Goal: Transaction & Acquisition: Purchase product/service

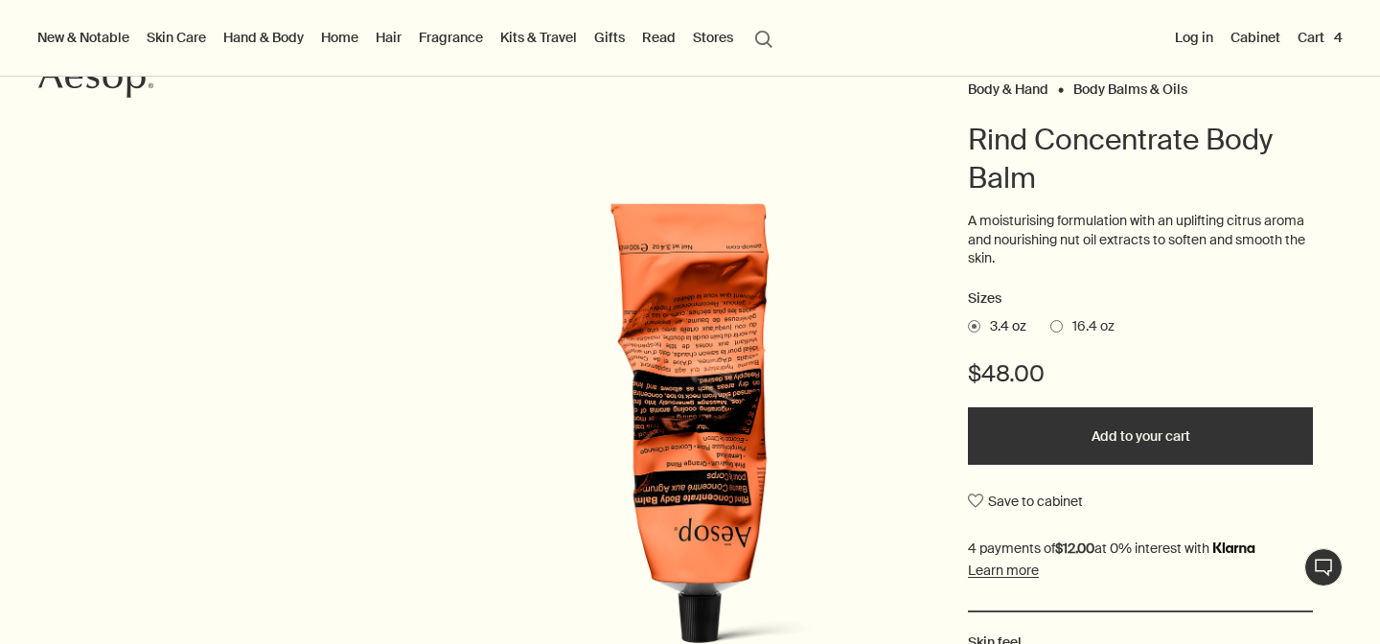
scroll to position [244, 0]
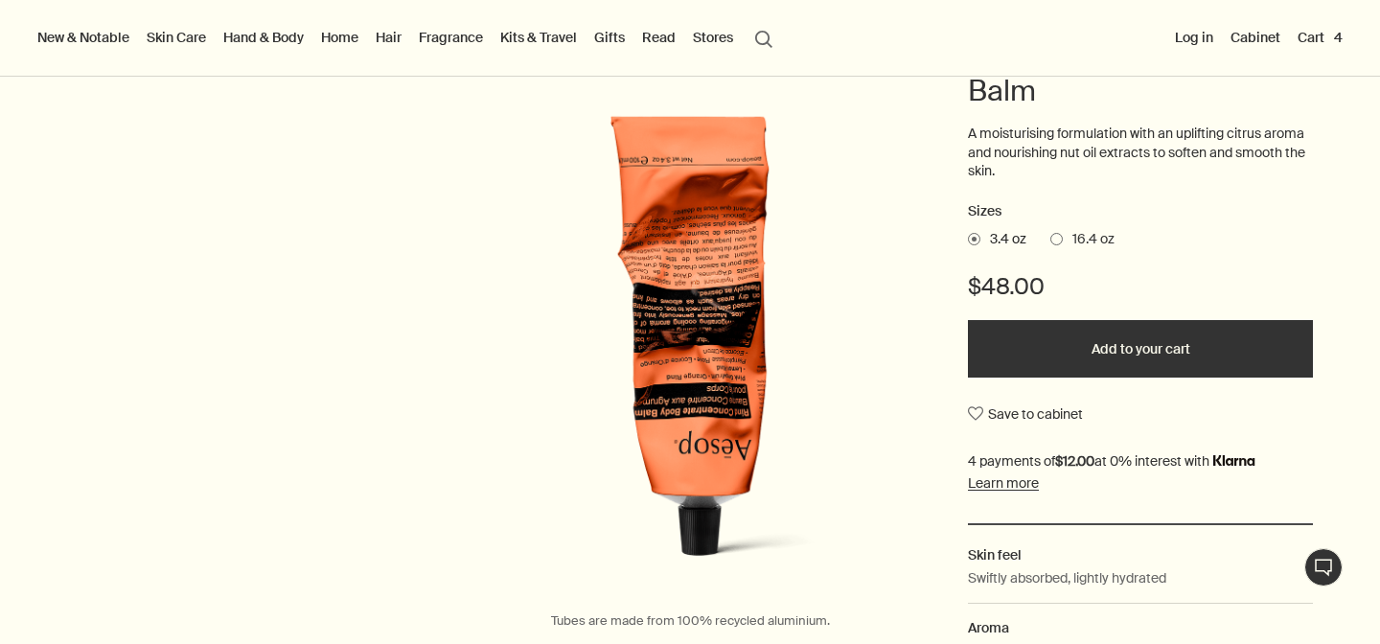
click at [1320, 33] on button "Cart 4" at bounding box center [1320, 37] width 53 height 25
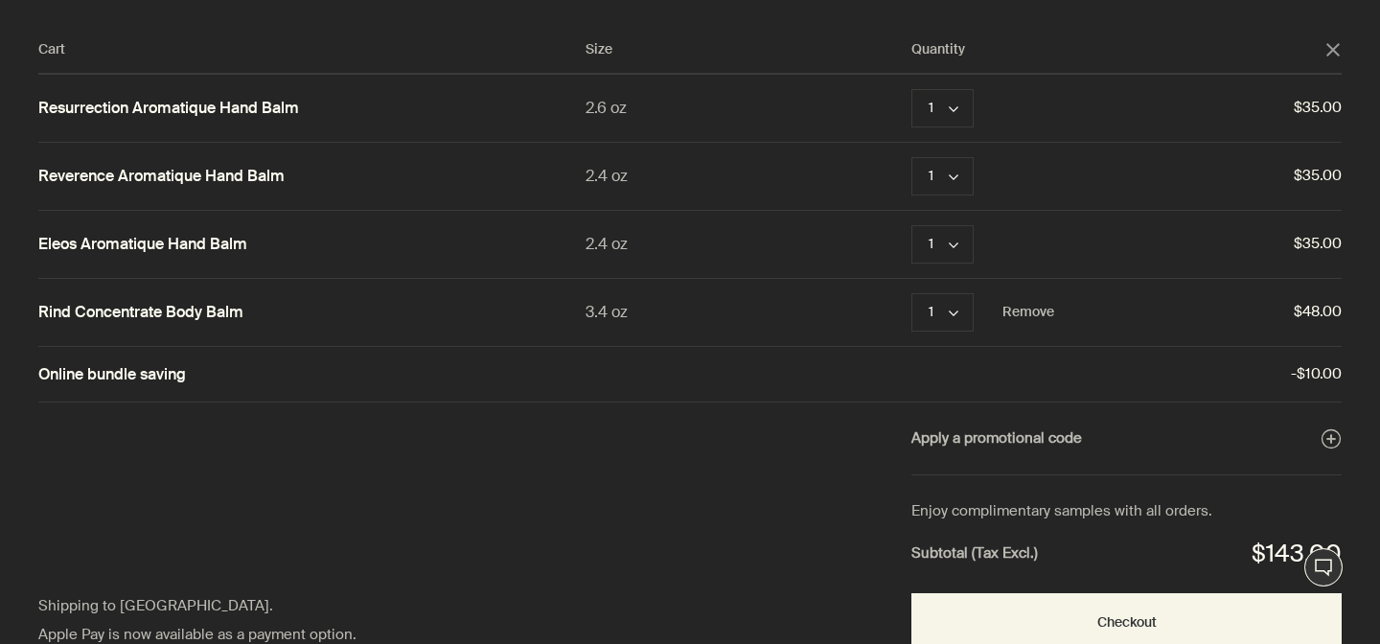
click at [166, 316] on link "Rind Concentrate Body Balm" at bounding box center [140, 313] width 205 height 20
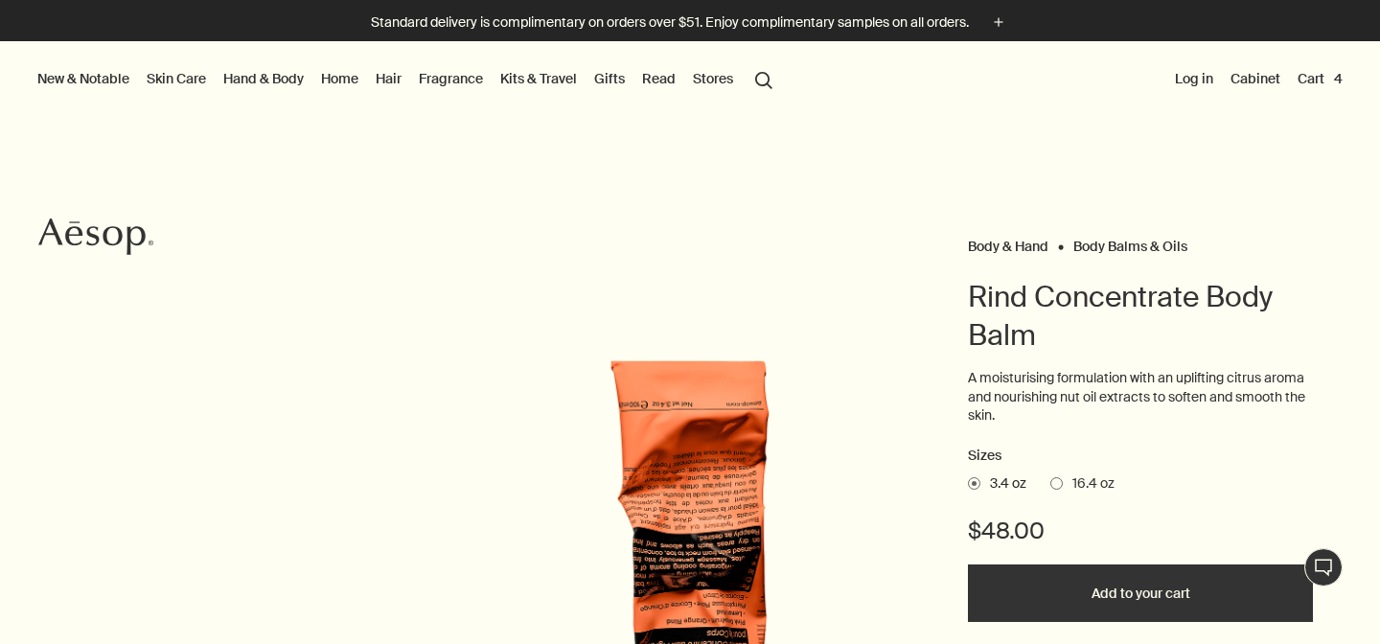
click at [1318, 81] on button "Cart 4" at bounding box center [1320, 78] width 53 height 25
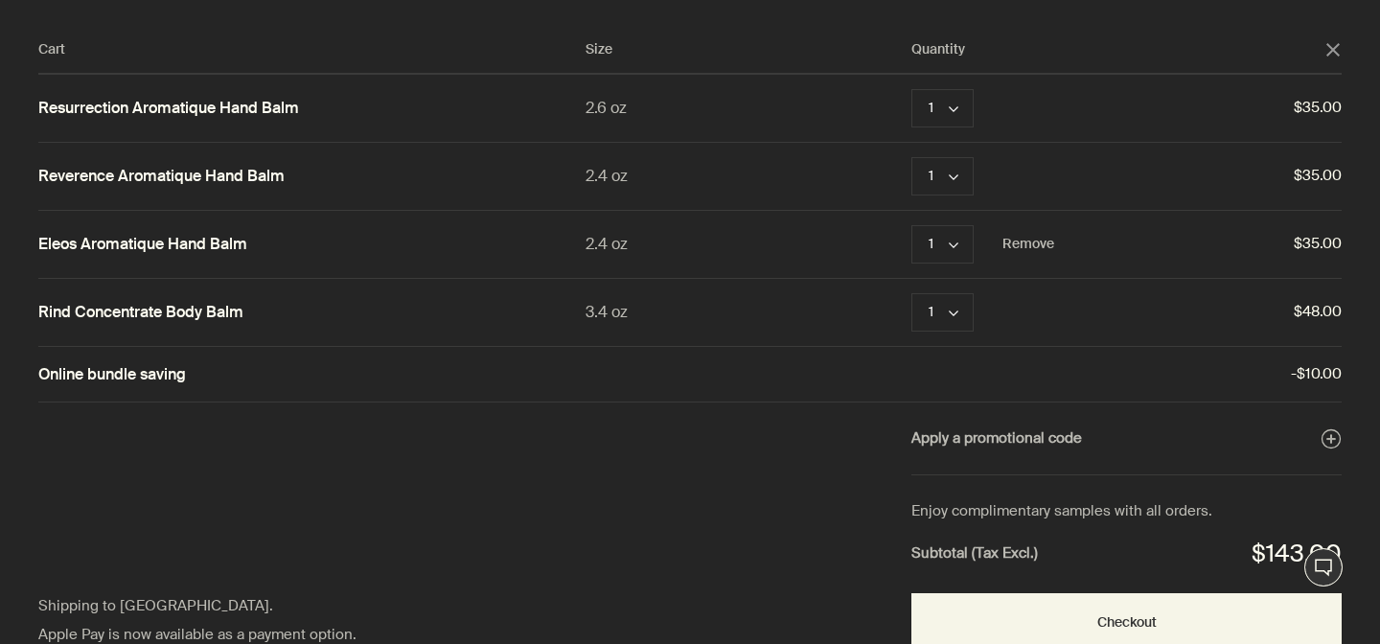
click at [168, 246] on link "Eleos Aromatique Hand Balm" at bounding box center [142, 245] width 209 height 20
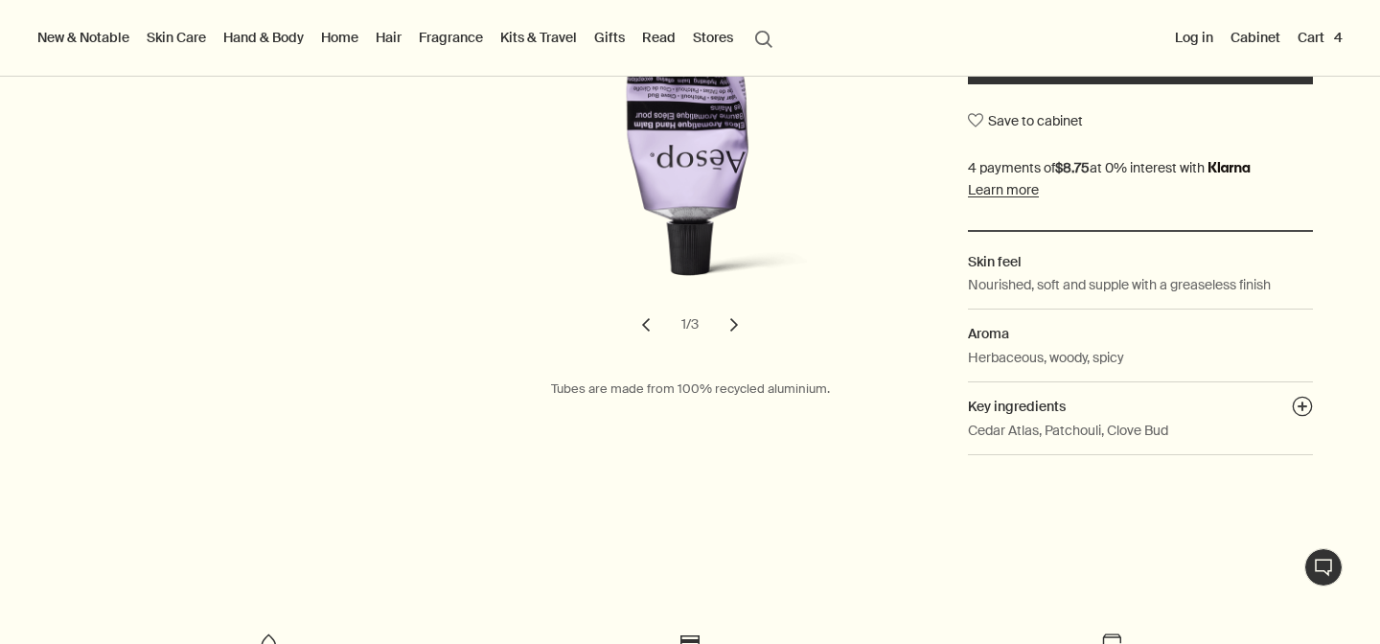
scroll to position [556, 0]
click at [1326, 29] on button "Cart 4" at bounding box center [1320, 37] width 53 height 25
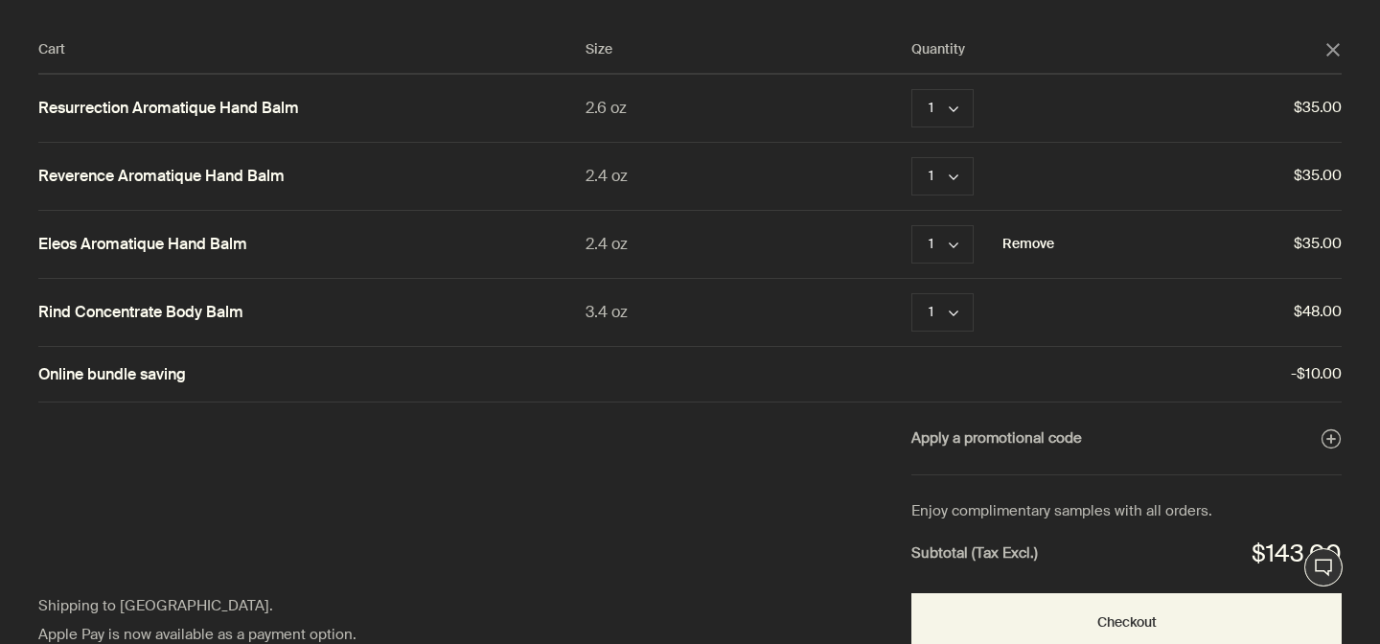
click at [1046, 246] on button "Remove" at bounding box center [1029, 244] width 52 height 23
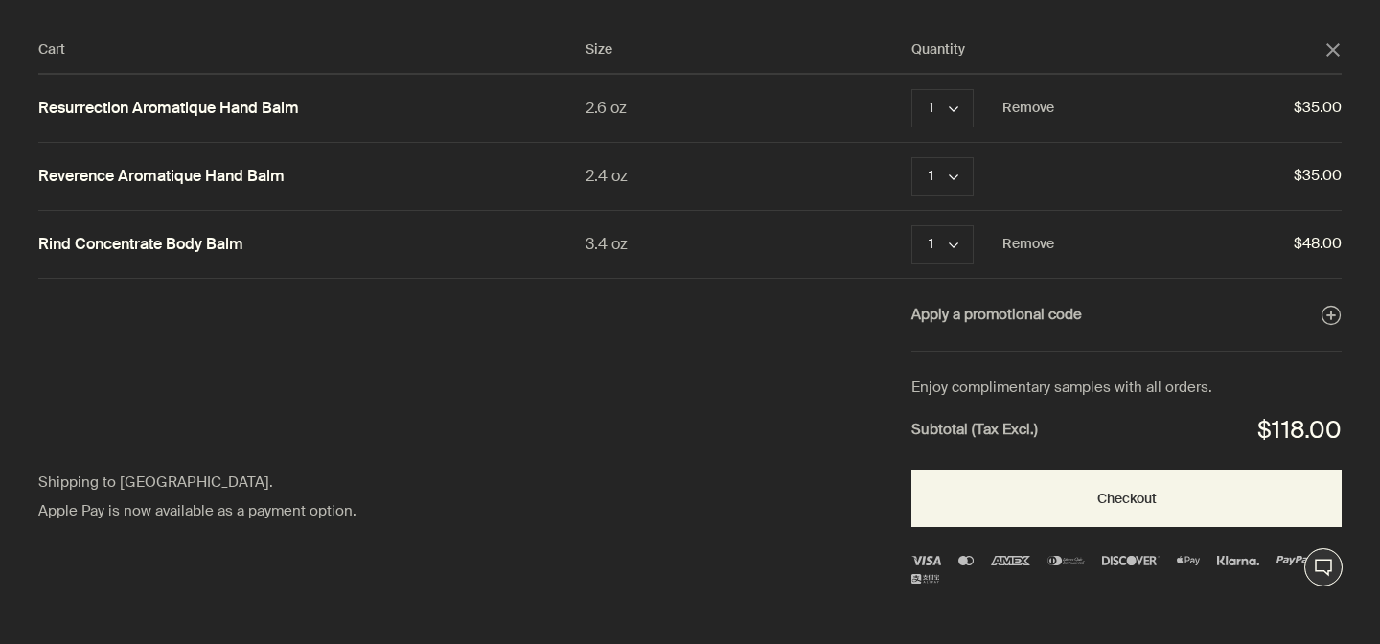
click at [207, 108] on link "Resurrection Aromatique Hand Balm" at bounding box center [168, 109] width 261 height 20
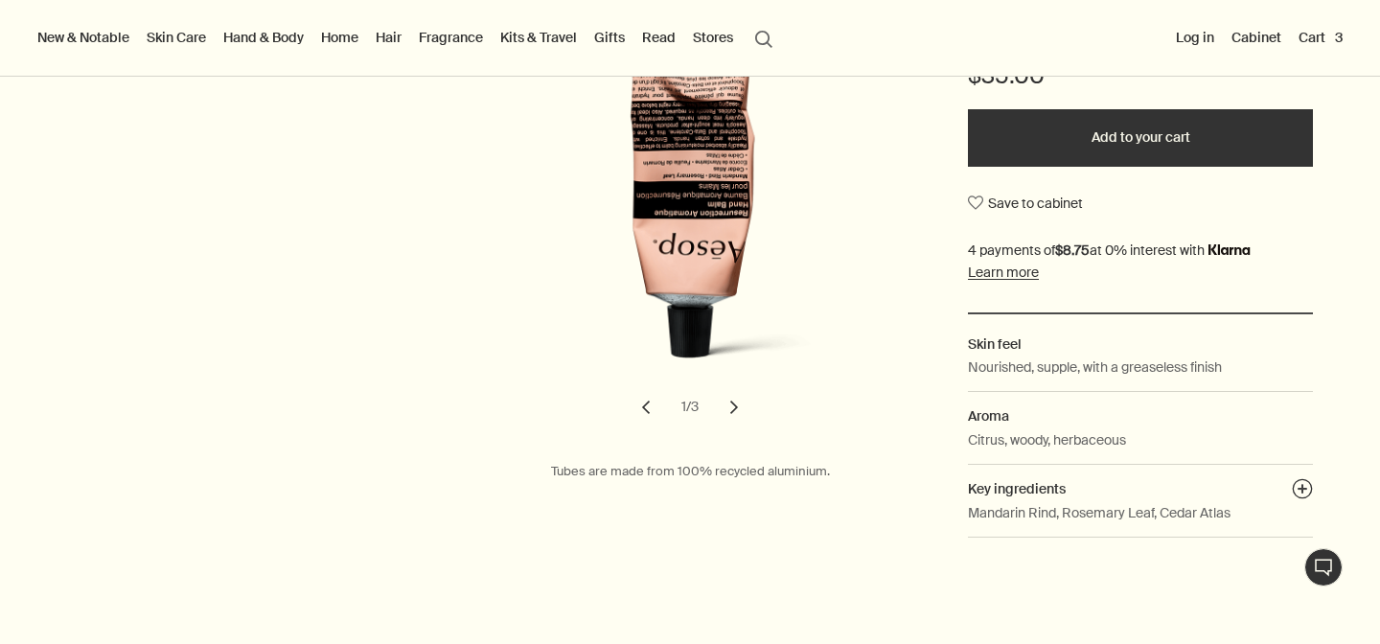
scroll to position [476, 0]
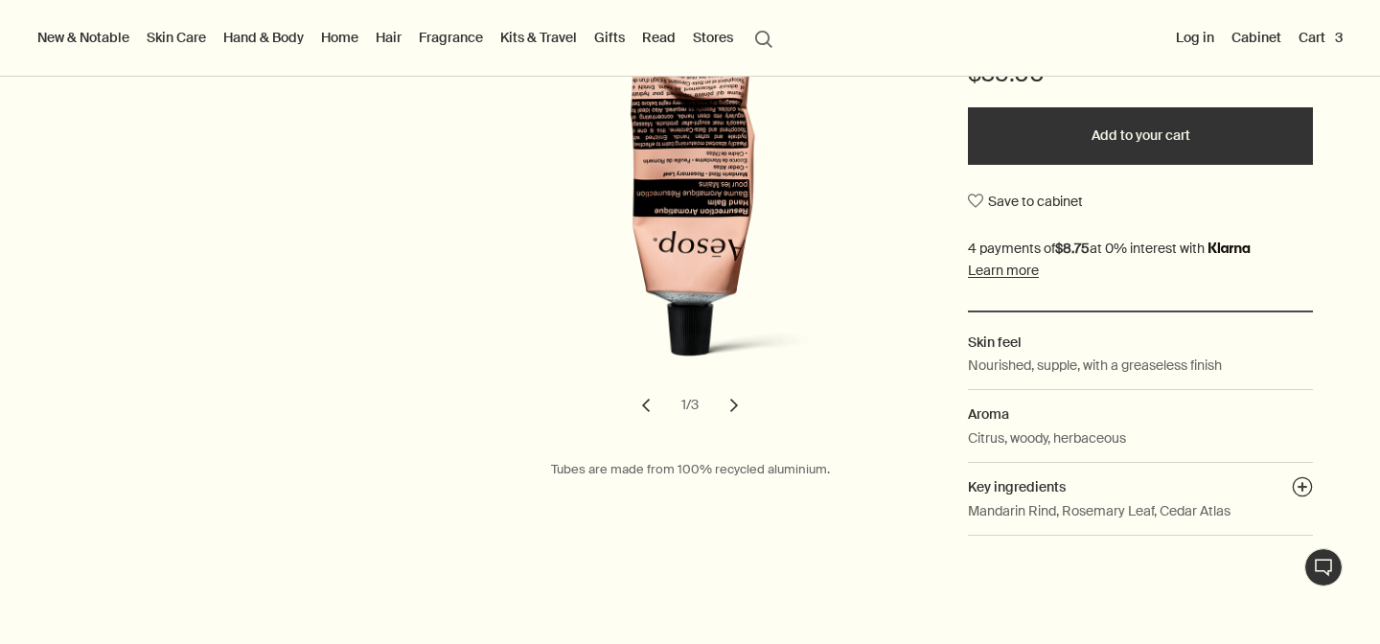
click at [733, 409] on button "chevron" at bounding box center [734, 405] width 42 height 42
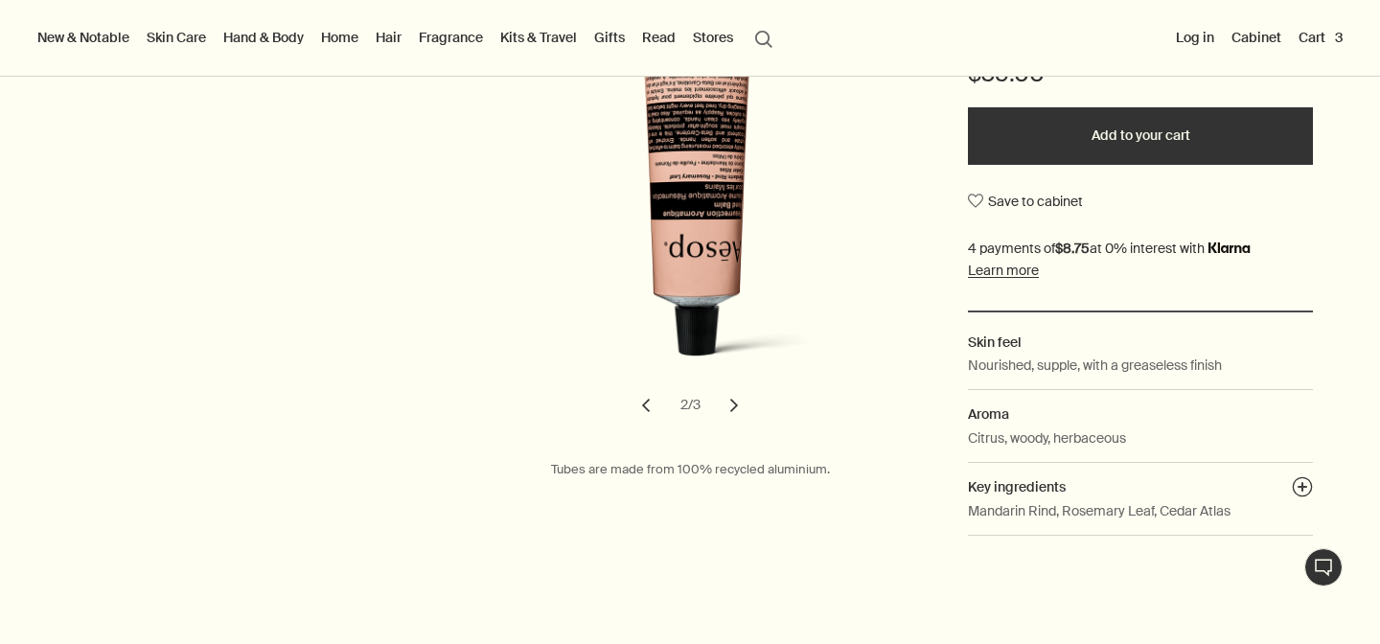
click at [733, 409] on button "chevron" at bounding box center [734, 405] width 42 height 42
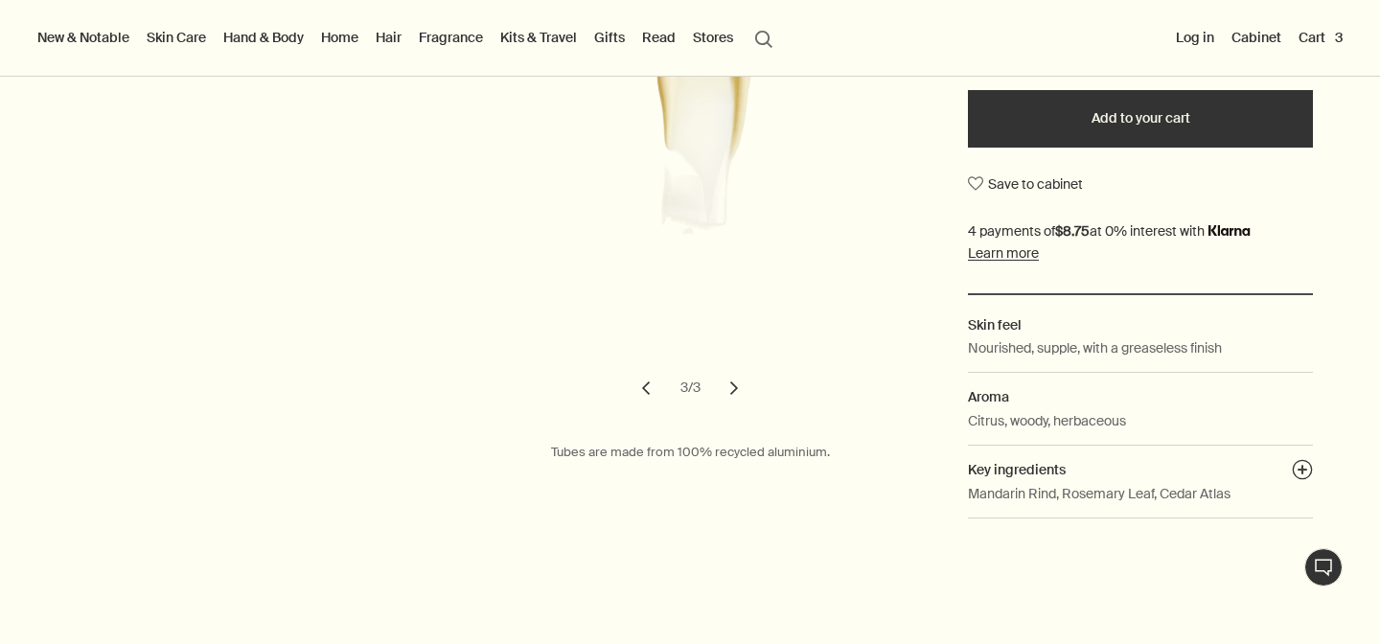
scroll to position [495, 0]
click at [736, 389] on button "chevron" at bounding box center [734, 387] width 42 height 42
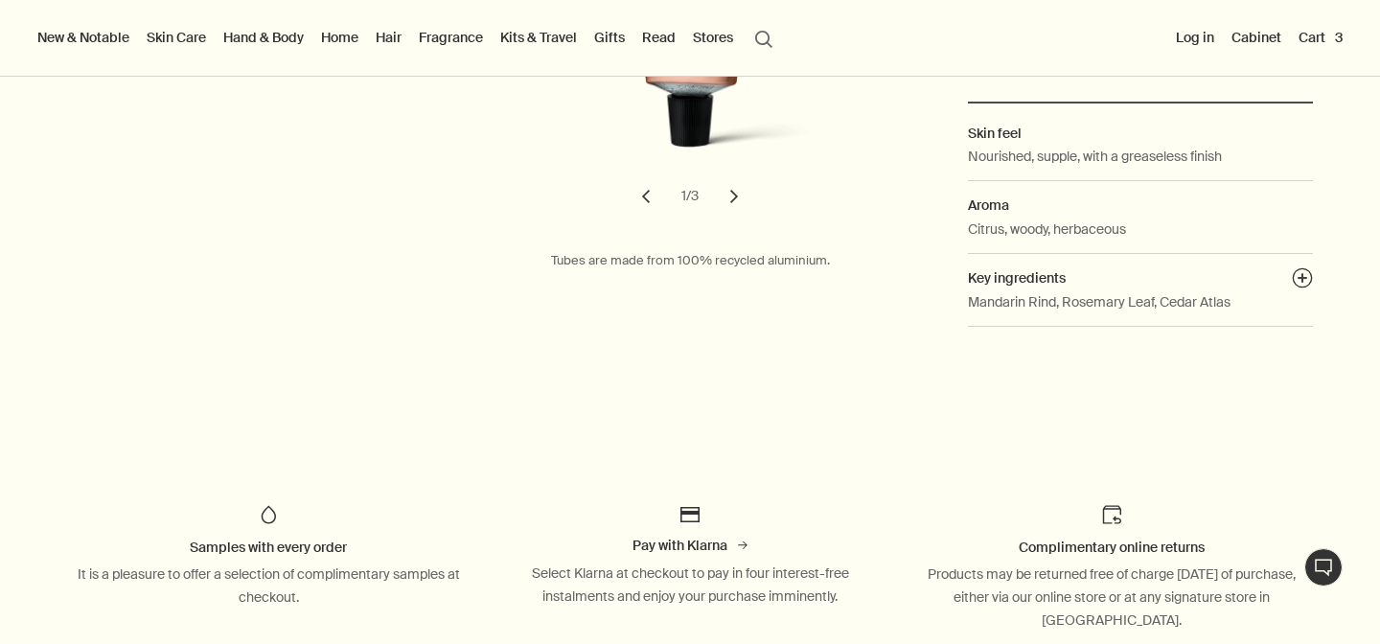
scroll to position [0, 0]
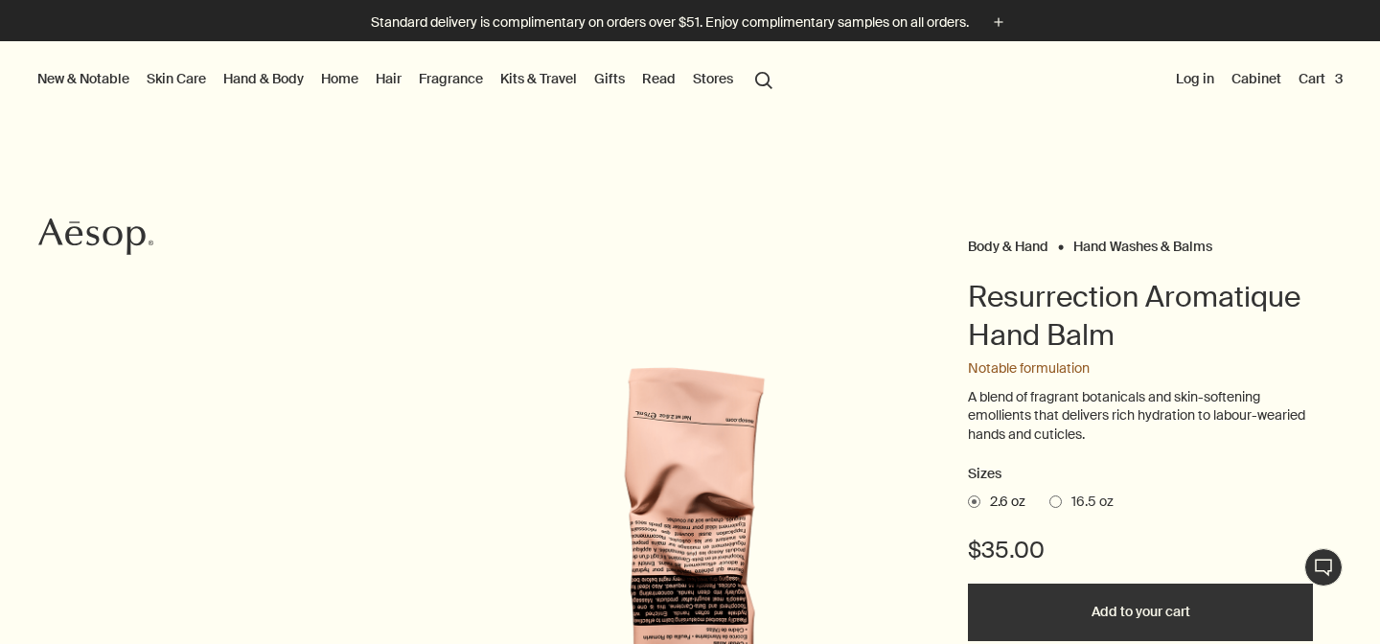
click at [1334, 74] on button "Cart 3" at bounding box center [1321, 78] width 52 height 25
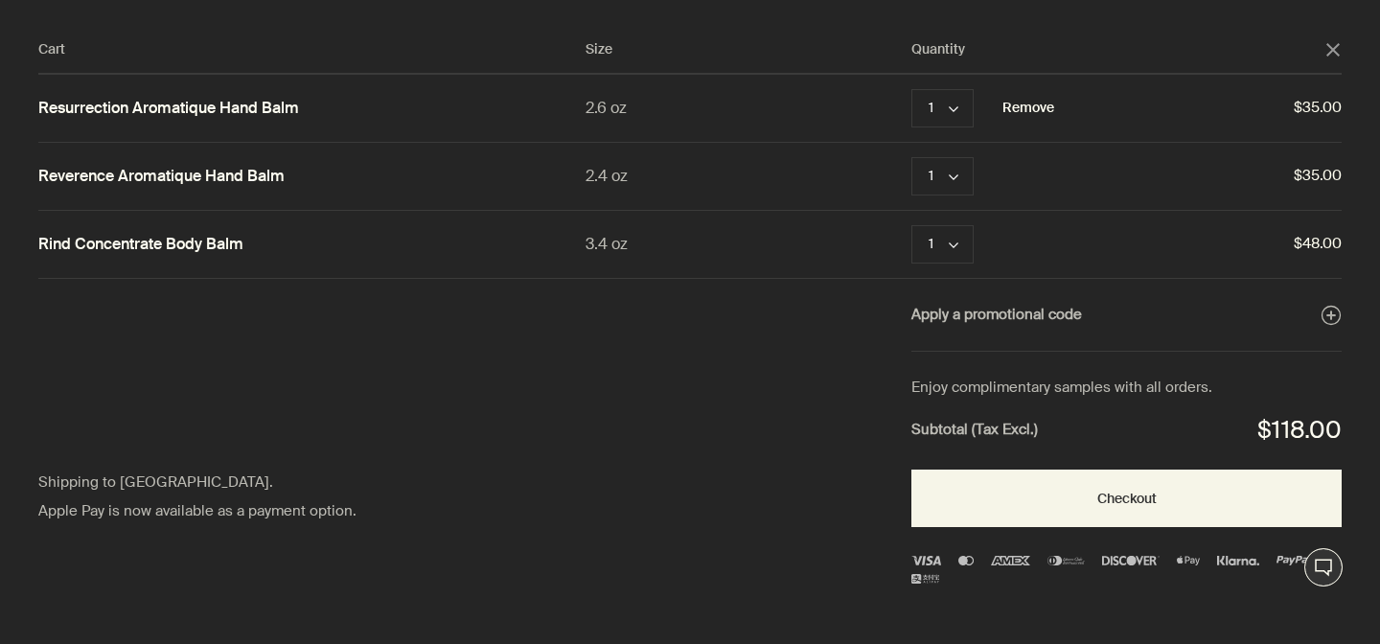
click at [1042, 103] on button "Remove" at bounding box center [1029, 108] width 52 height 23
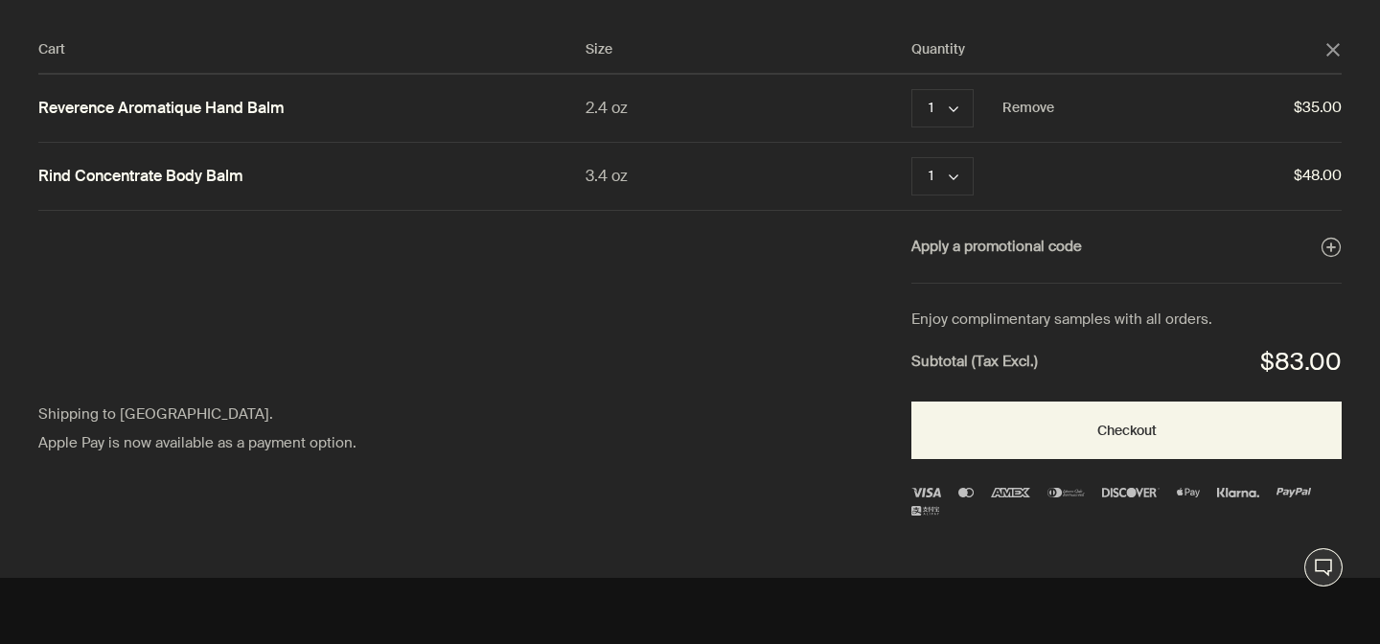
click at [238, 111] on link "Reverence Aromatique Hand Balm" at bounding box center [161, 109] width 246 height 20
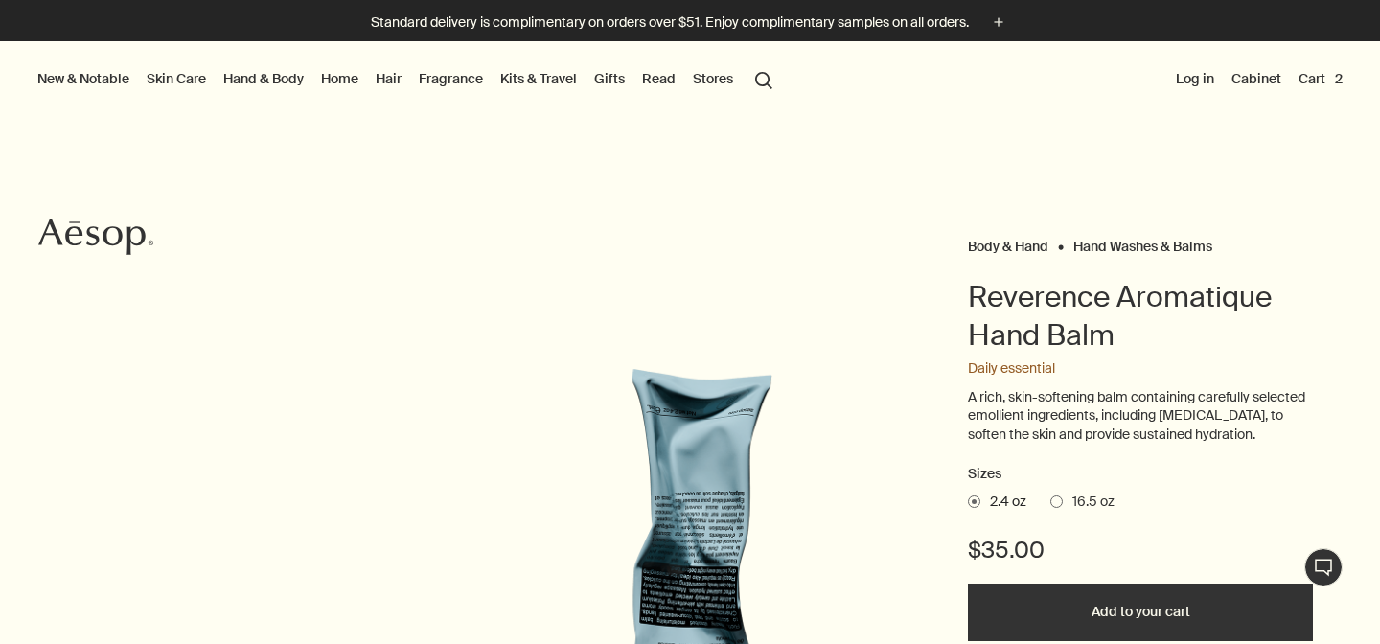
click at [1315, 77] on button "Cart 2" at bounding box center [1321, 78] width 52 height 25
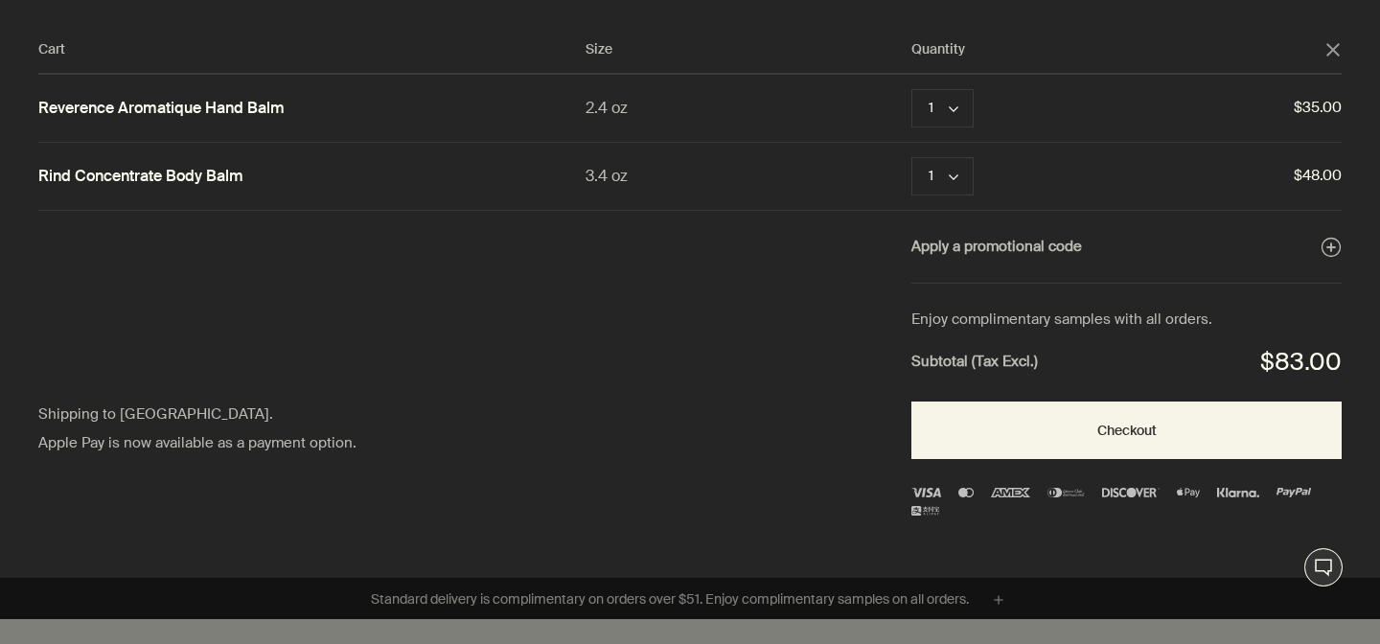
click at [1327, 50] on icon "close" at bounding box center [1333, 49] width 13 height 13
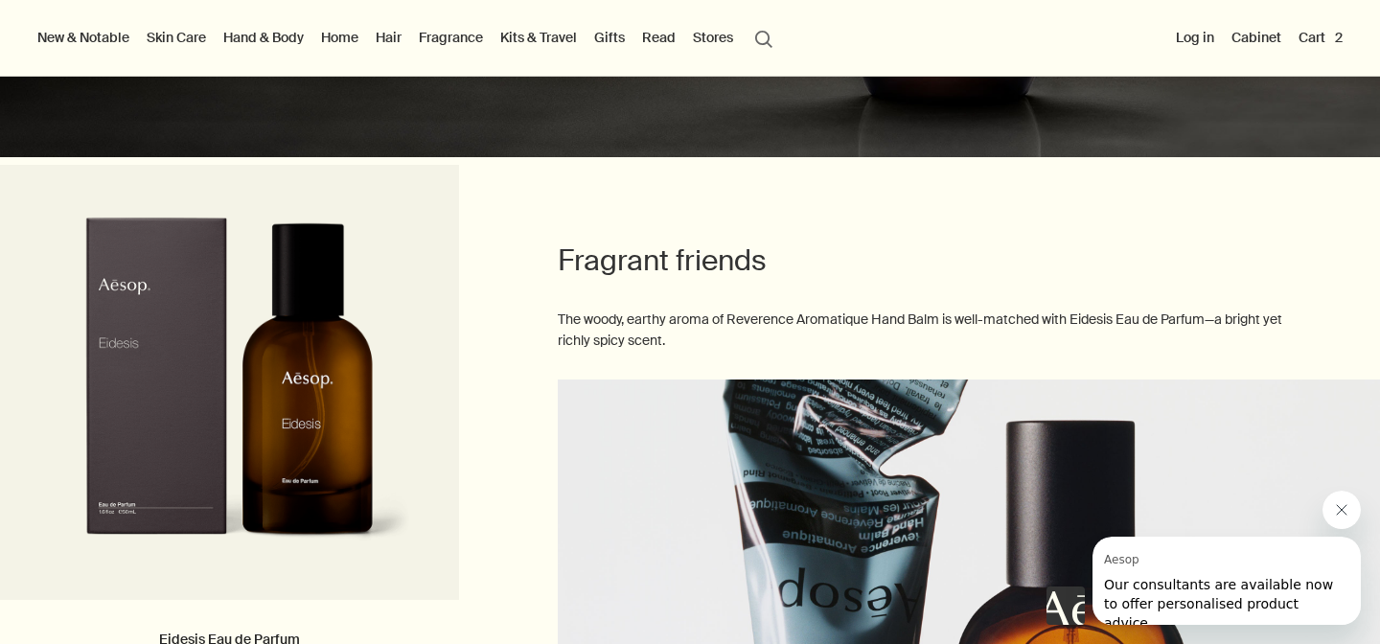
scroll to position [2278, 0]
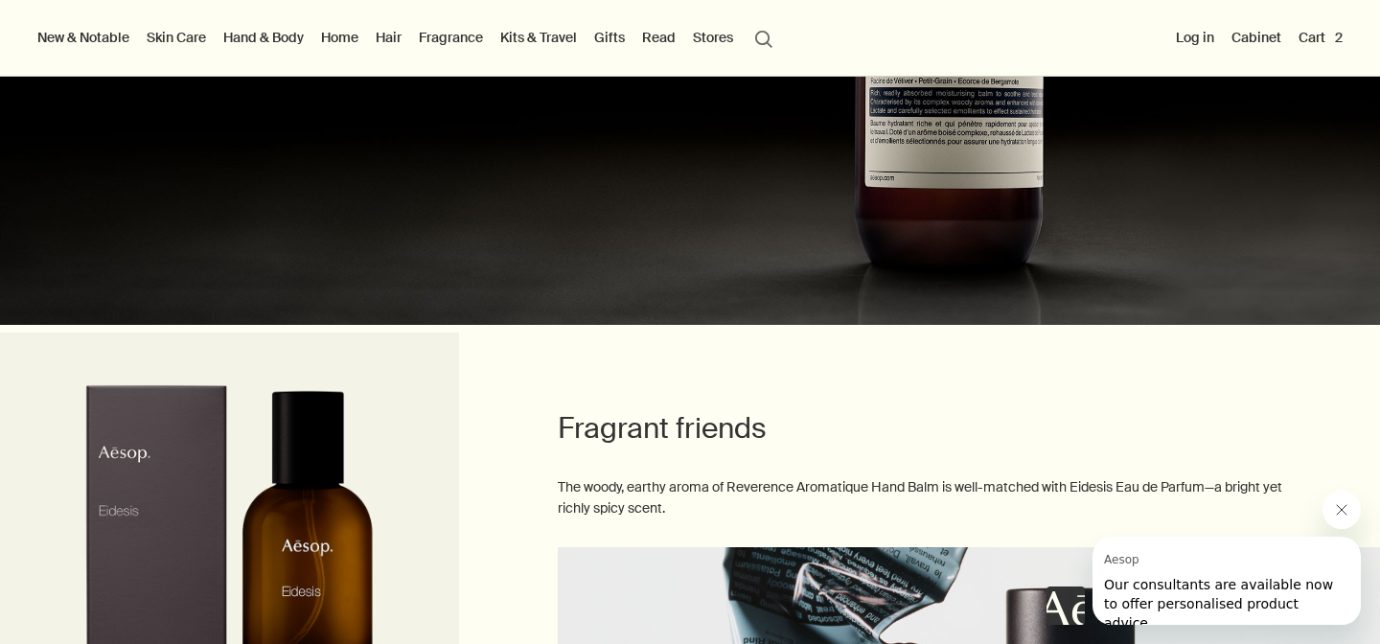
click at [1317, 37] on button "Cart 2" at bounding box center [1321, 37] width 52 height 25
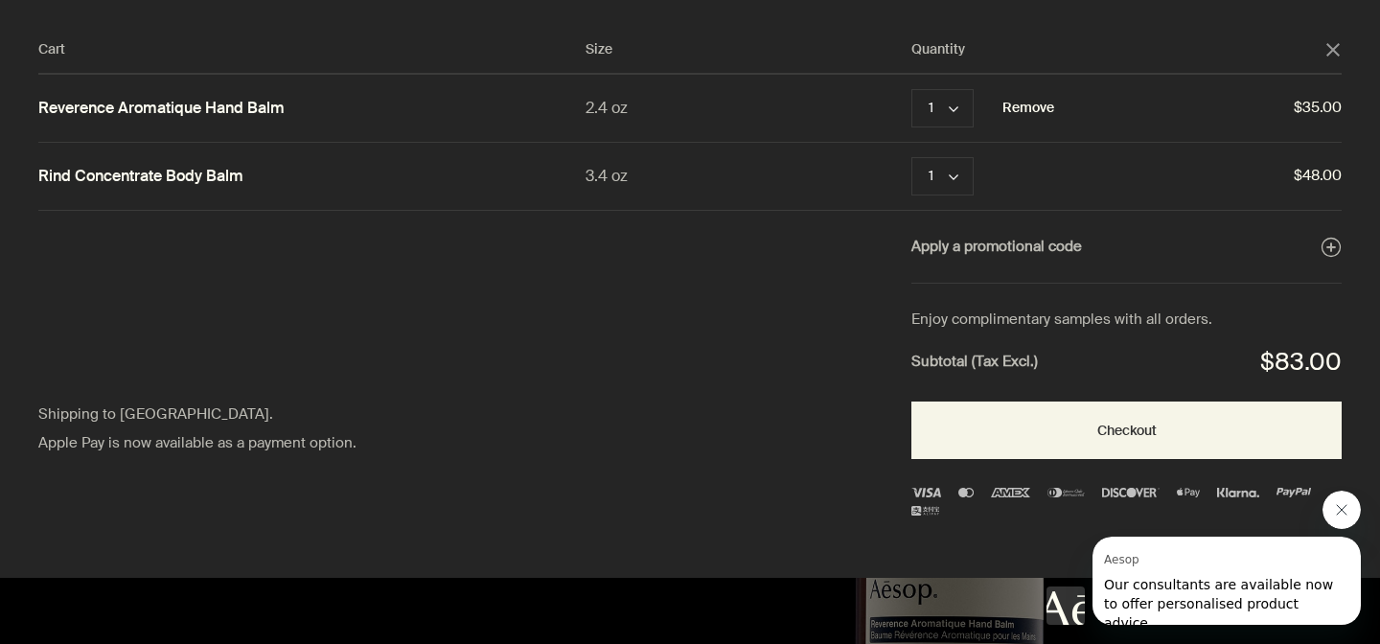
click at [1046, 104] on button "Remove" at bounding box center [1029, 108] width 52 height 23
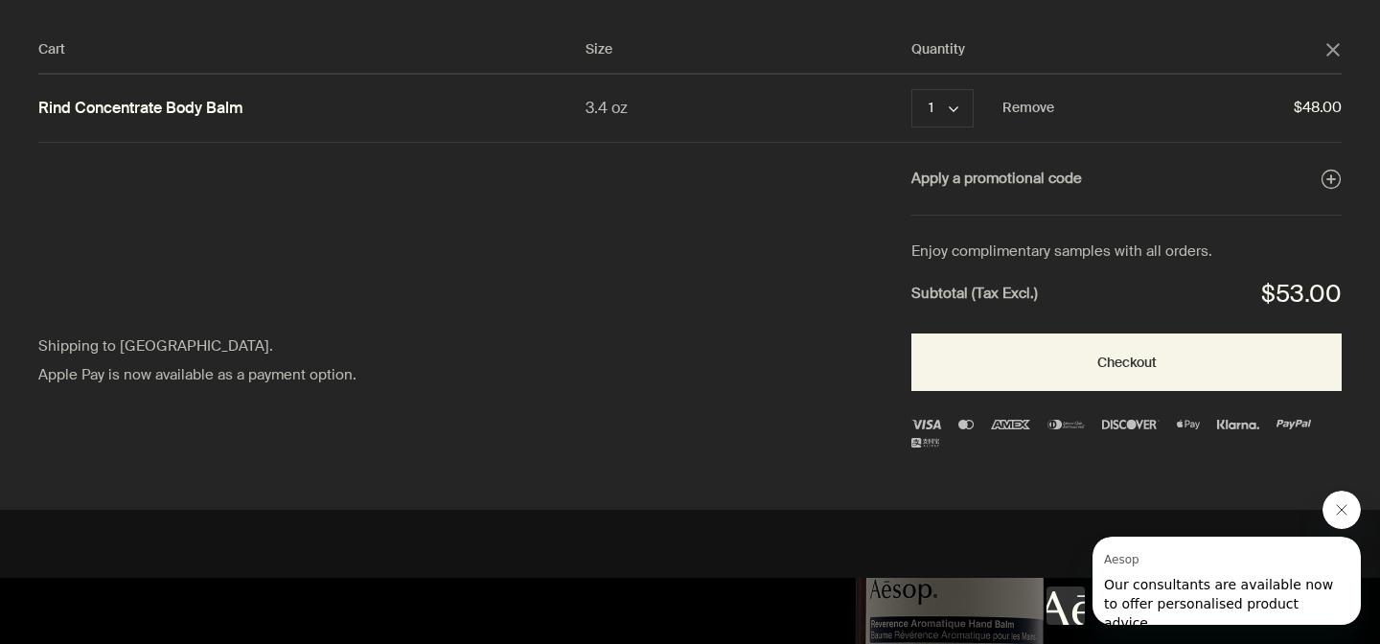
click at [160, 109] on link "Rind Concentrate Body Balm" at bounding box center [140, 109] width 205 height 20
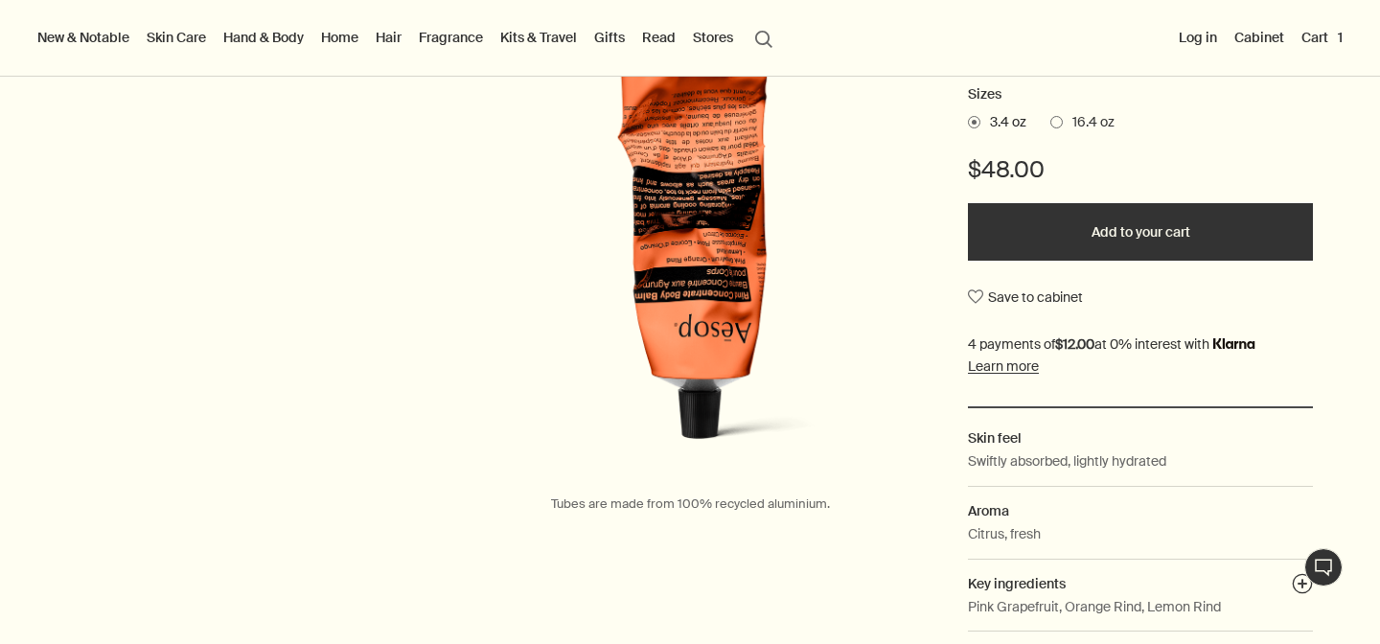
scroll to position [328, 0]
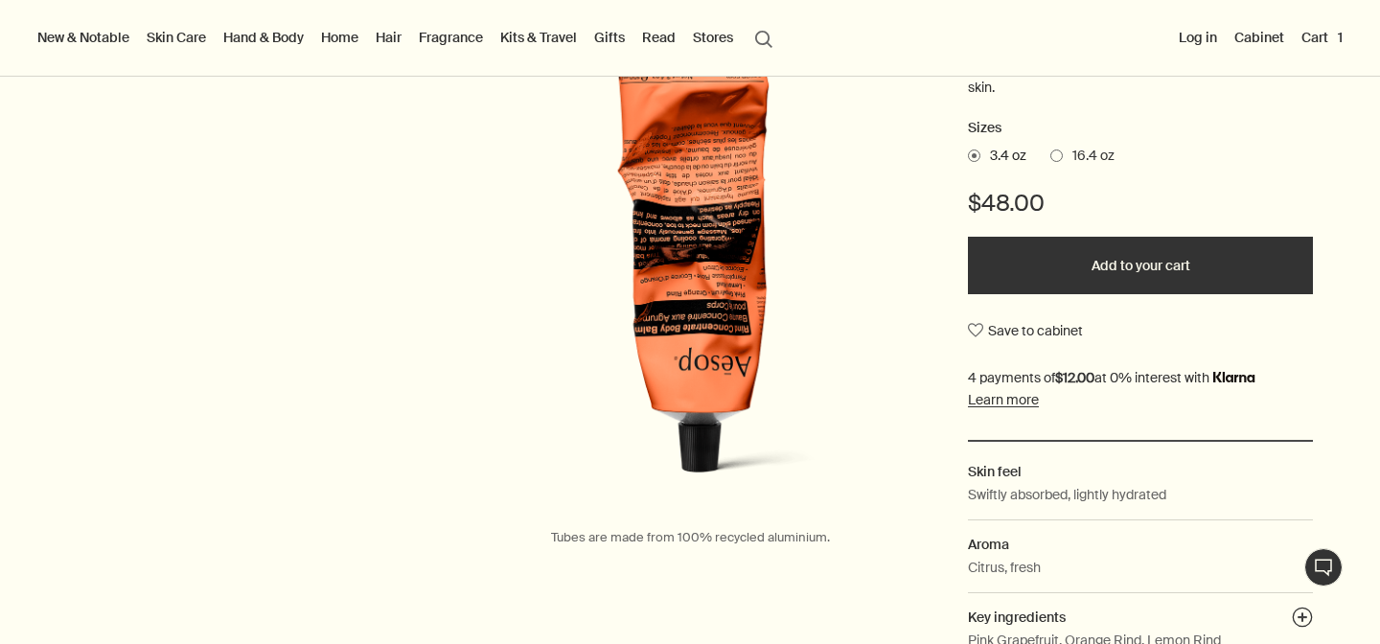
click at [746, 259] on img at bounding box center [690, 265] width 422 height 486
click at [269, 34] on link "Hand & Body" at bounding box center [263, 37] width 88 height 25
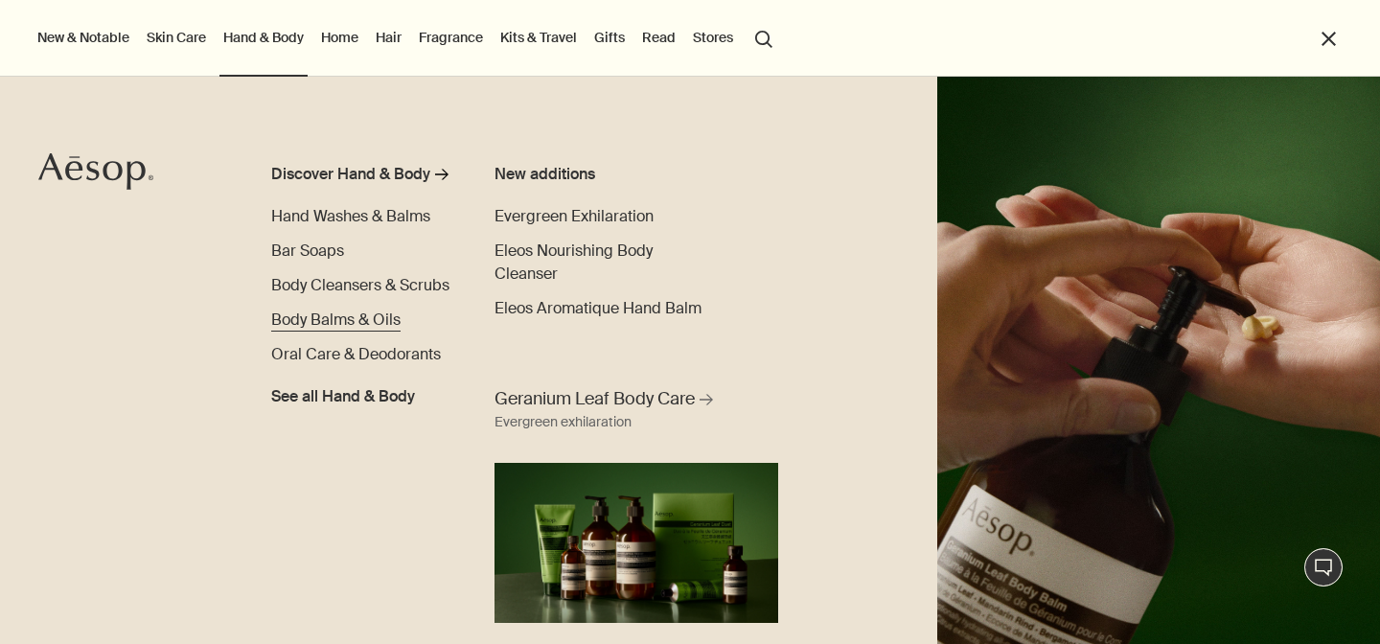
click at [385, 316] on span "Body Balms & Oils" at bounding box center [335, 320] width 129 height 20
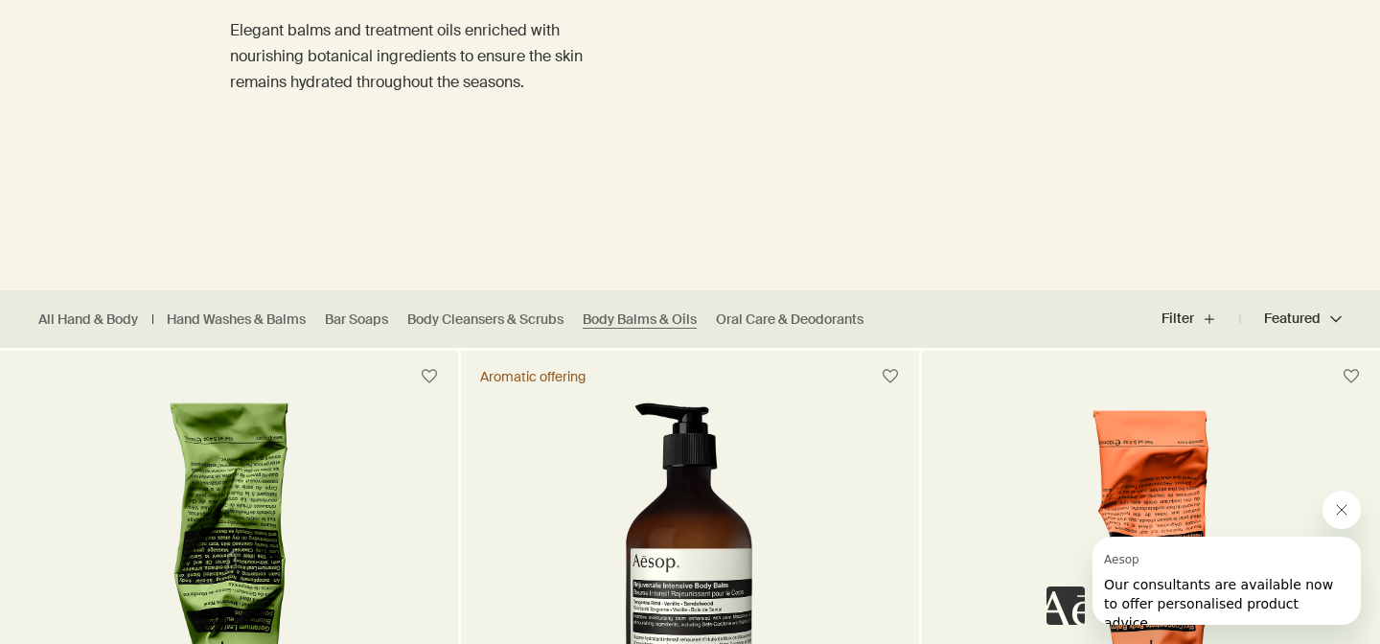
scroll to position [262, 0]
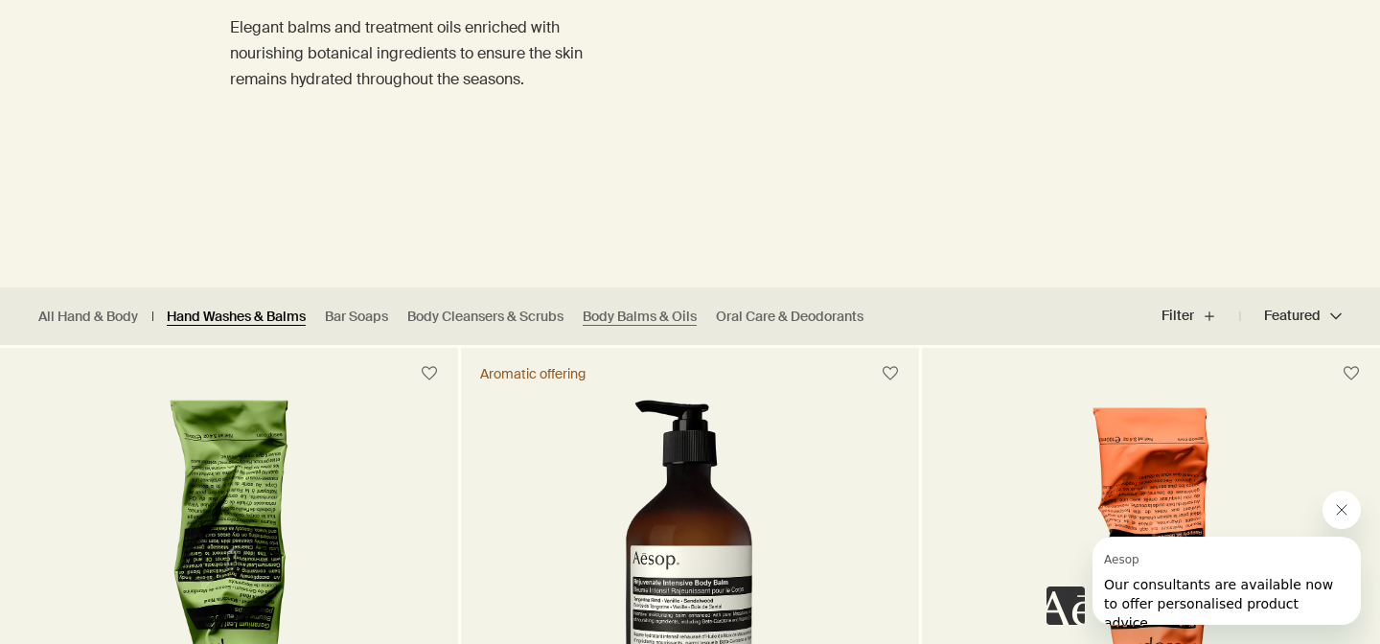
click at [261, 315] on link "Hand Washes & Balms" at bounding box center [236, 317] width 139 height 18
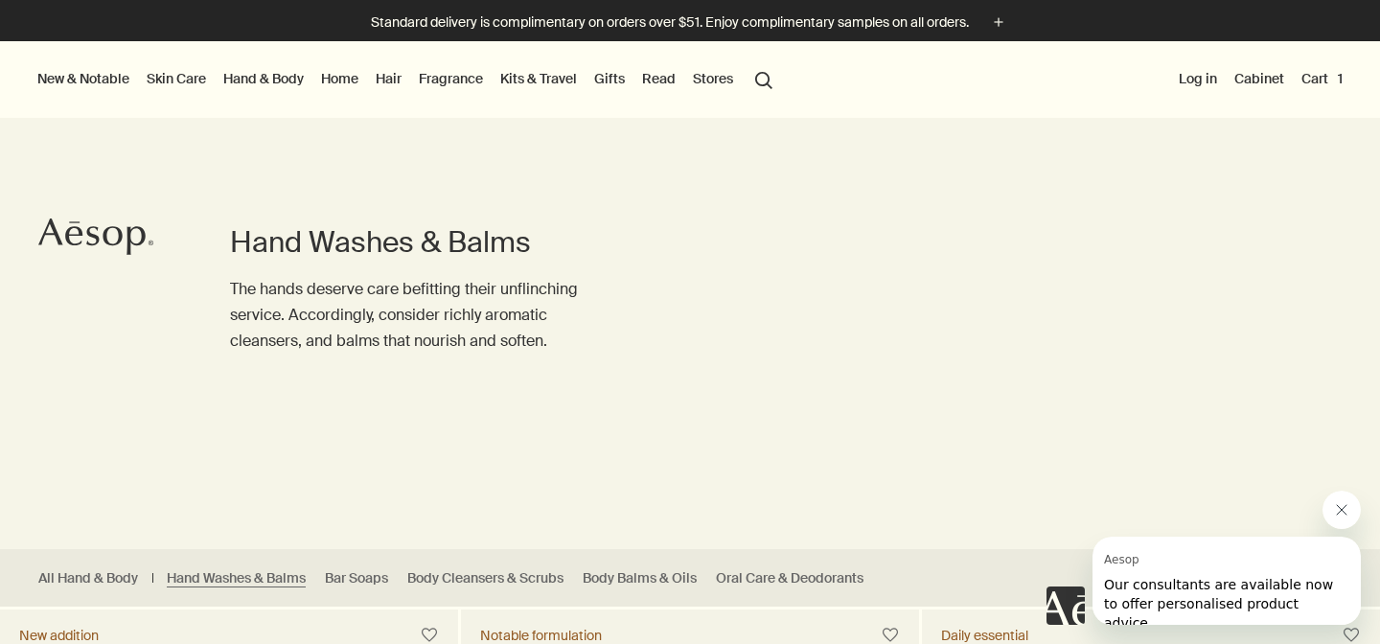
click at [104, 85] on button "New & Notable" at bounding box center [84, 78] width 100 height 25
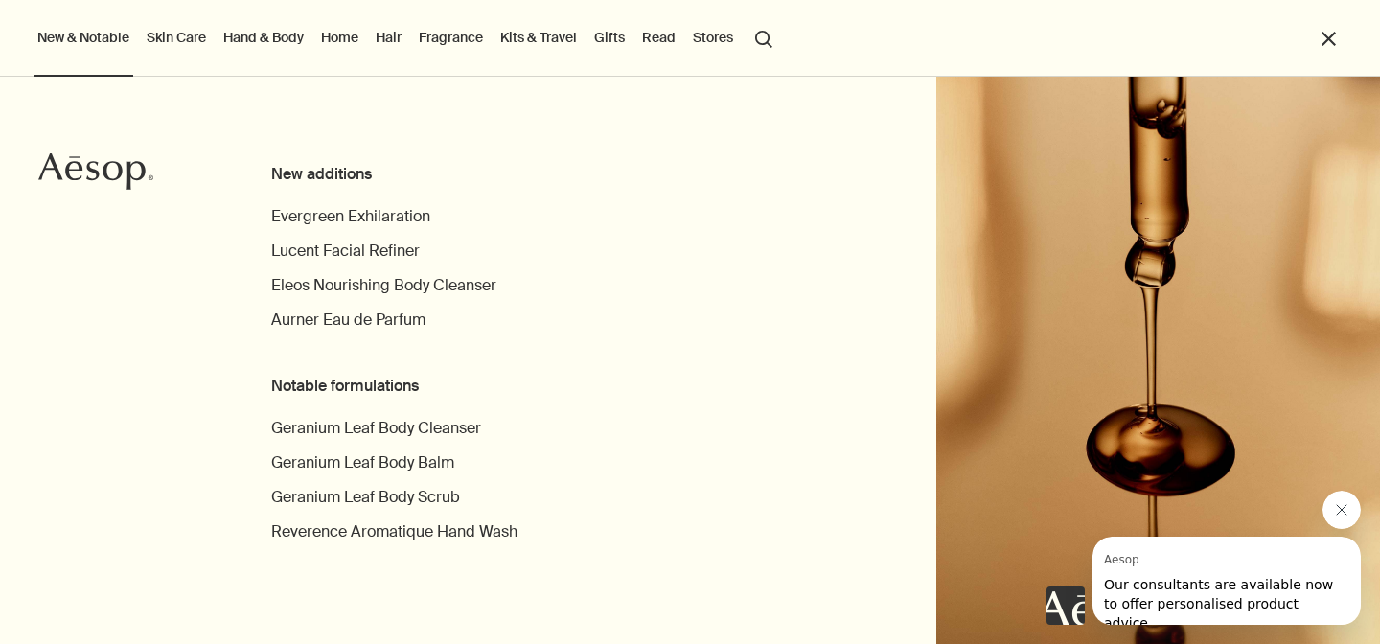
click at [1340, 509] on icon "Close message from Aesop" at bounding box center [1341, 509] width 15 height 15
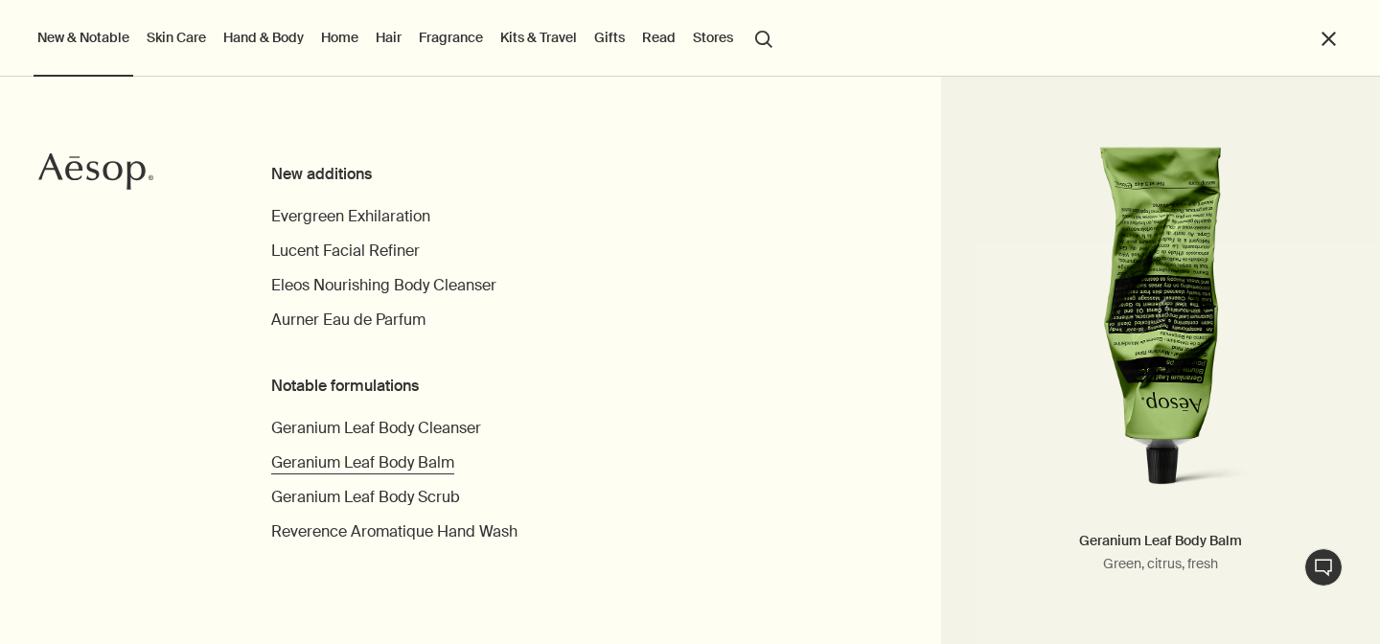
click at [387, 469] on span "Geranium Leaf Body Balm" at bounding box center [362, 462] width 183 height 20
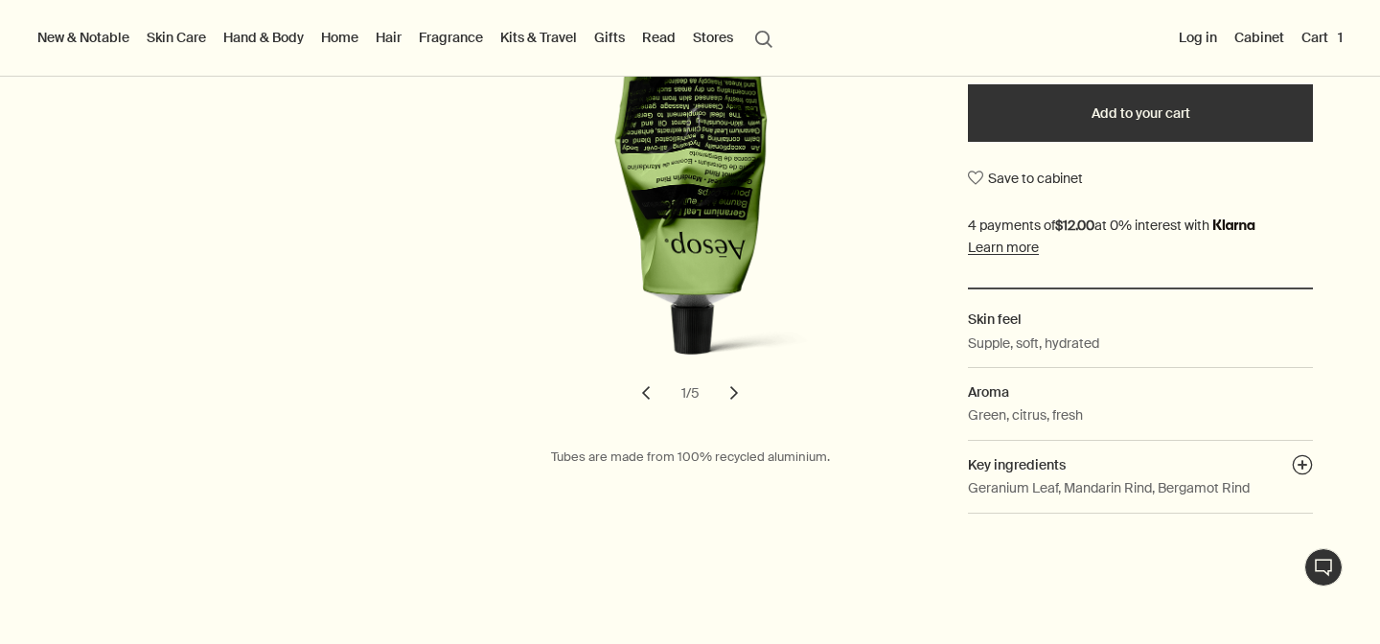
scroll to position [449, 0]
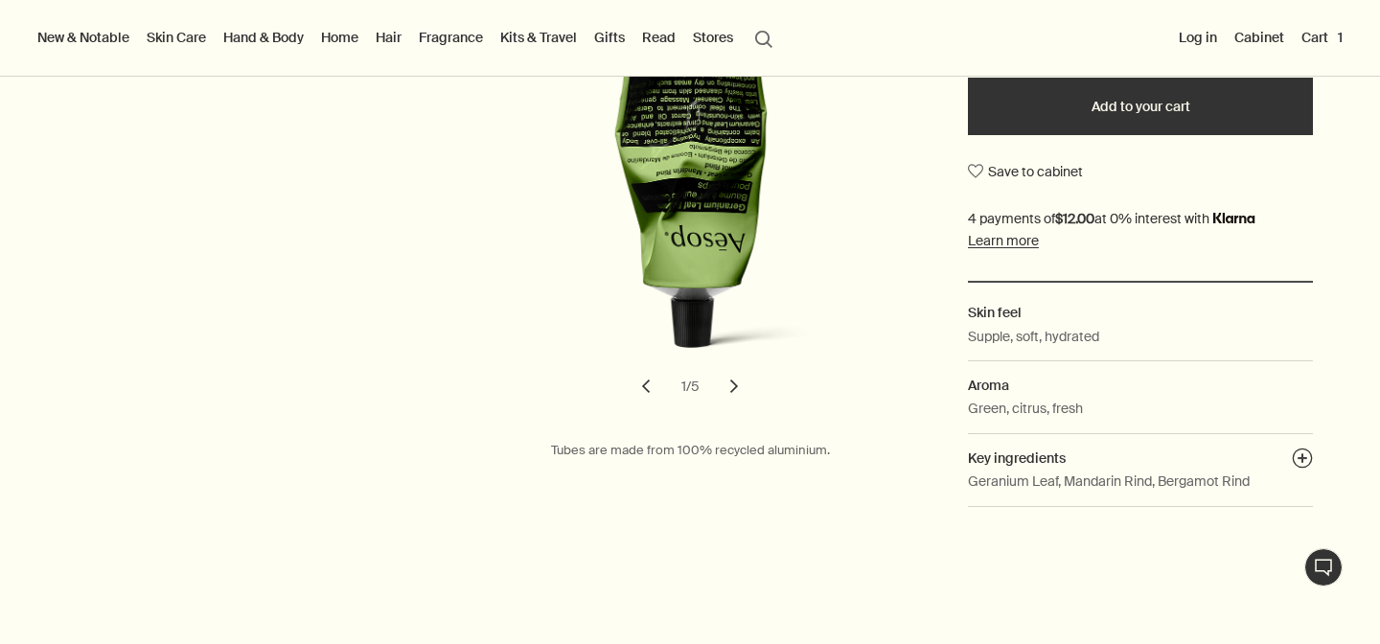
click at [732, 391] on button "chevron" at bounding box center [734, 386] width 42 height 42
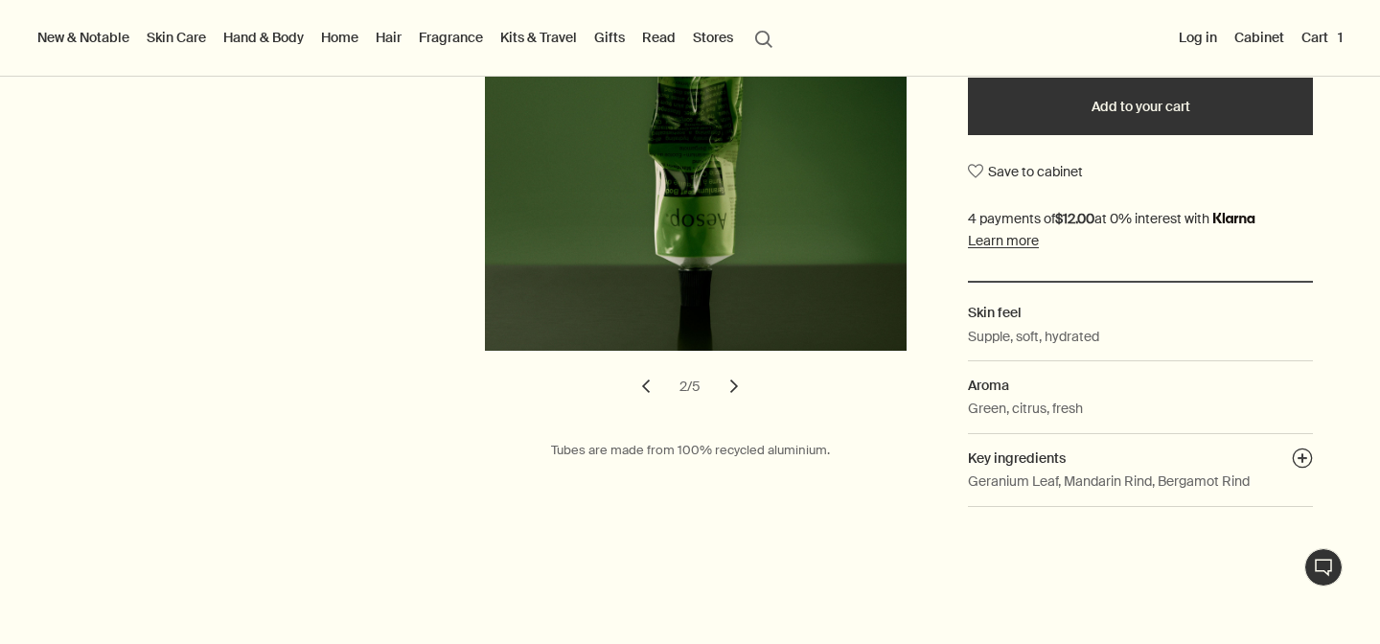
click at [732, 391] on button "chevron" at bounding box center [734, 386] width 42 height 42
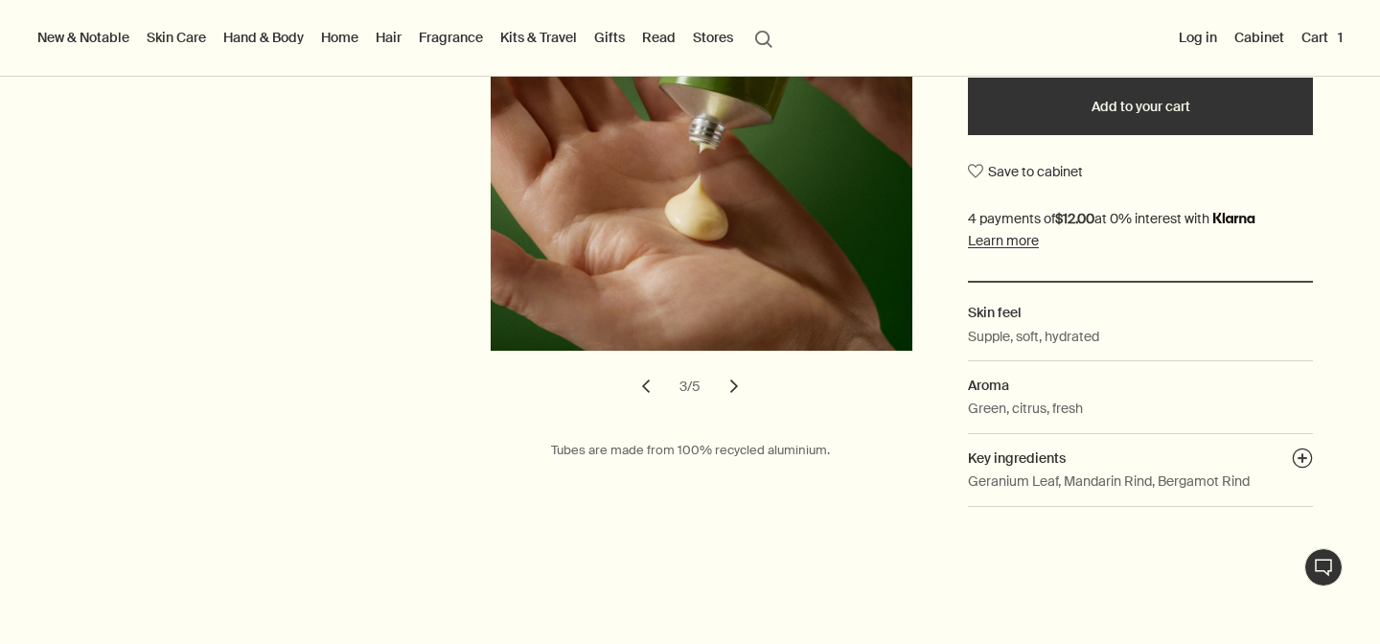
click at [732, 391] on button "chevron" at bounding box center [734, 386] width 42 height 42
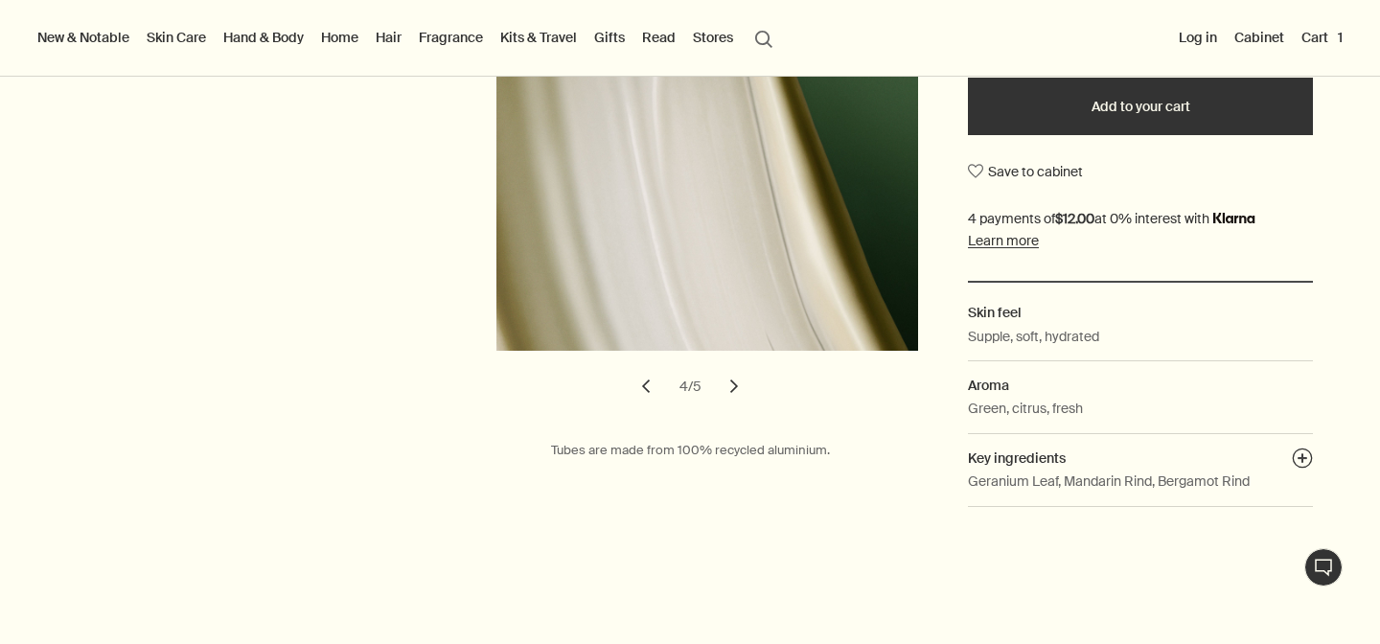
click at [732, 391] on button "chevron" at bounding box center [734, 386] width 42 height 42
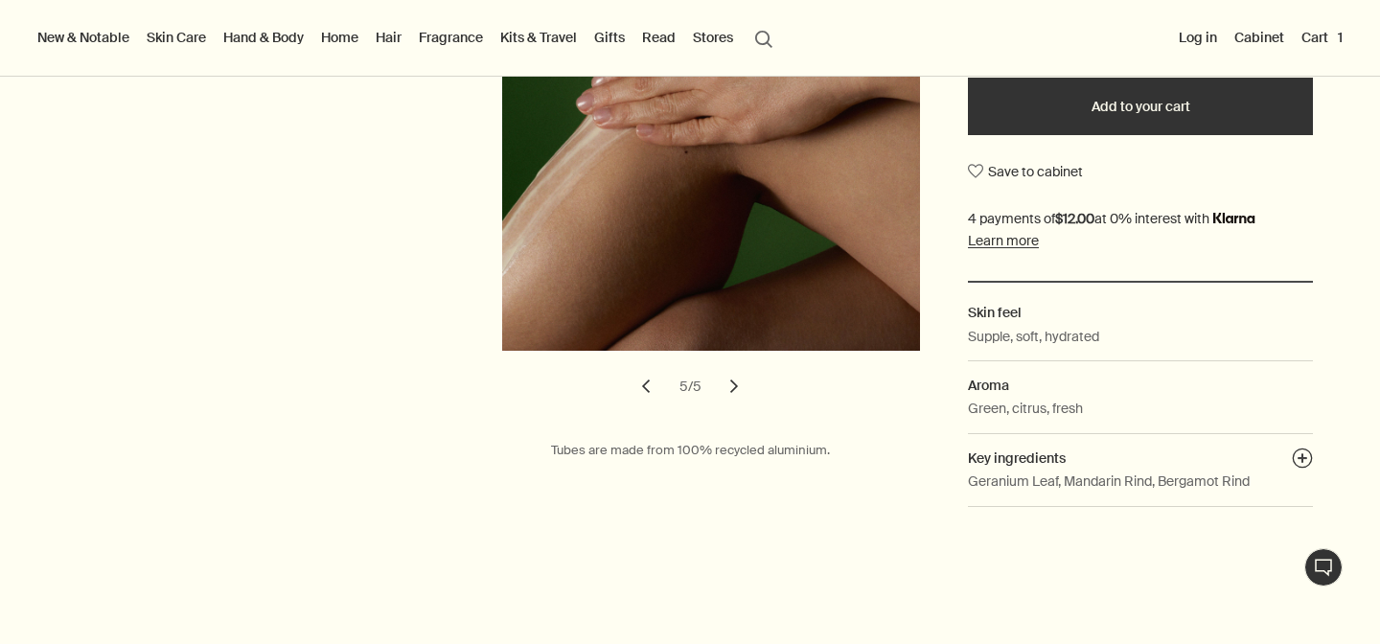
click at [732, 391] on button "chevron" at bounding box center [734, 386] width 42 height 42
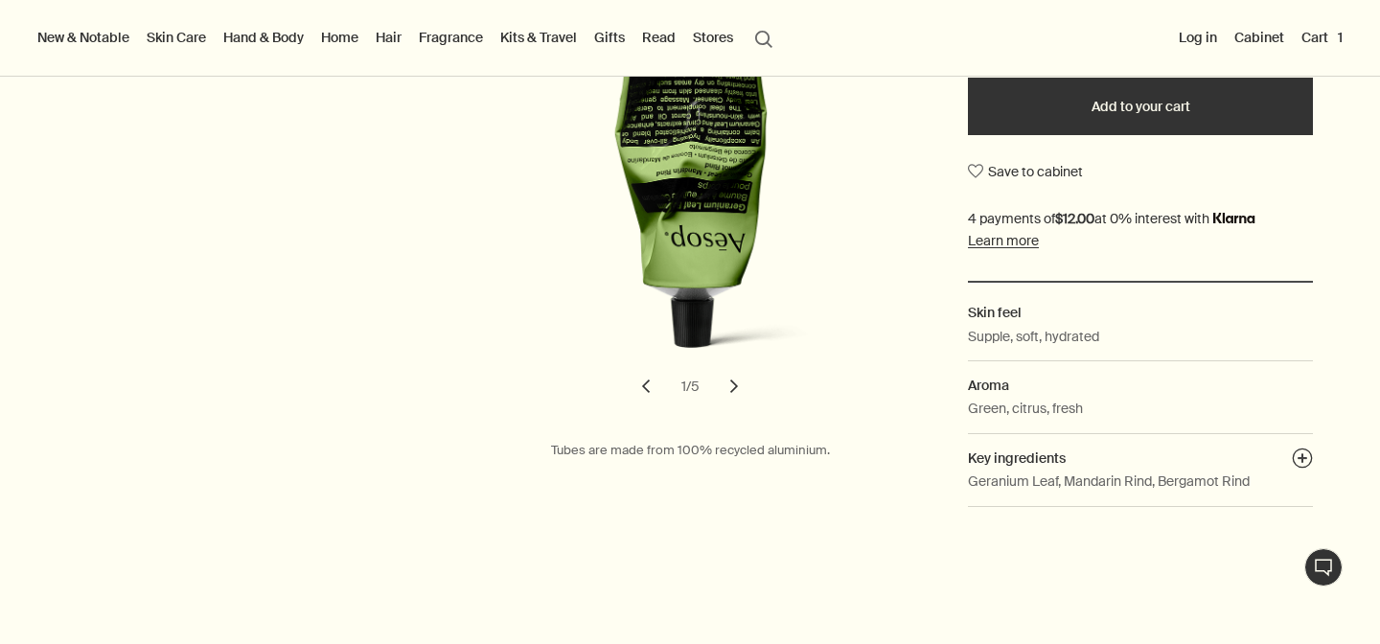
click at [732, 391] on button "chevron" at bounding box center [734, 386] width 42 height 42
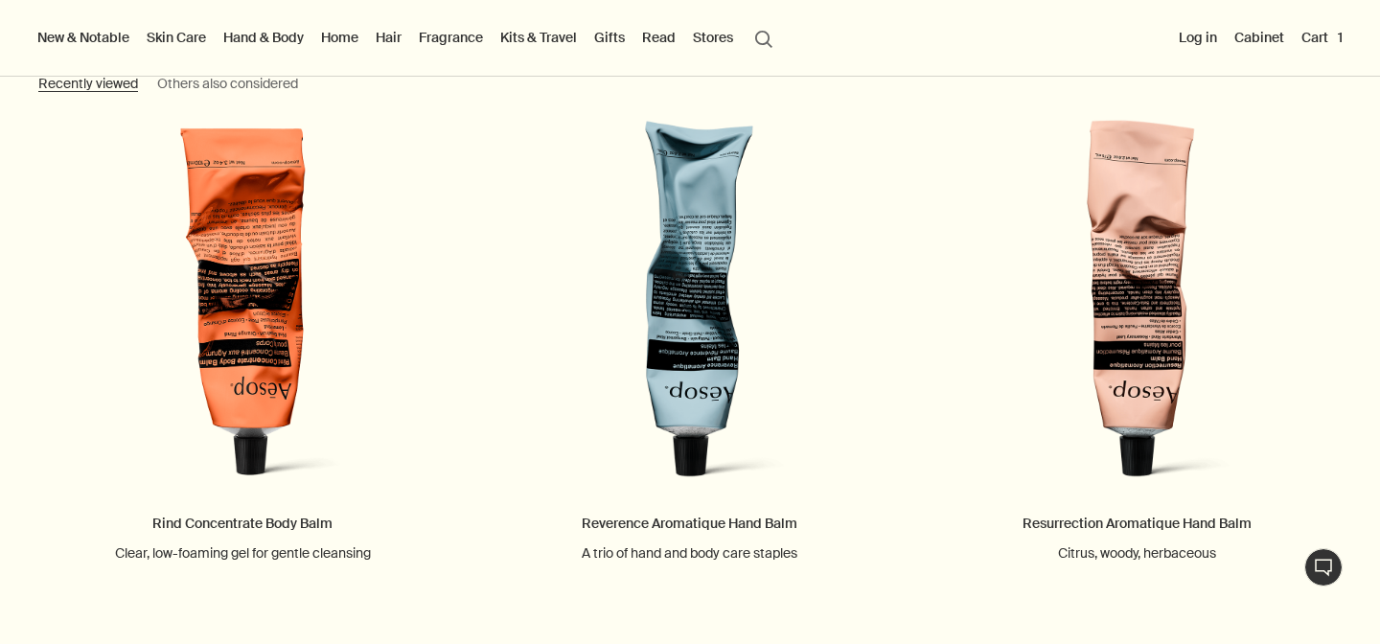
scroll to position [3431, 0]
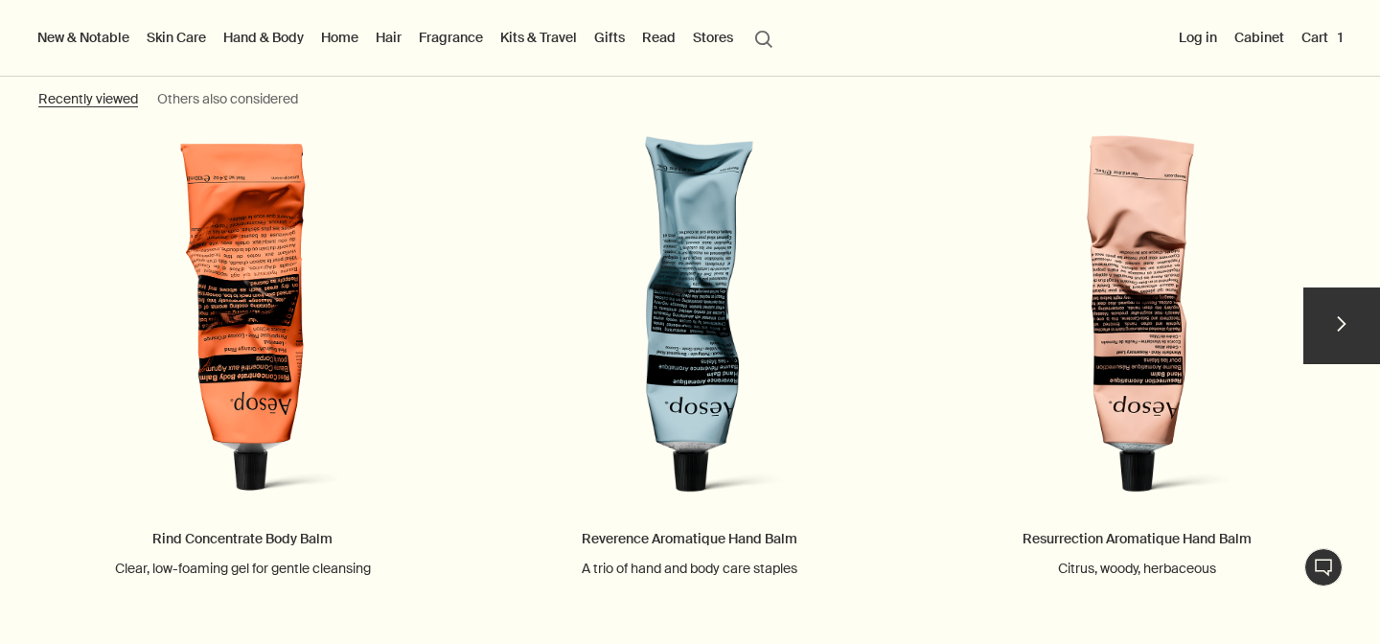
click at [1363, 336] on button "chevron" at bounding box center [1342, 326] width 77 height 77
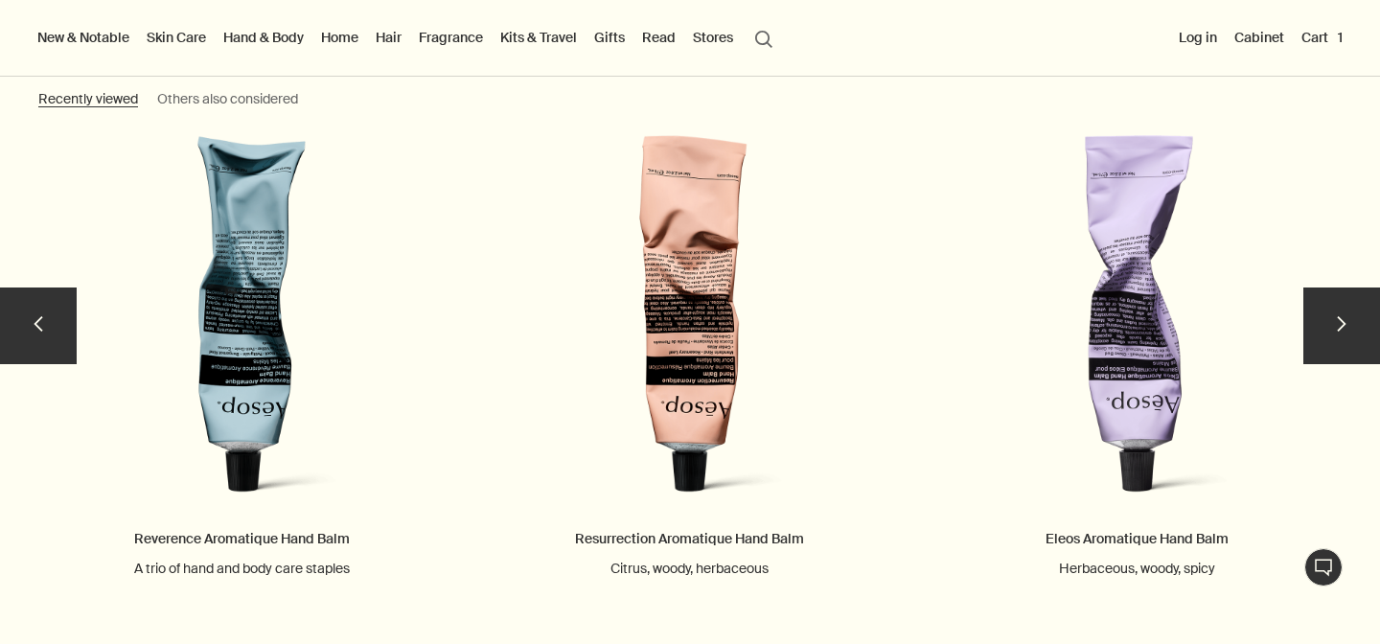
click at [1363, 336] on button "chevron" at bounding box center [1342, 326] width 77 height 77
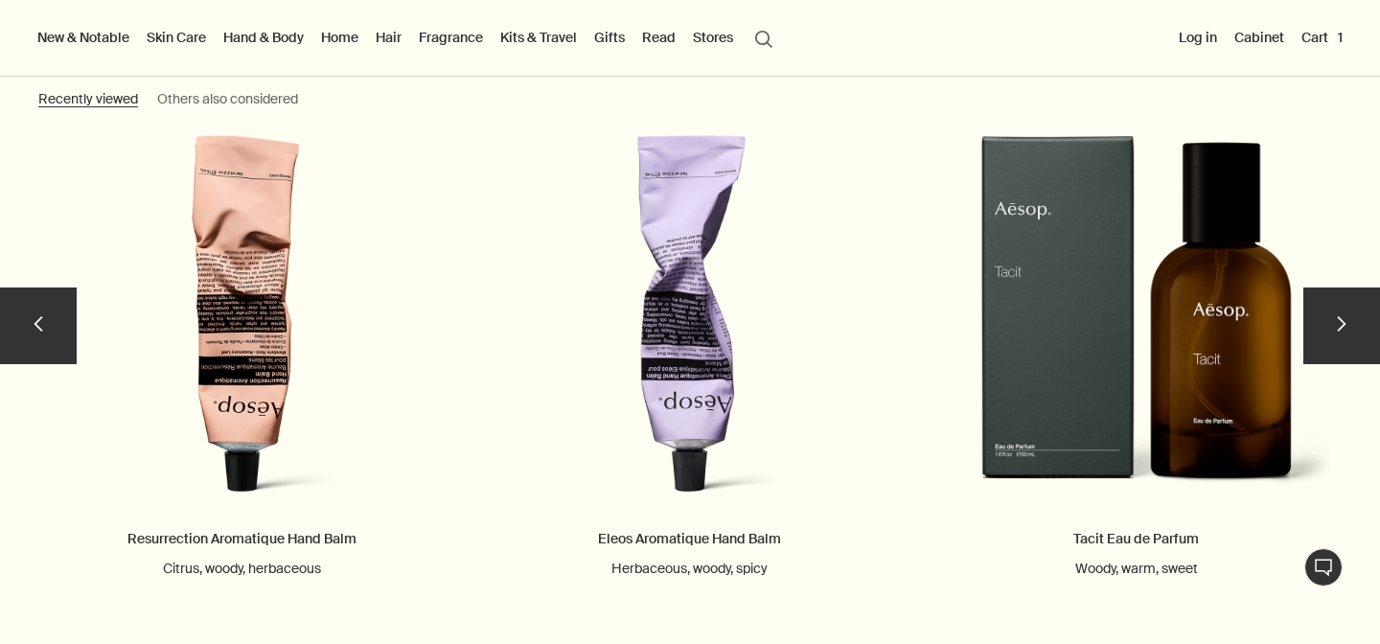
click at [1363, 336] on button "chevron" at bounding box center [1342, 326] width 77 height 77
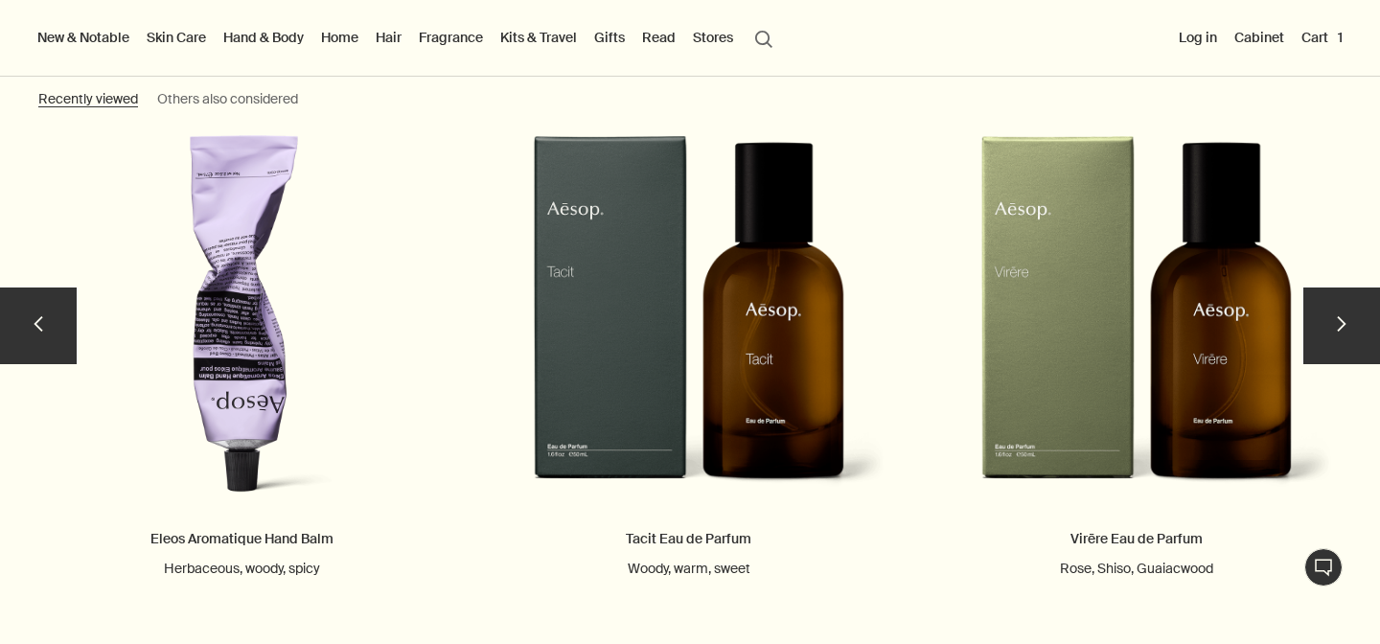
click at [1363, 336] on button "chevron" at bounding box center [1342, 326] width 77 height 77
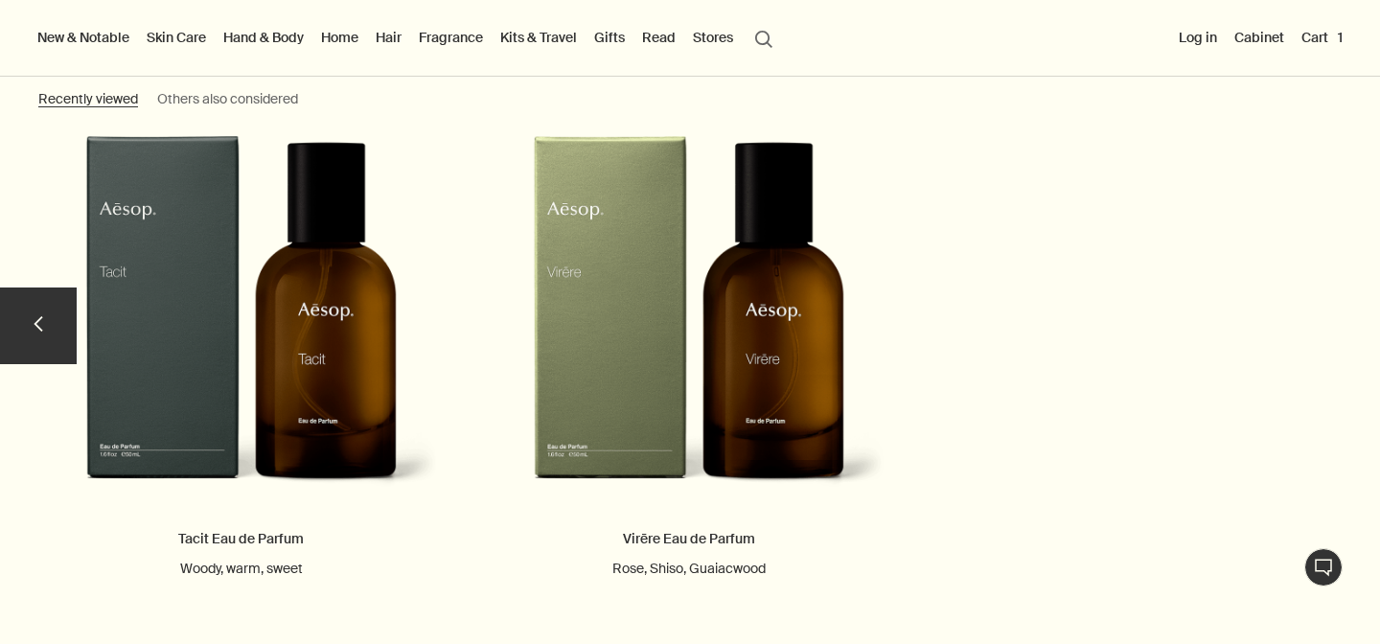
click at [24, 338] on button "chevron" at bounding box center [38, 326] width 77 height 77
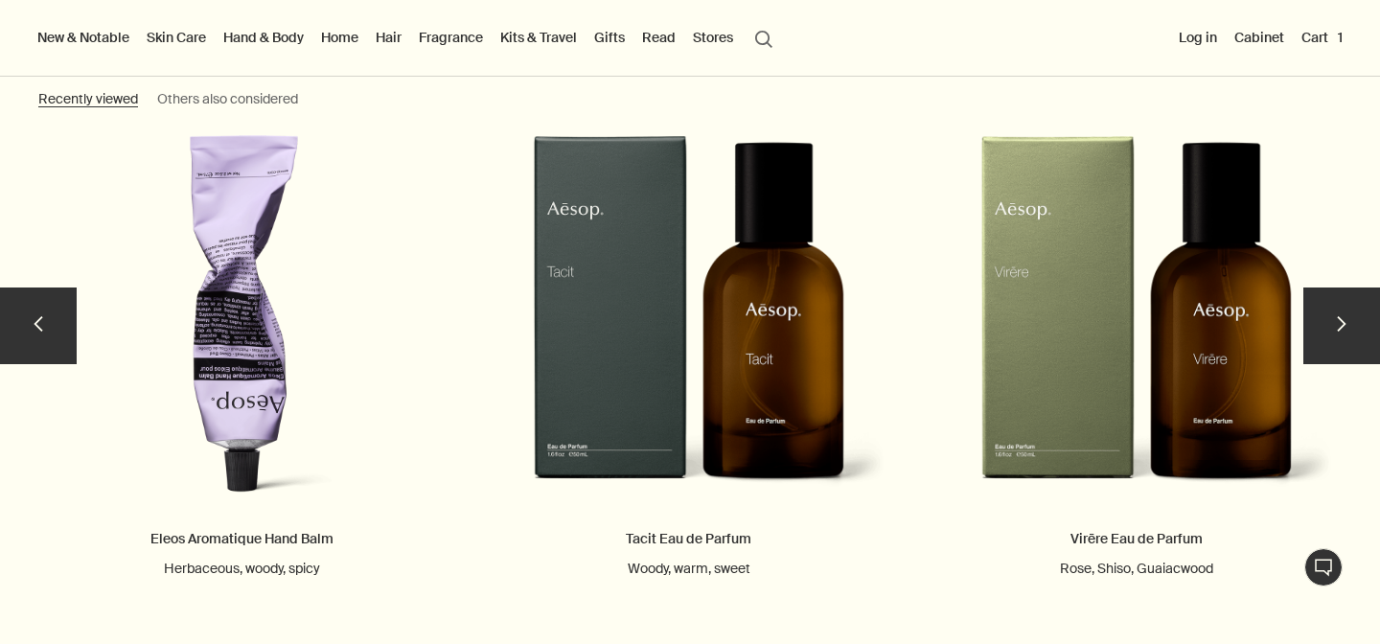
click at [24, 338] on button "chevron" at bounding box center [38, 326] width 77 height 77
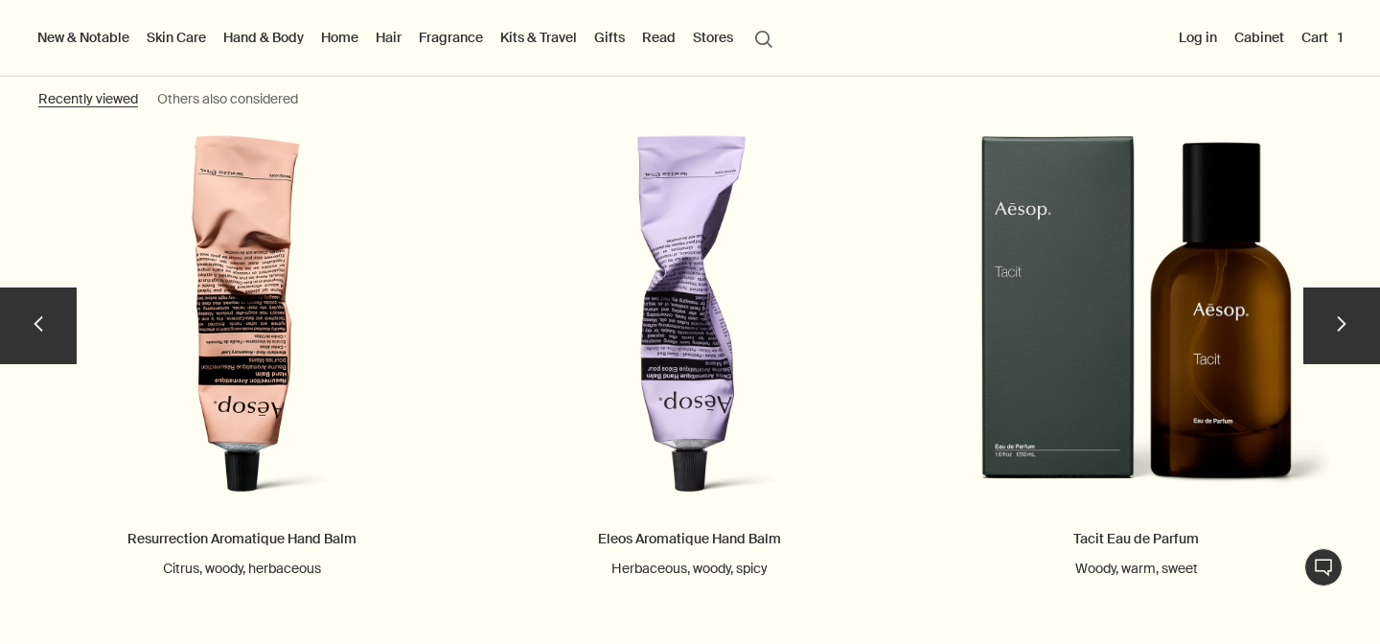
click at [24, 338] on button "chevron" at bounding box center [38, 326] width 77 height 77
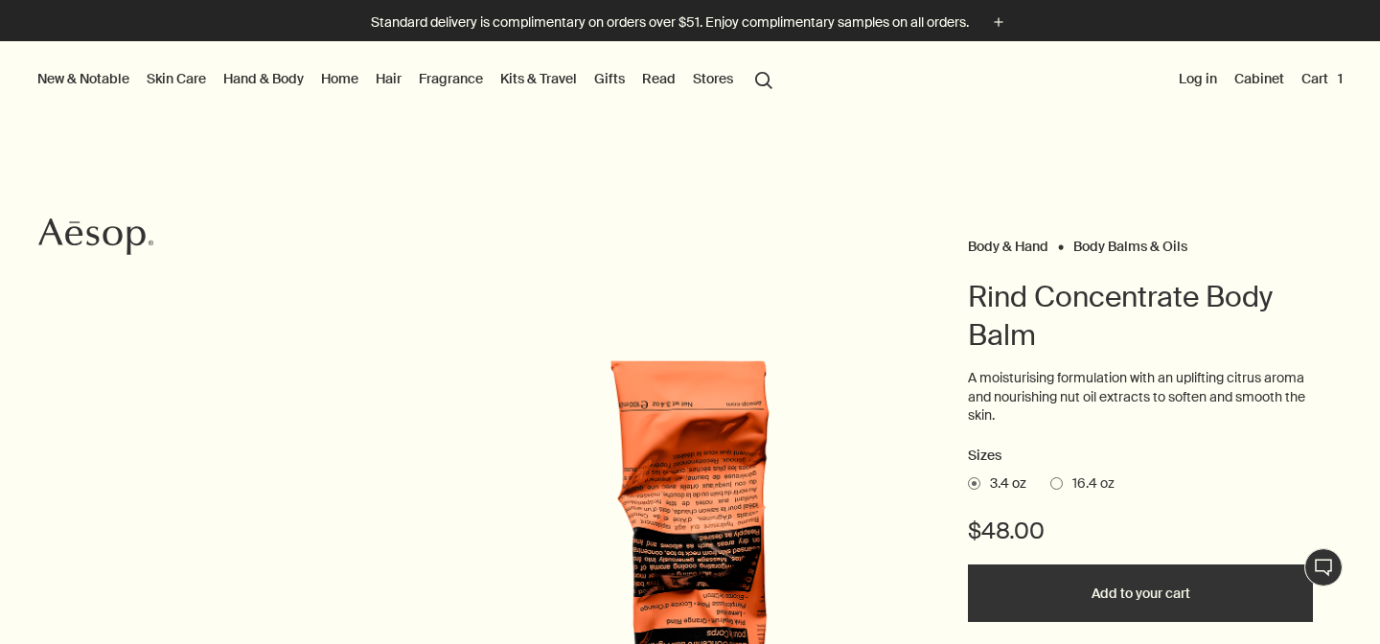
scroll to position [154, 0]
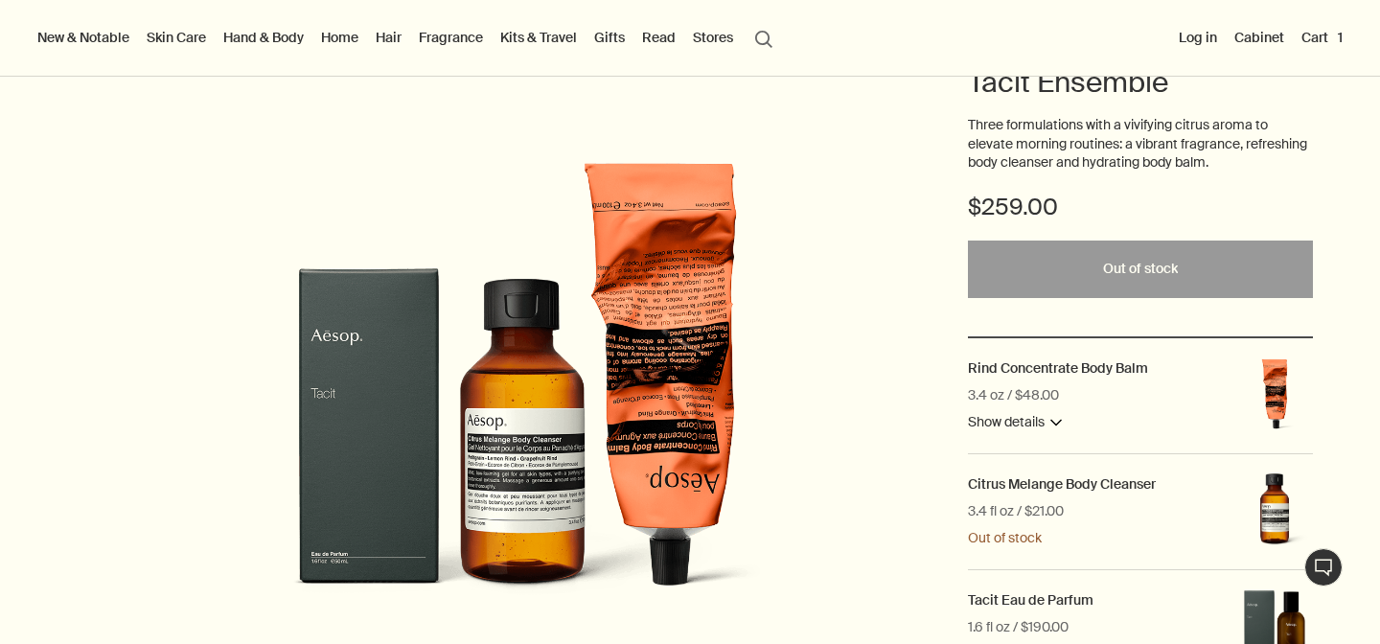
scroll to position [44, 0]
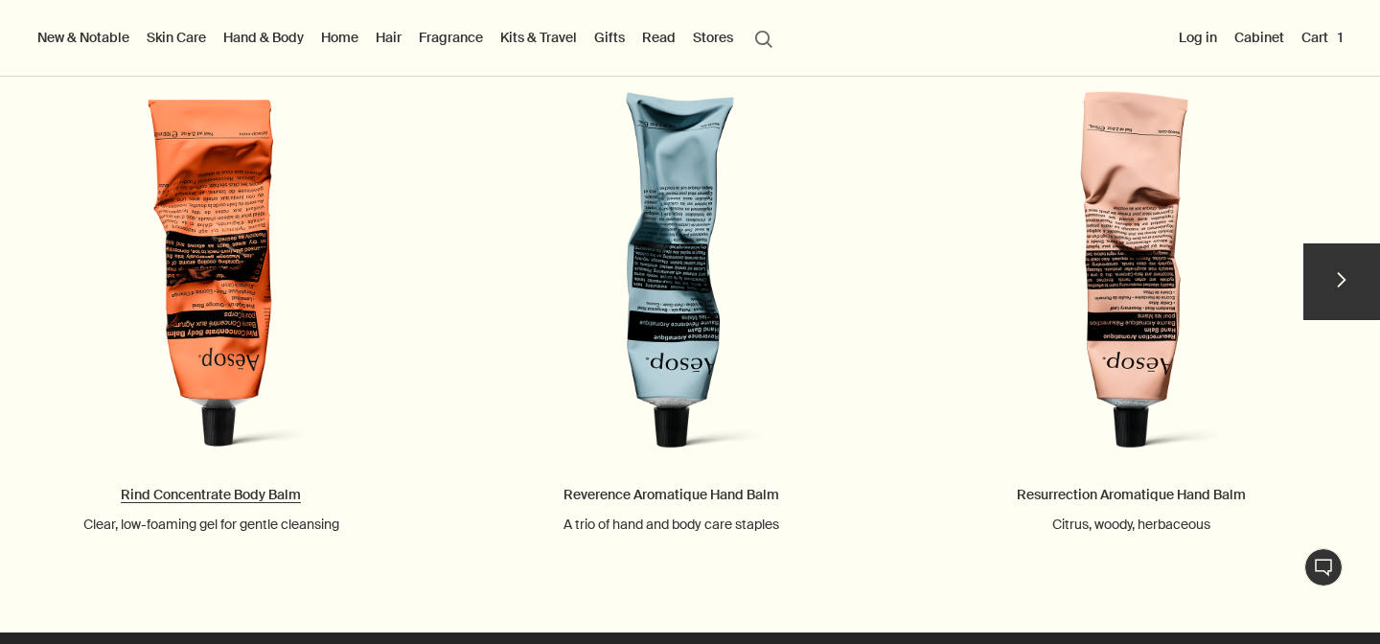
scroll to position [3485, 0]
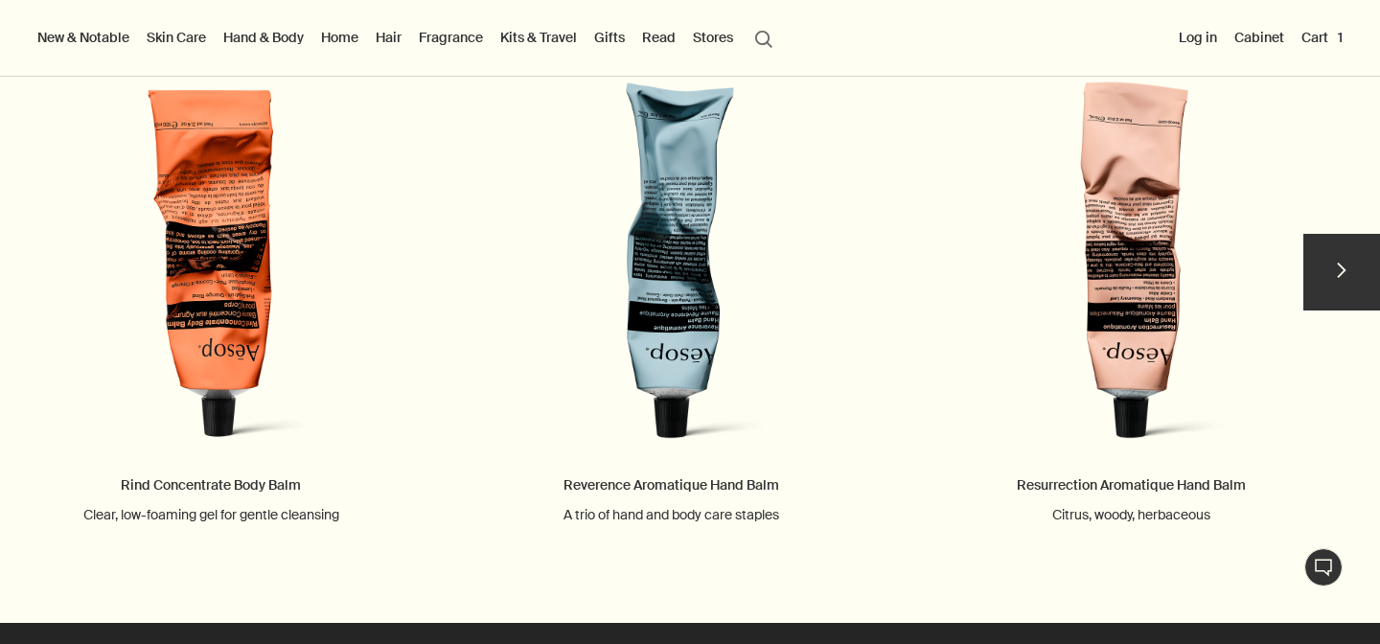
click at [1345, 298] on button "chevron" at bounding box center [1342, 272] width 77 height 77
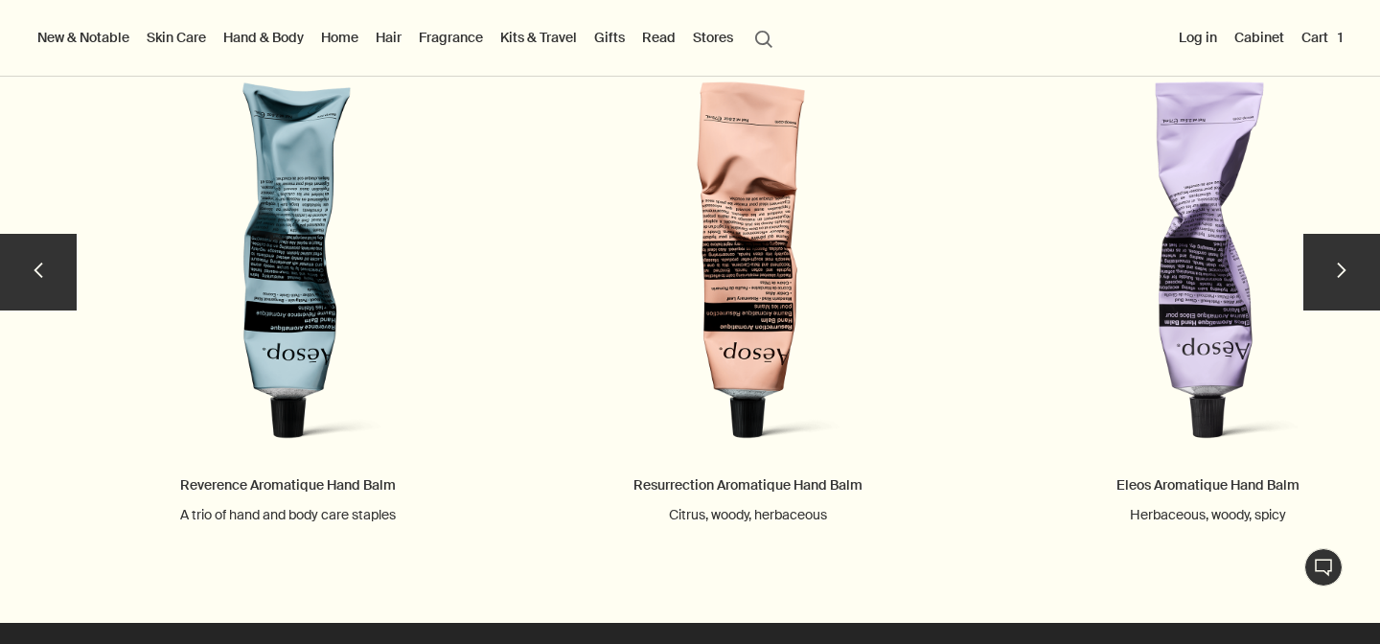
click at [1346, 297] on button "chevron" at bounding box center [1342, 272] width 77 height 77
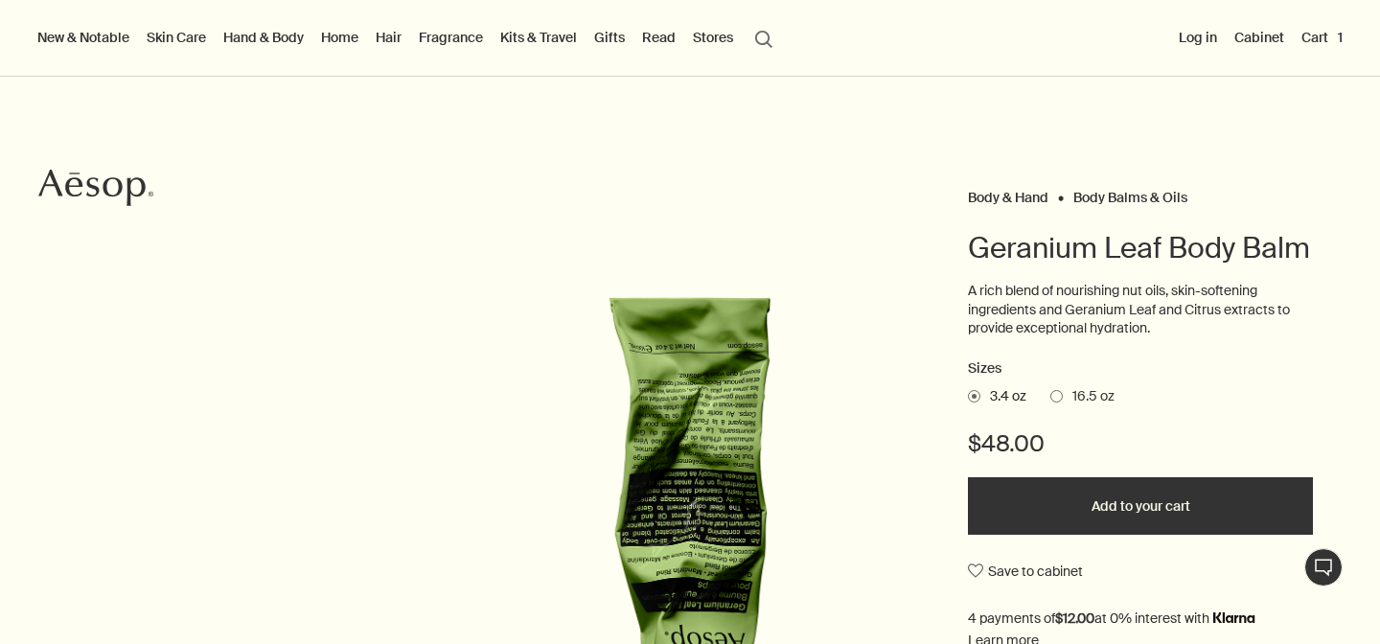
scroll to position [58, 0]
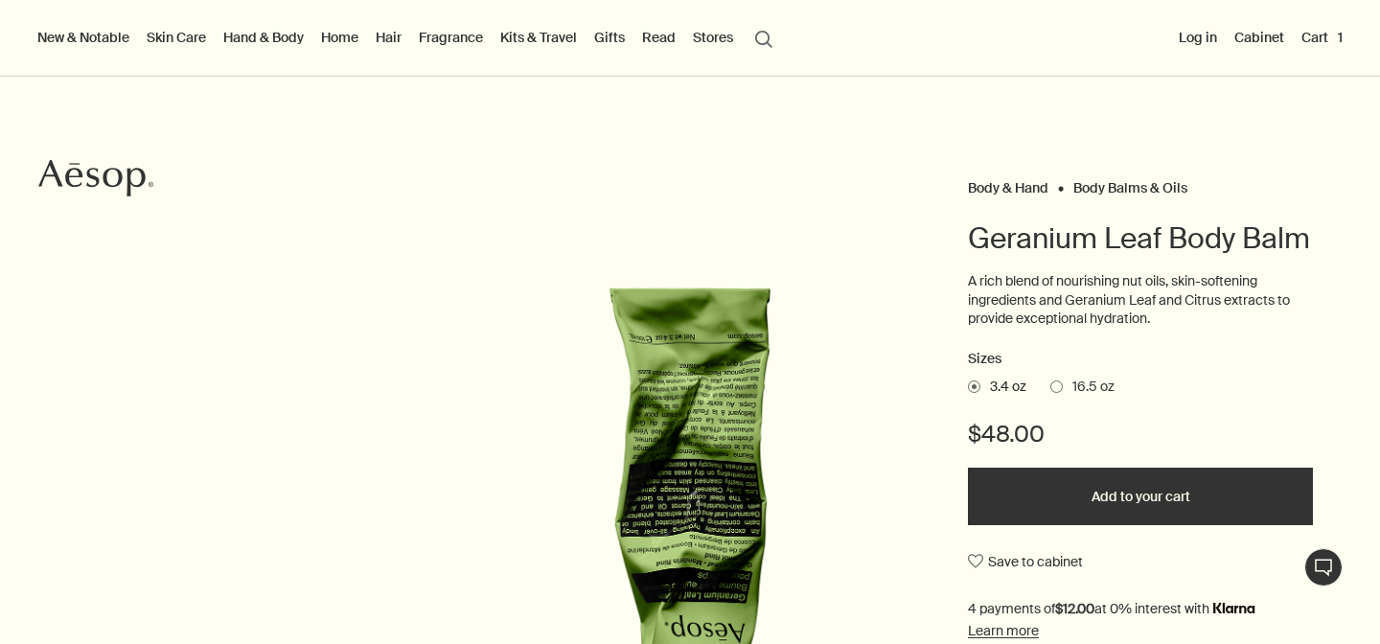
click at [1148, 495] on button "Add to your cart" at bounding box center [1140, 497] width 345 height 58
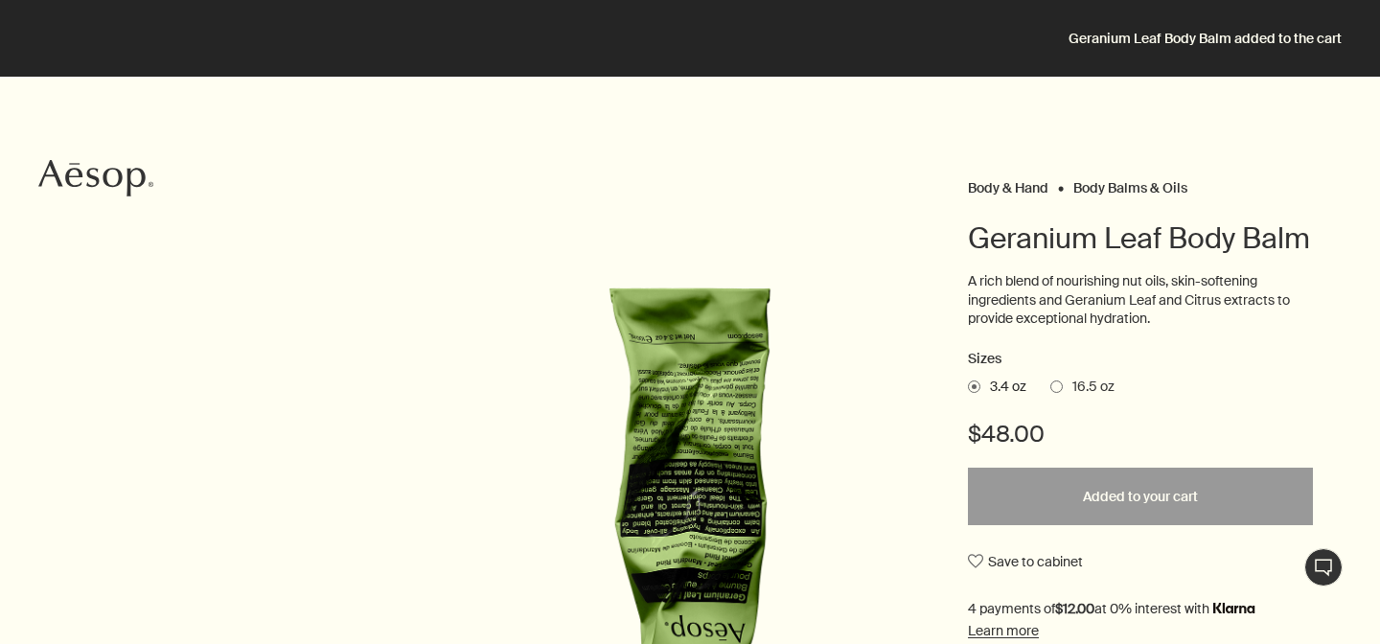
scroll to position [0, 0]
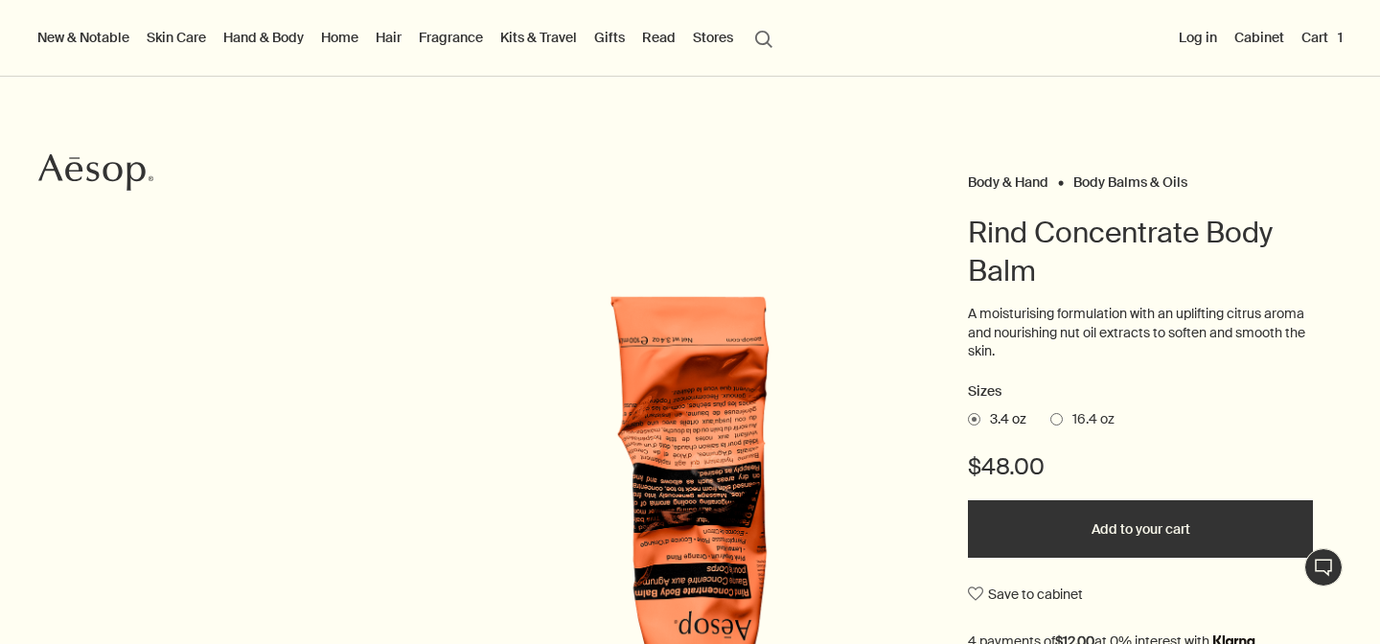
scroll to position [60, 0]
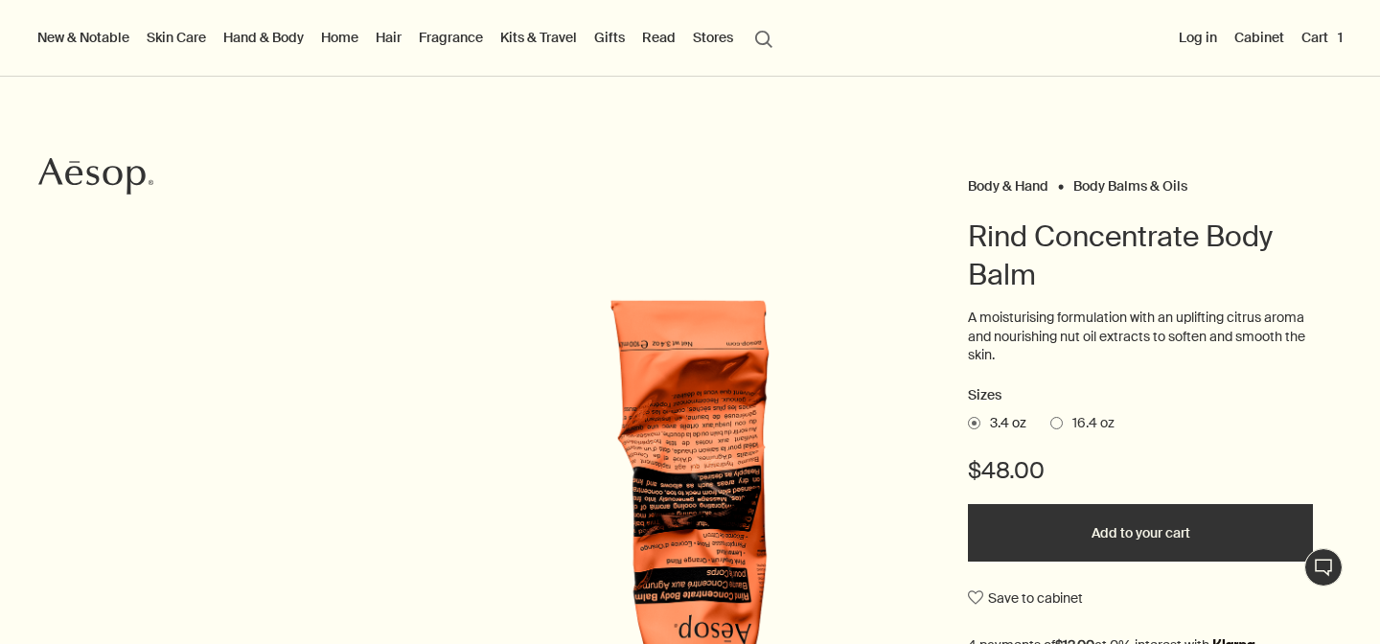
click at [1325, 45] on button "Cart 1" at bounding box center [1322, 37] width 49 height 25
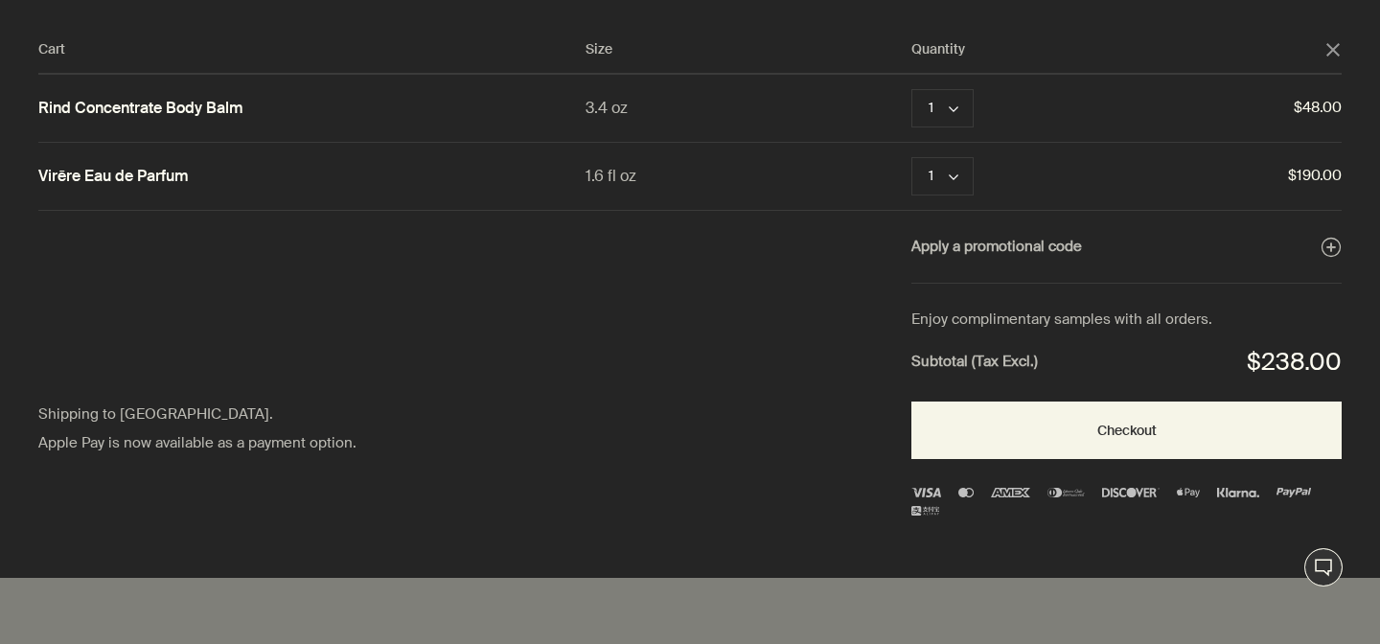
click at [880, 592] on div "Cart" at bounding box center [690, 322] width 1380 height 644
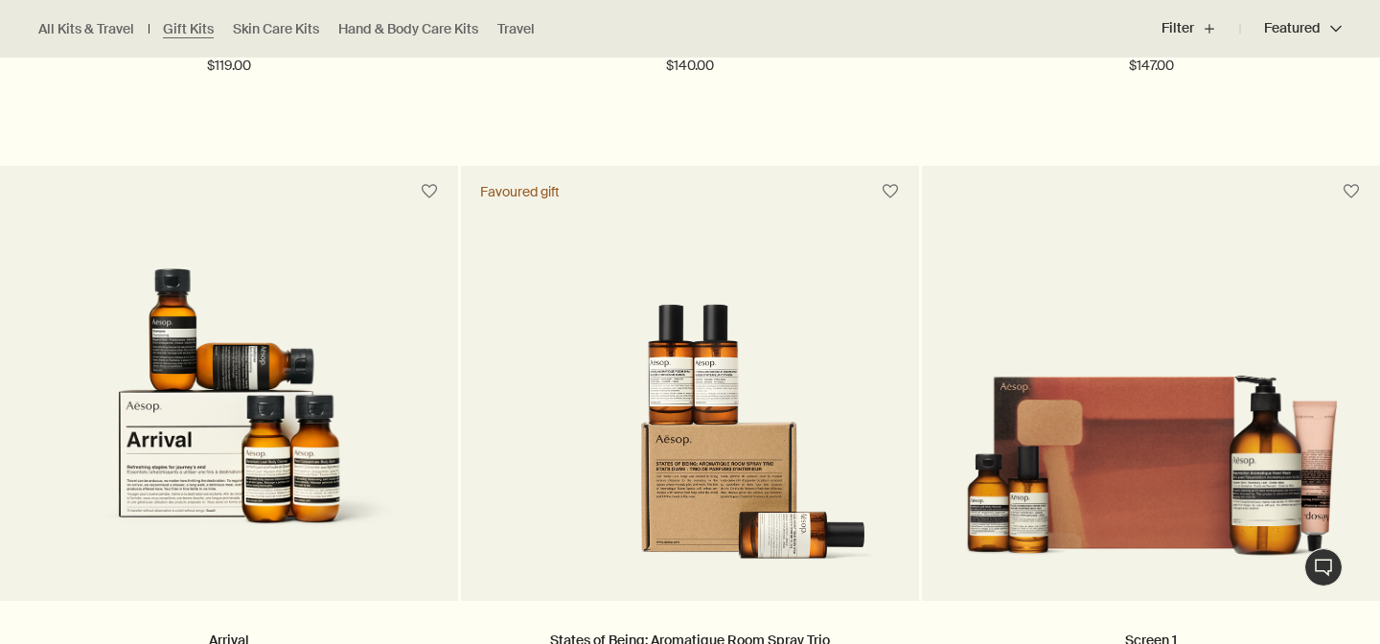
scroll to position [1186, 0]
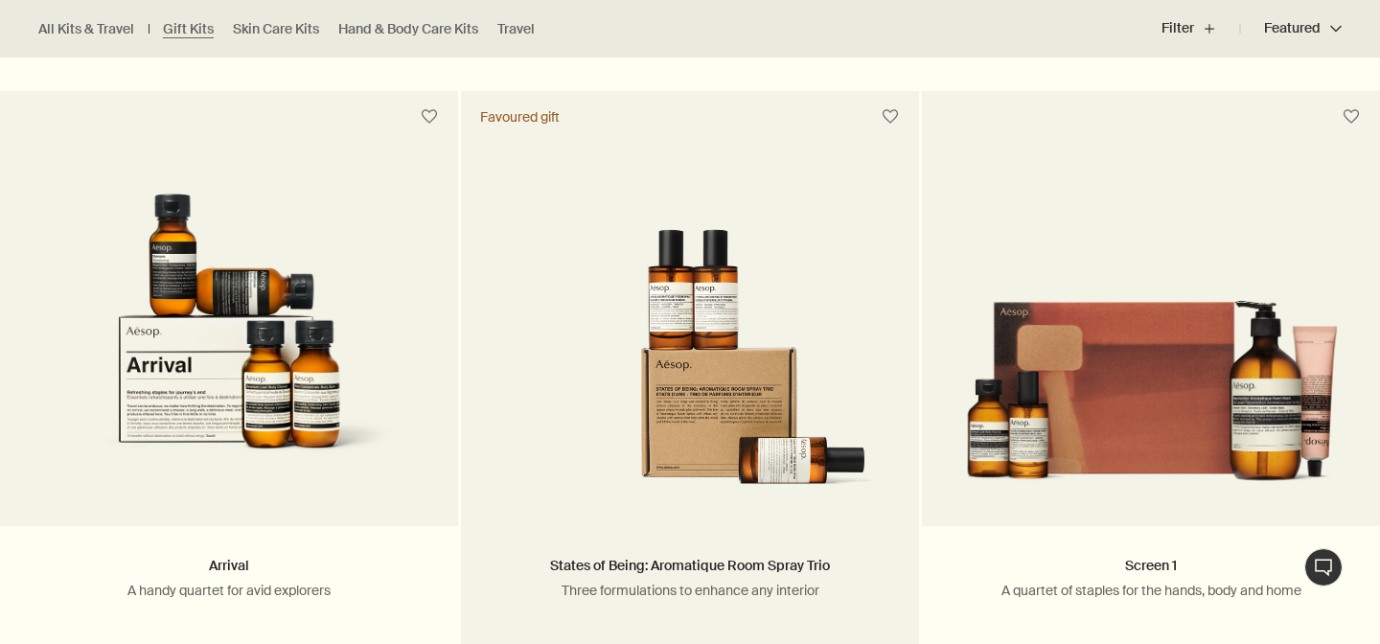
click at [708, 329] on img at bounding box center [690, 363] width 401 height 268
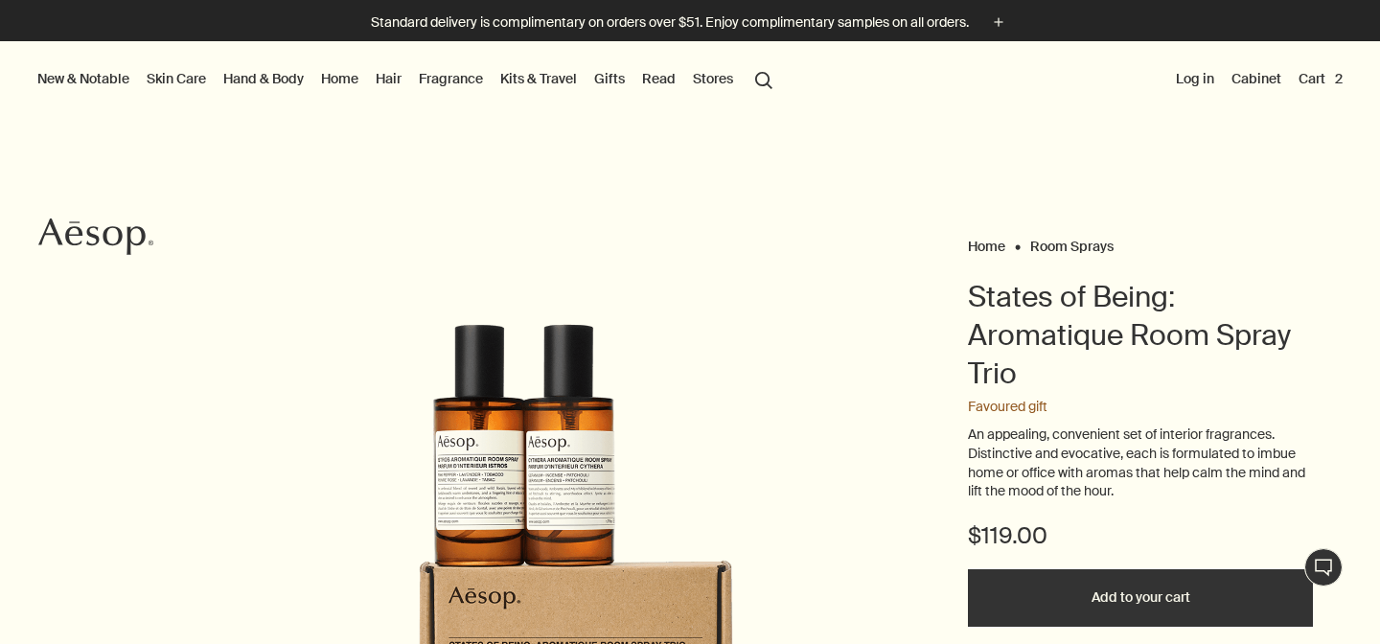
click at [448, 81] on link "Fragrance" at bounding box center [451, 78] width 72 height 25
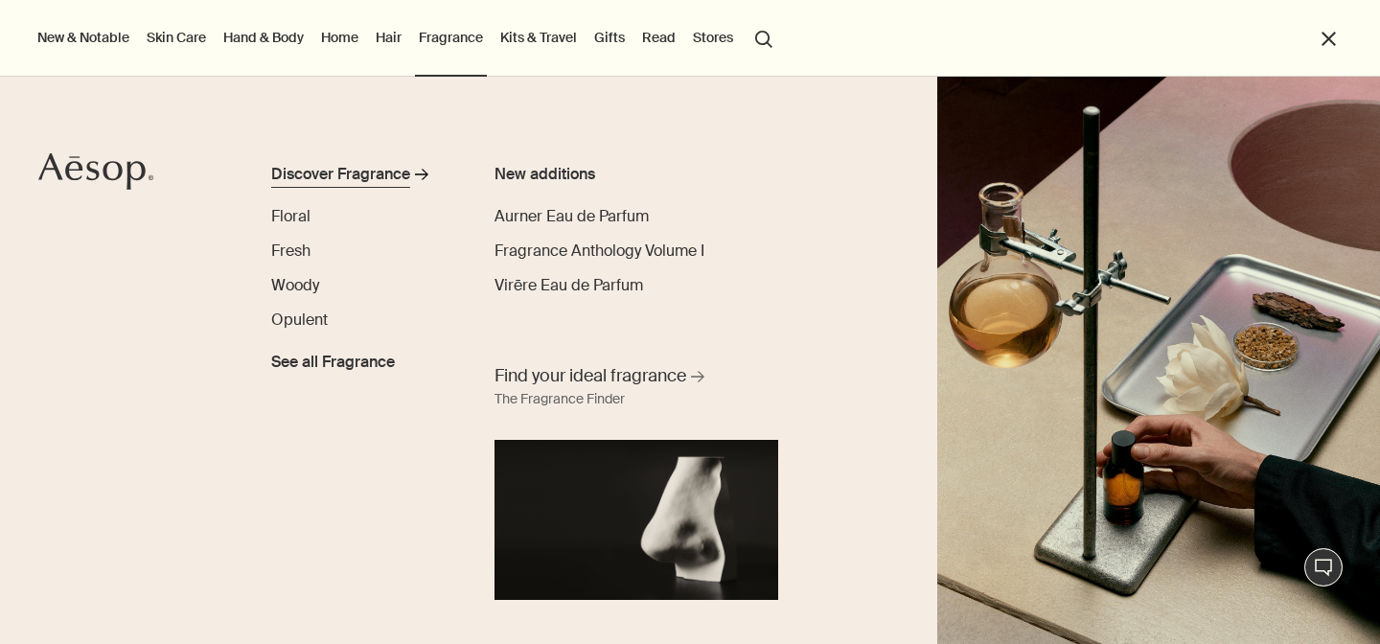
click at [319, 179] on div "Discover Fragrance" at bounding box center [340, 174] width 139 height 23
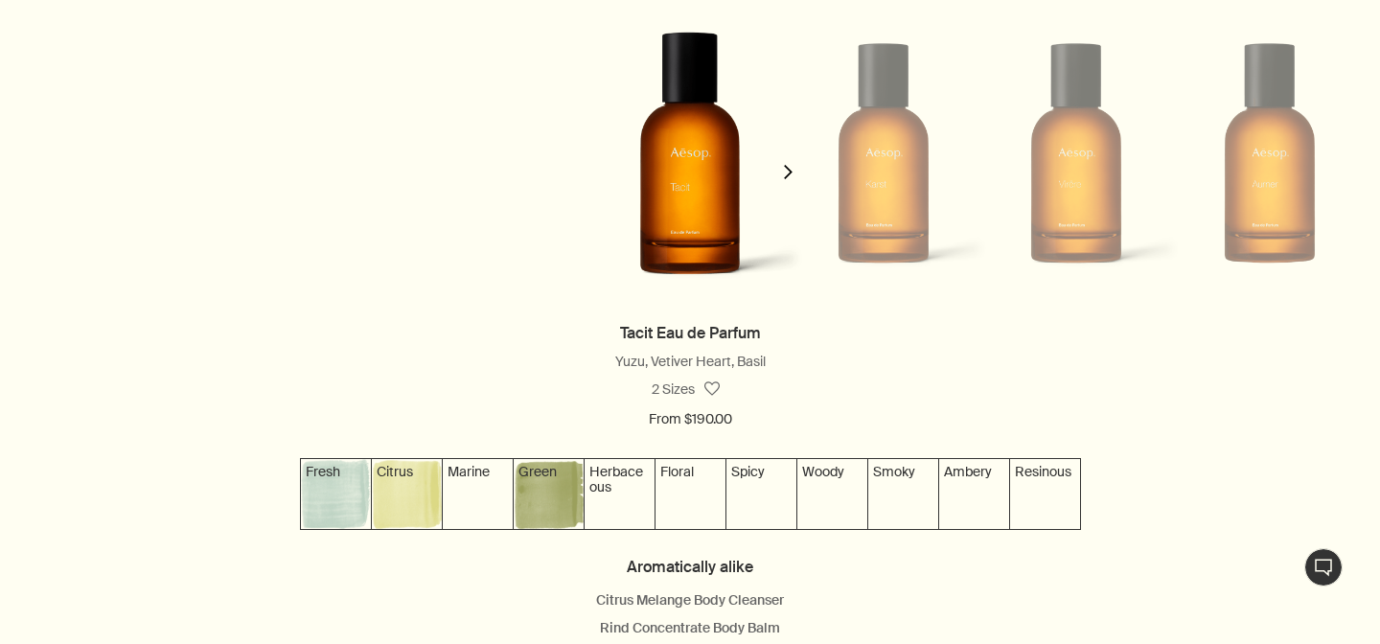
scroll to position [1802, 0]
click at [787, 171] on icon "chevron" at bounding box center [788, 171] width 14 height 14
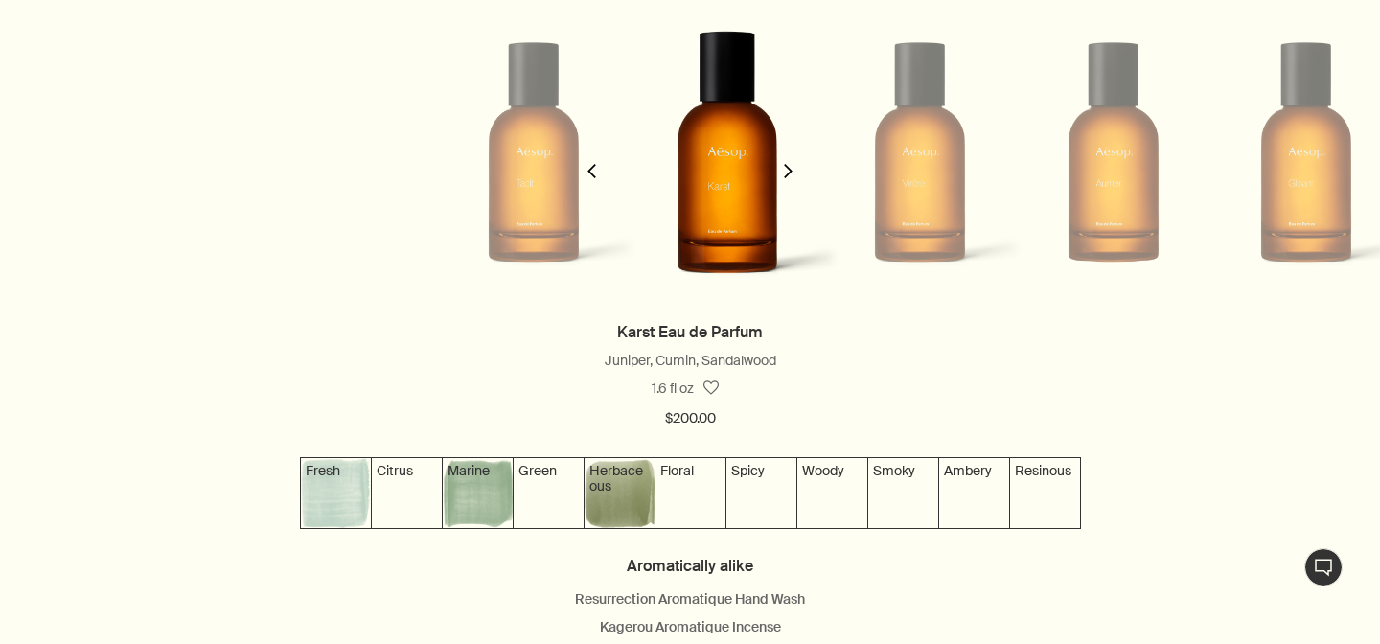
scroll to position [0, 193]
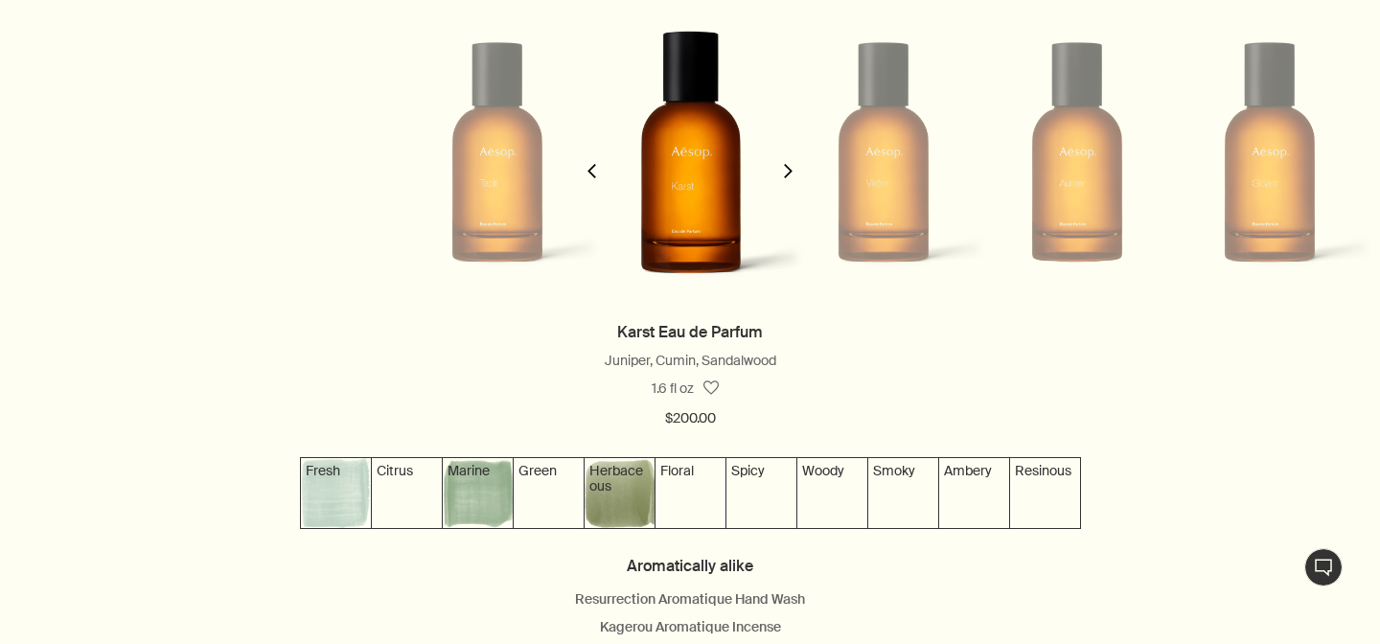
click at [787, 171] on icon "chevron" at bounding box center [788, 171] width 14 height 14
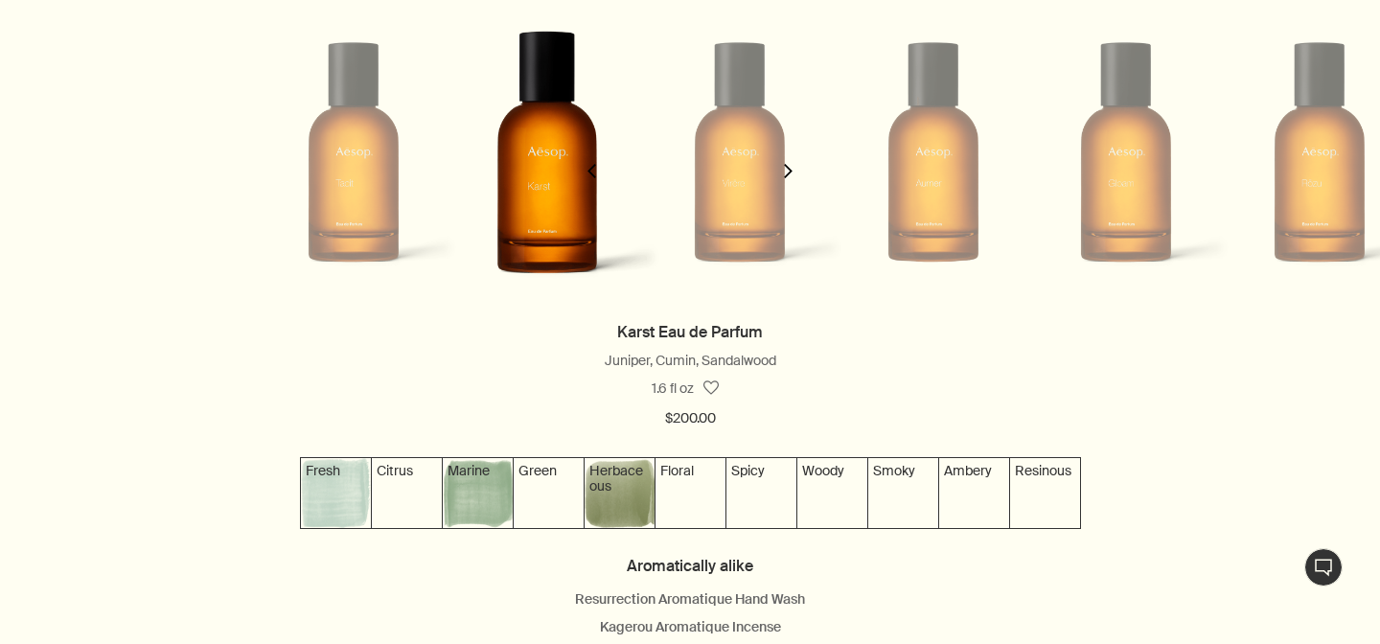
scroll to position [0, 386]
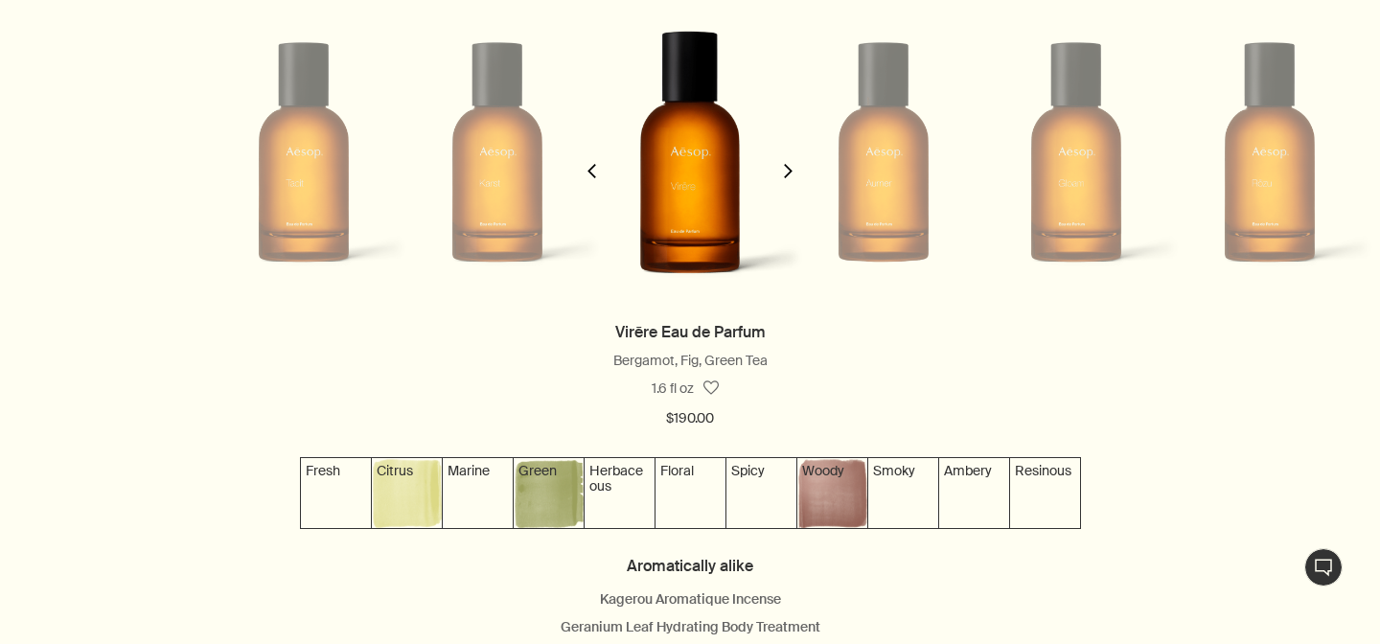
click at [787, 171] on icon "chevron" at bounding box center [788, 171] width 14 height 14
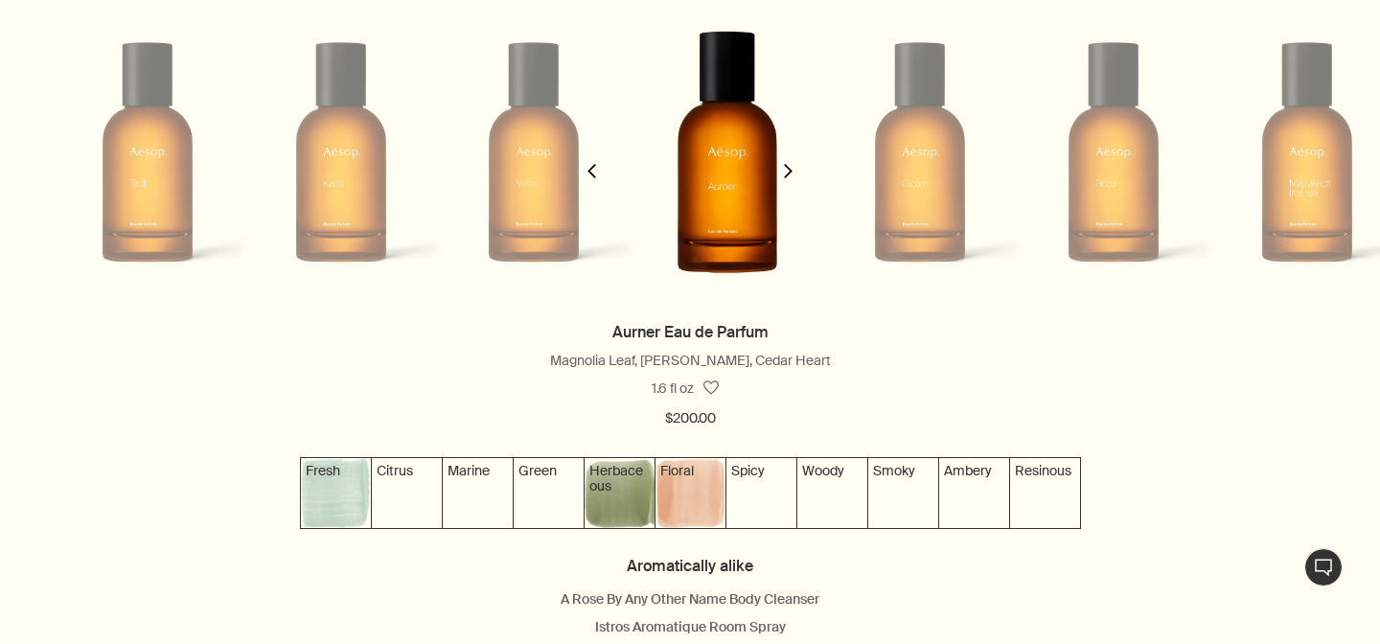
scroll to position [0, 580]
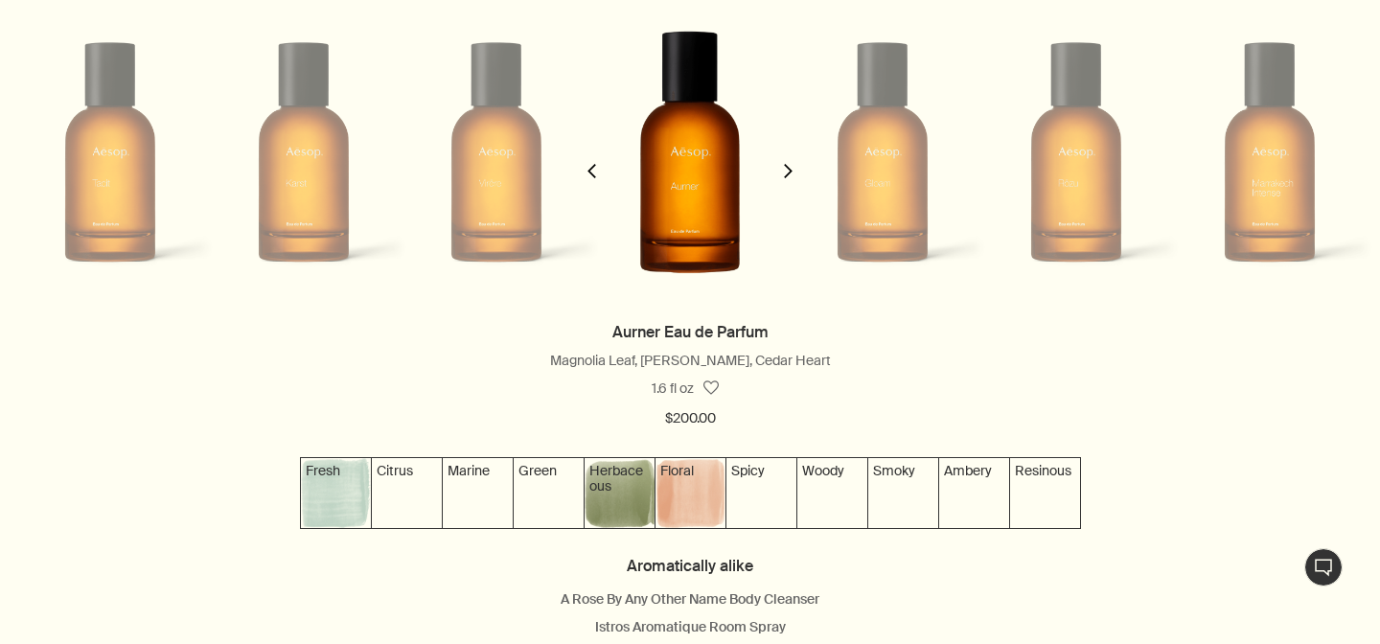
click at [787, 171] on icon "chevron" at bounding box center [788, 171] width 14 height 14
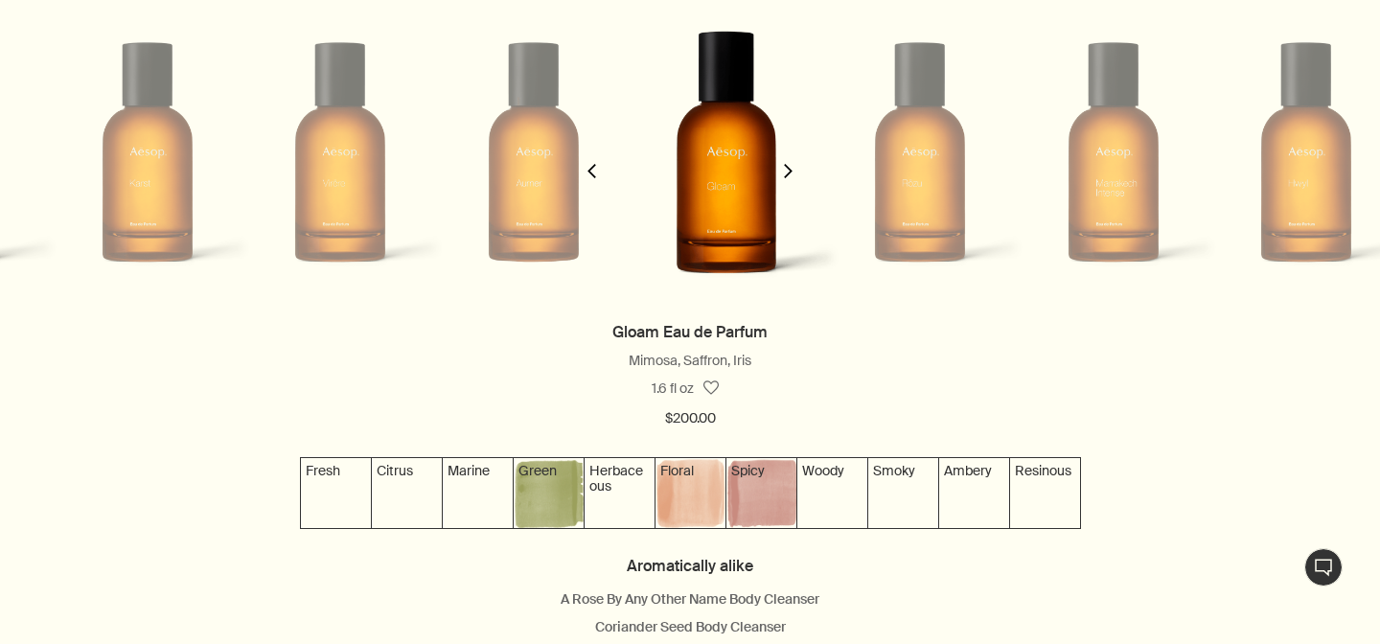
scroll to position [0, 773]
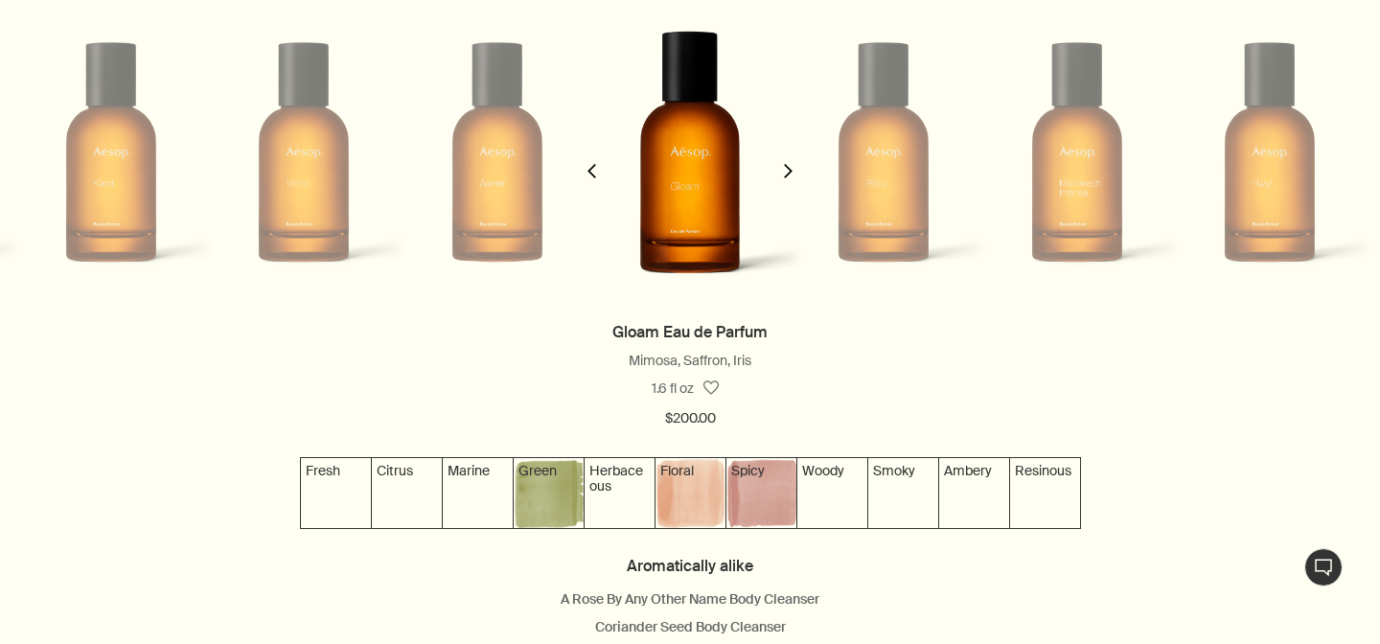
click at [587, 168] on icon "chevron" at bounding box center [592, 171] width 14 height 14
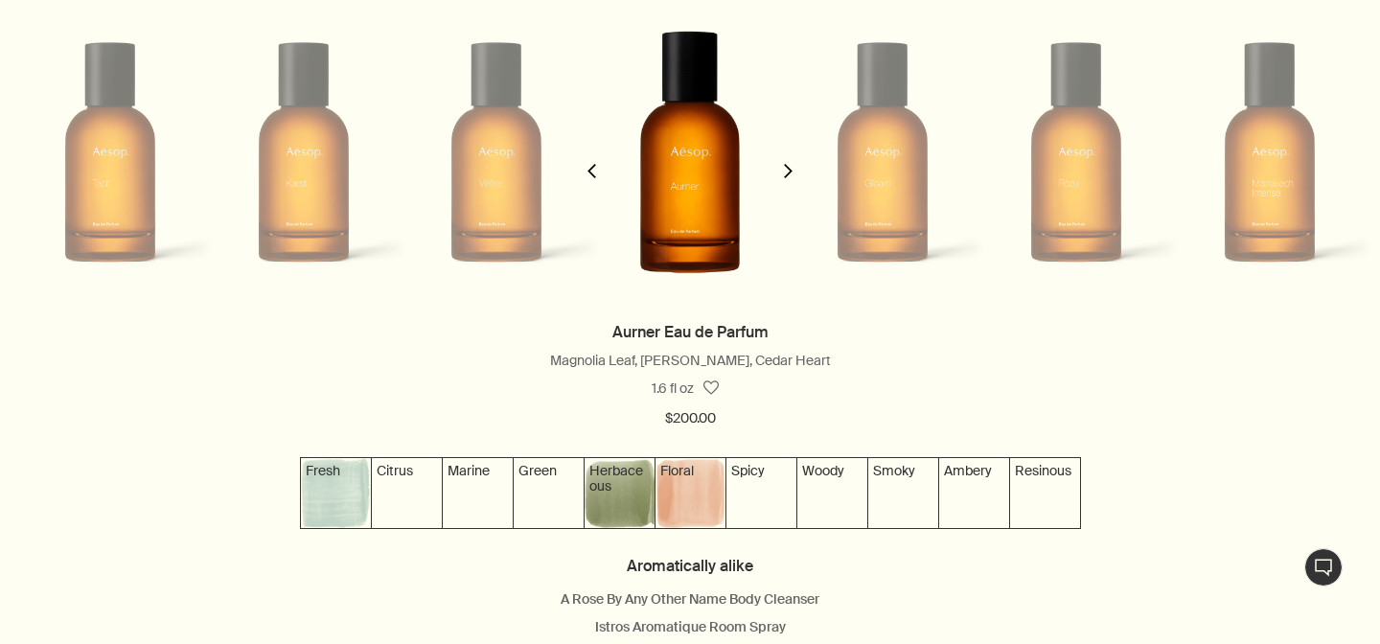
click at [587, 168] on icon "chevron" at bounding box center [592, 171] width 14 height 14
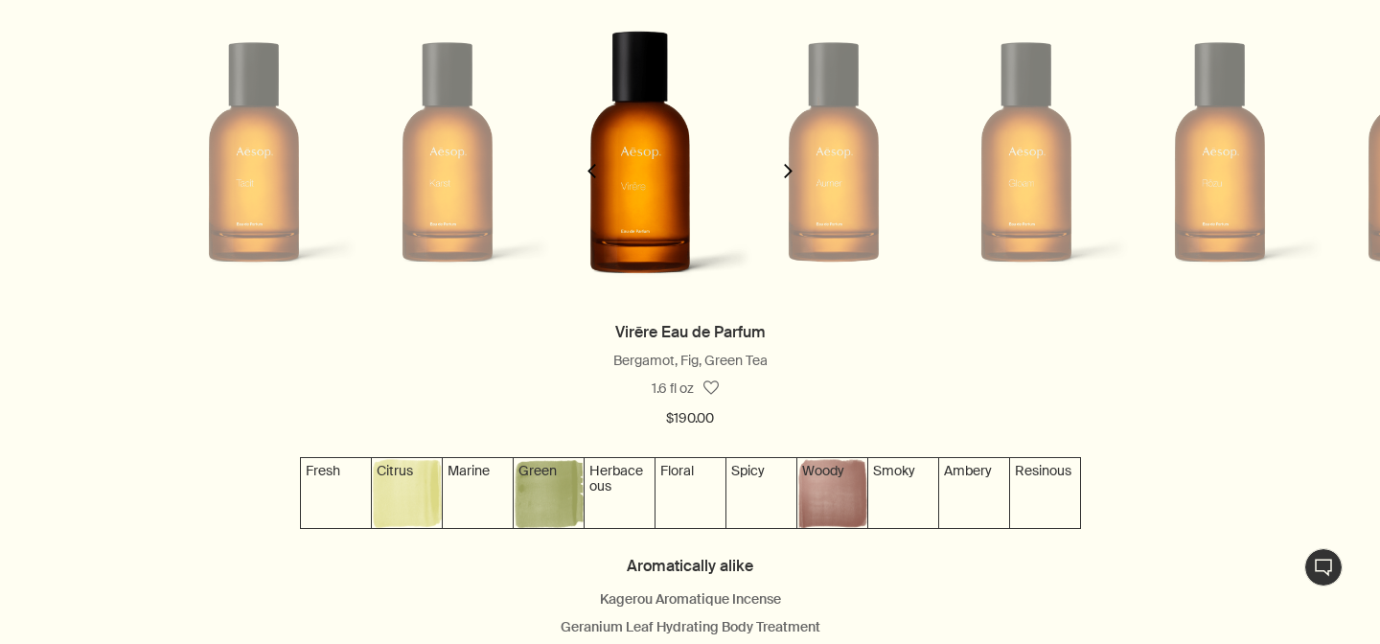
scroll to position [0, 386]
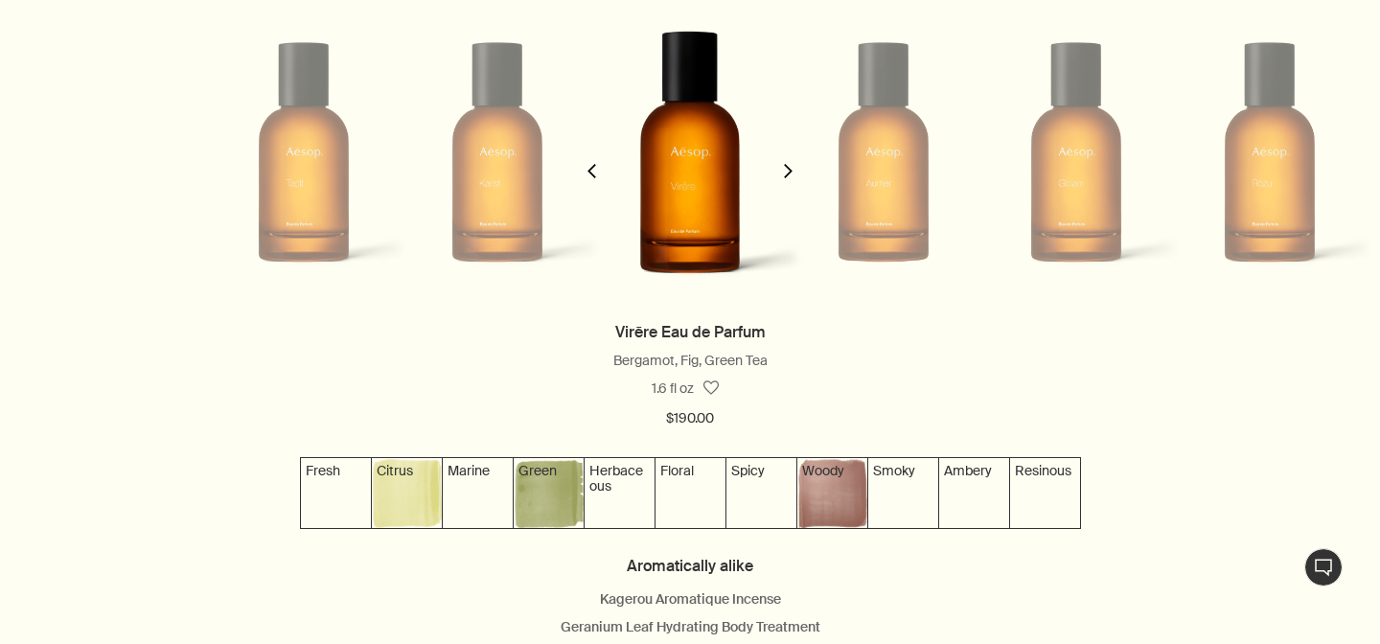
click at [587, 168] on icon "chevron" at bounding box center [592, 171] width 14 height 14
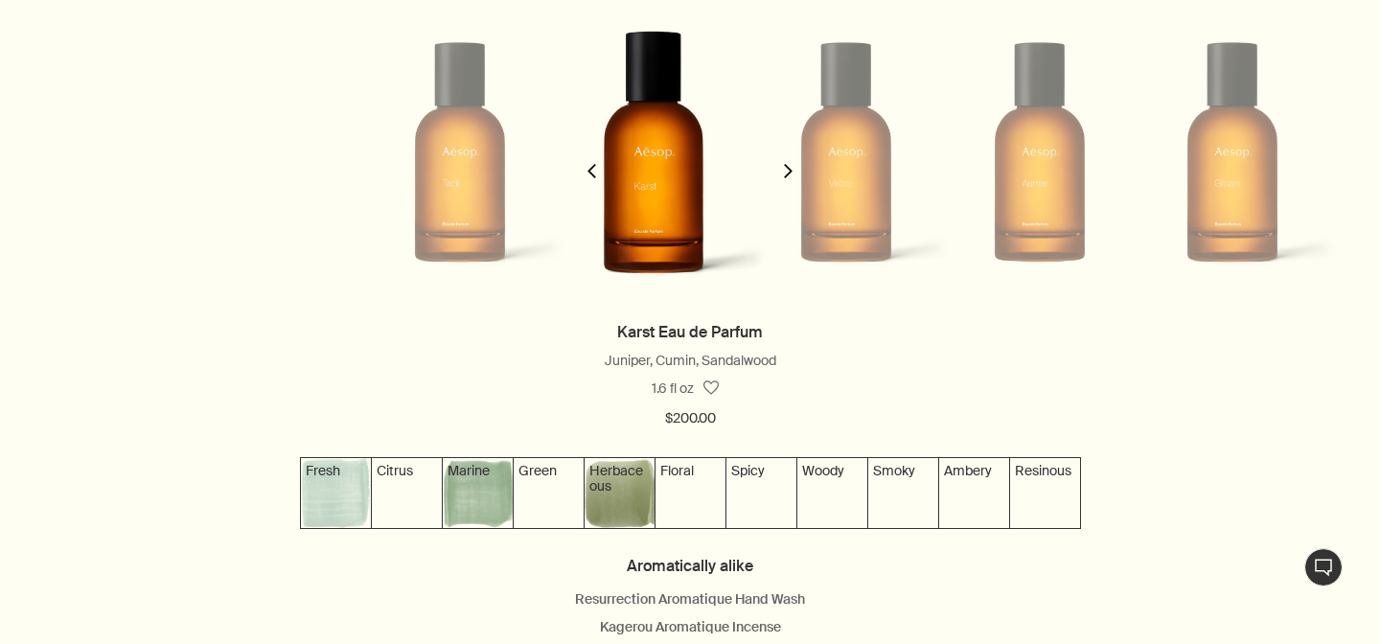
scroll to position [0, 193]
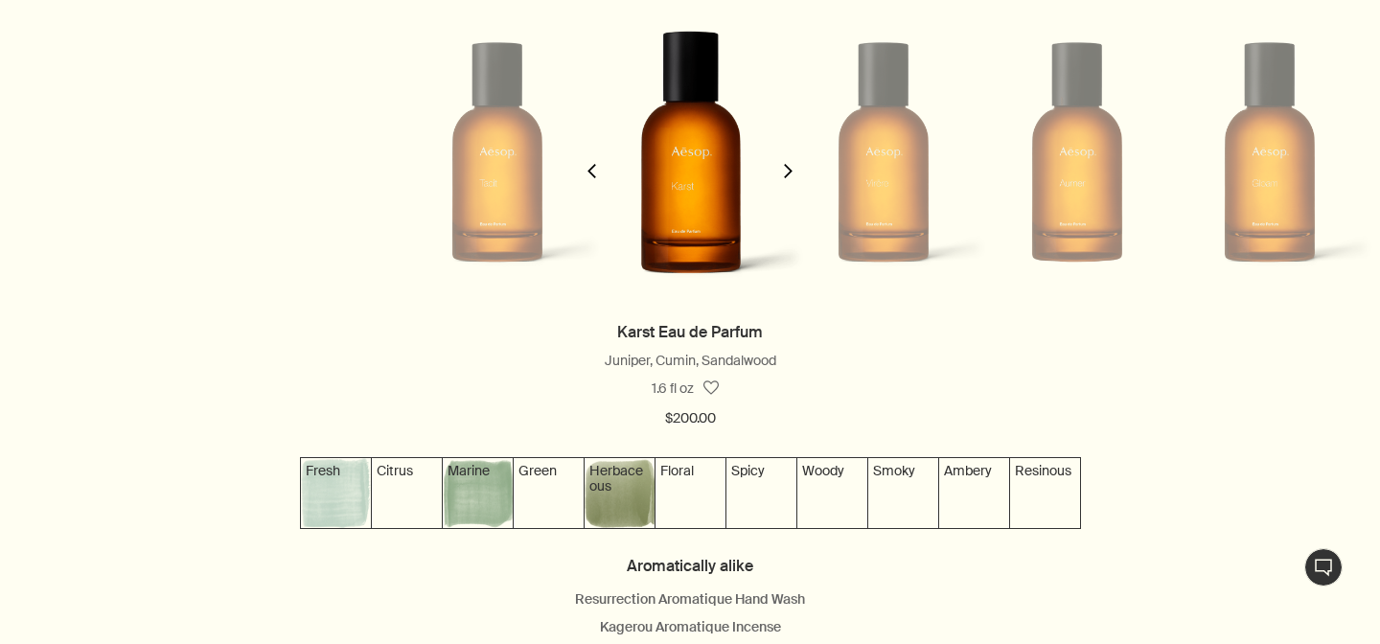
click at [587, 168] on icon "chevron" at bounding box center [592, 171] width 14 height 14
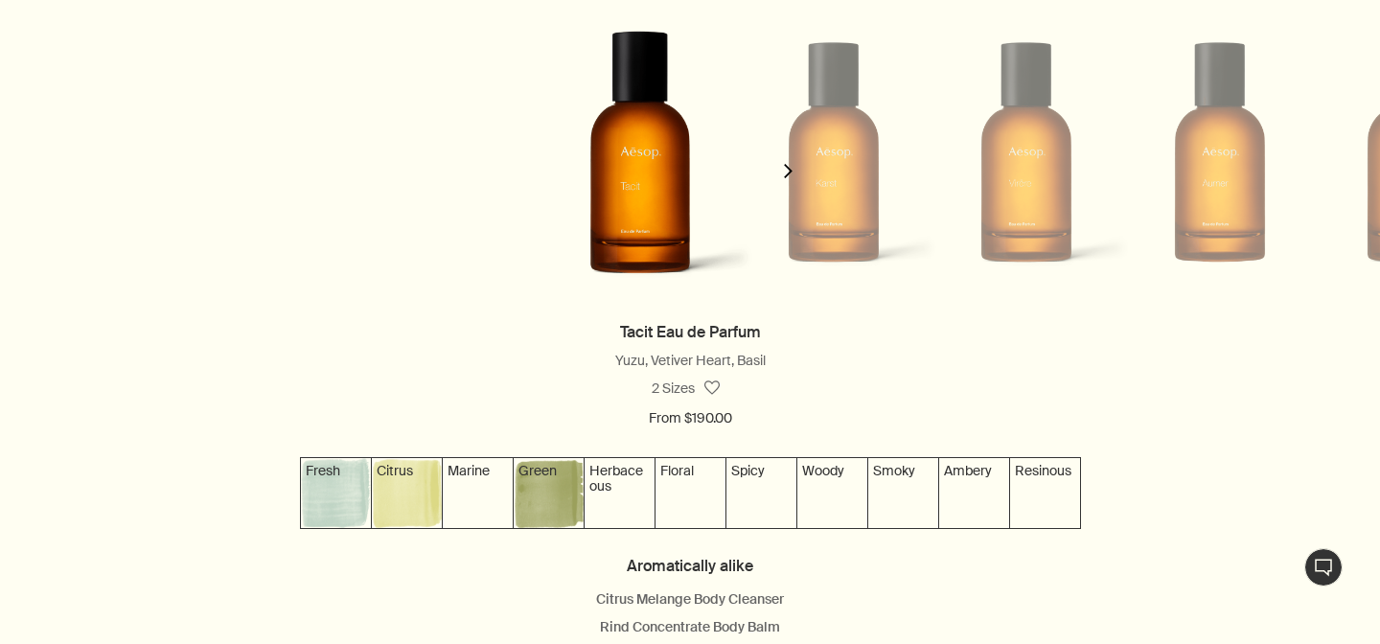
scroll to position [0, 0]
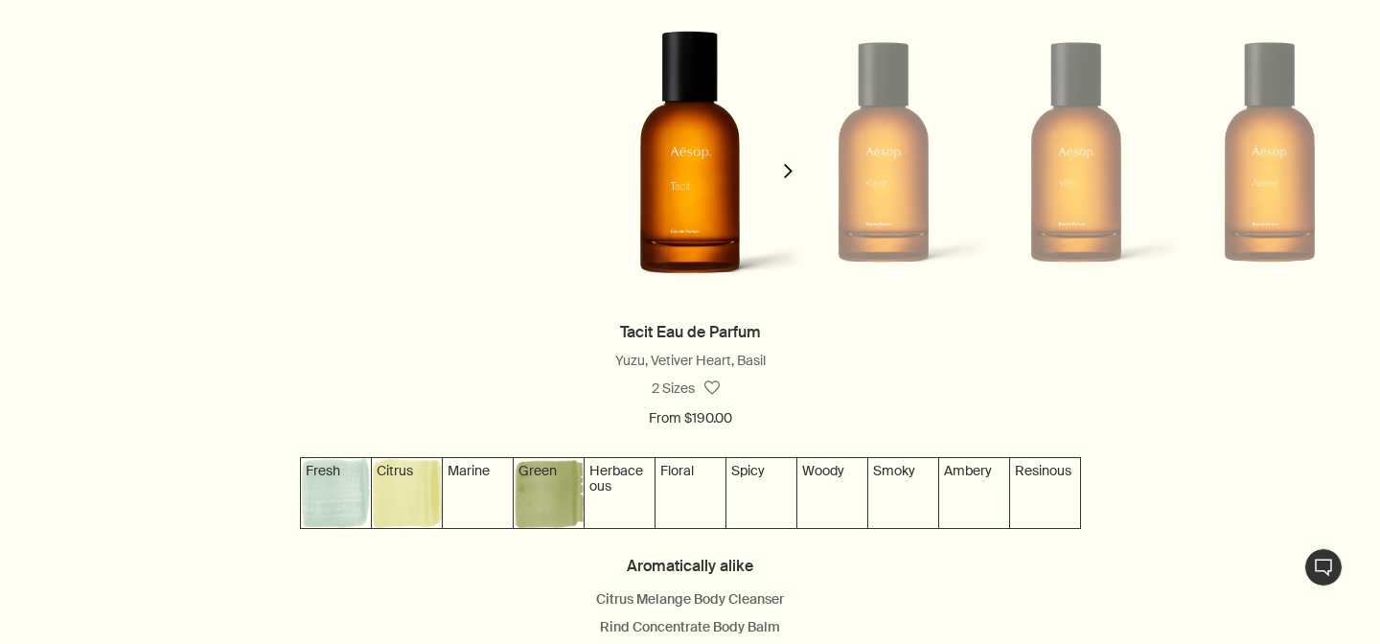
click at [693, 172] on img at bounding box center [690, 151] width 228 height 359
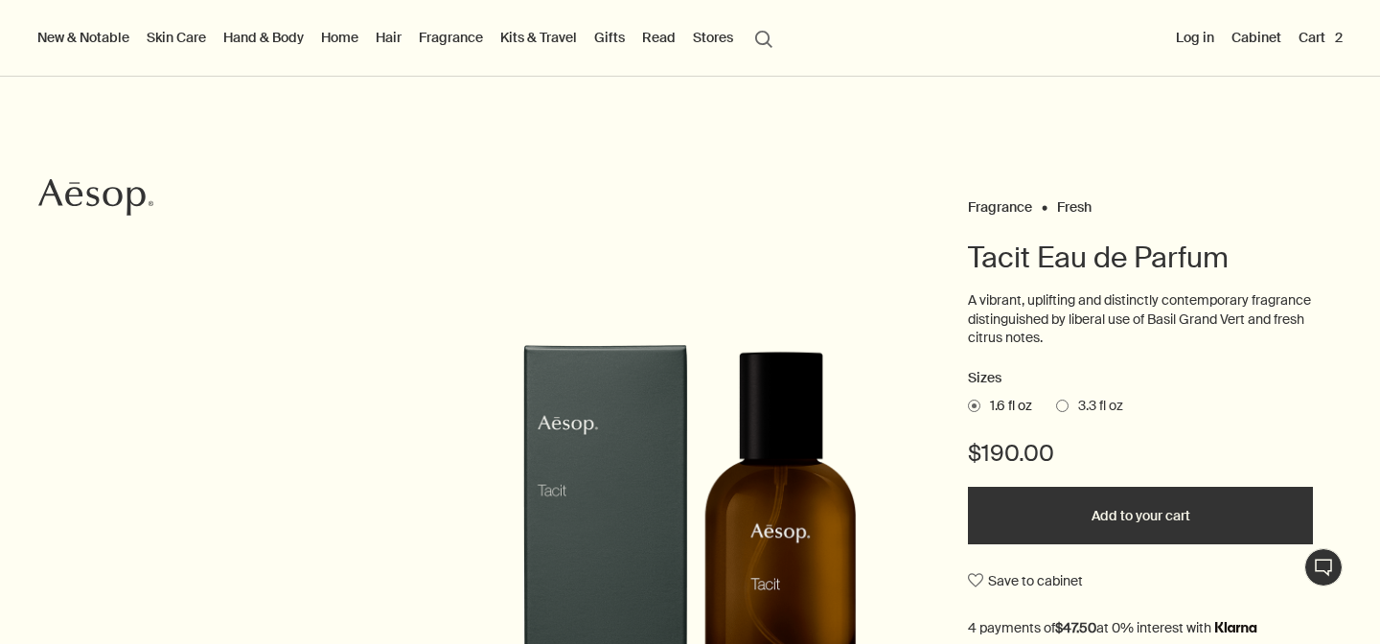
scroll to position [42, 0]
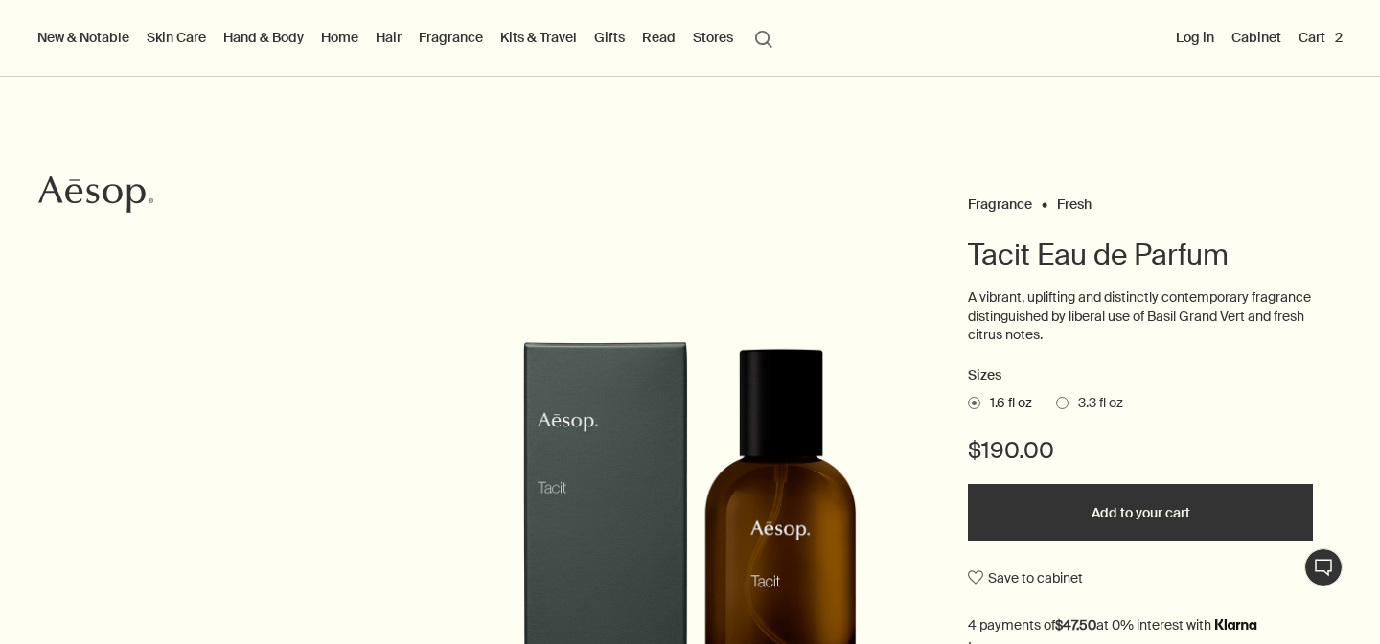
click at [1064, 401] on span at bounding box center [1062, 403] width 12 height 12
click at [1056, 436] on input "3.3 fl oz" at bounding box center [1056, 442] width 0 height 12
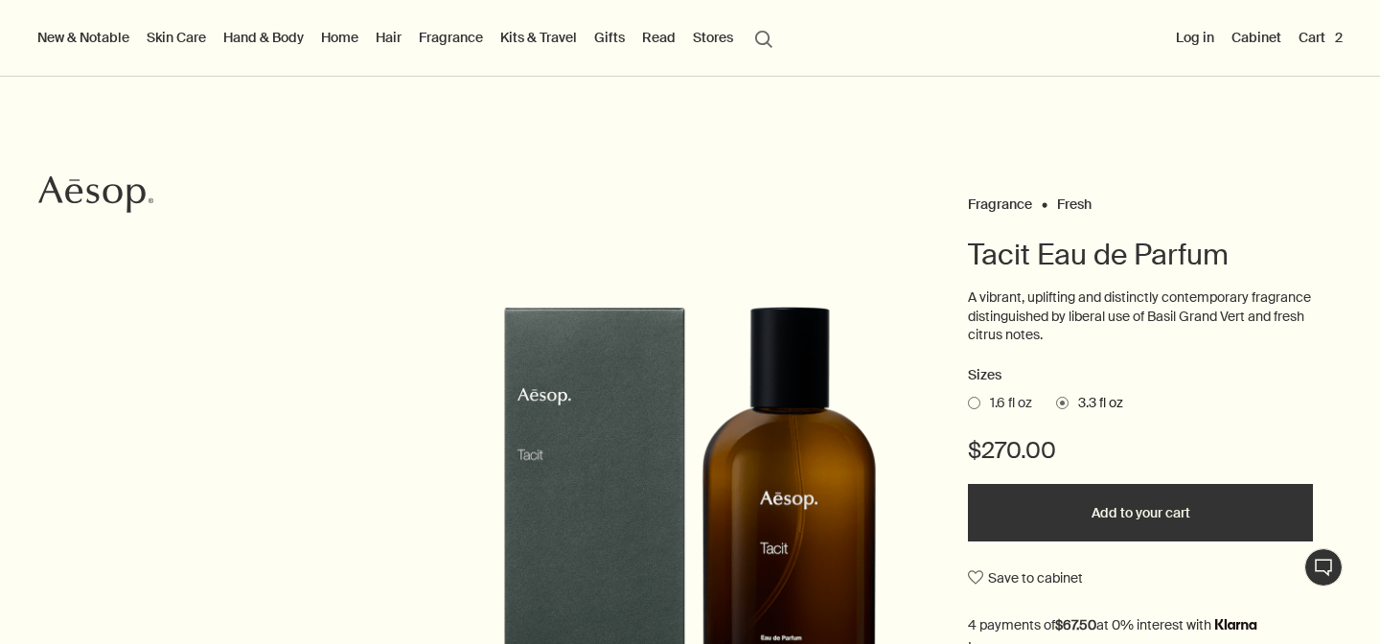
click at [975, 402] on span at bounding box center [974, 403] width 12 height 12
click at [968, 436] on input "1.6 fl oz" at bounding box center [968, 442] width 0 height 12
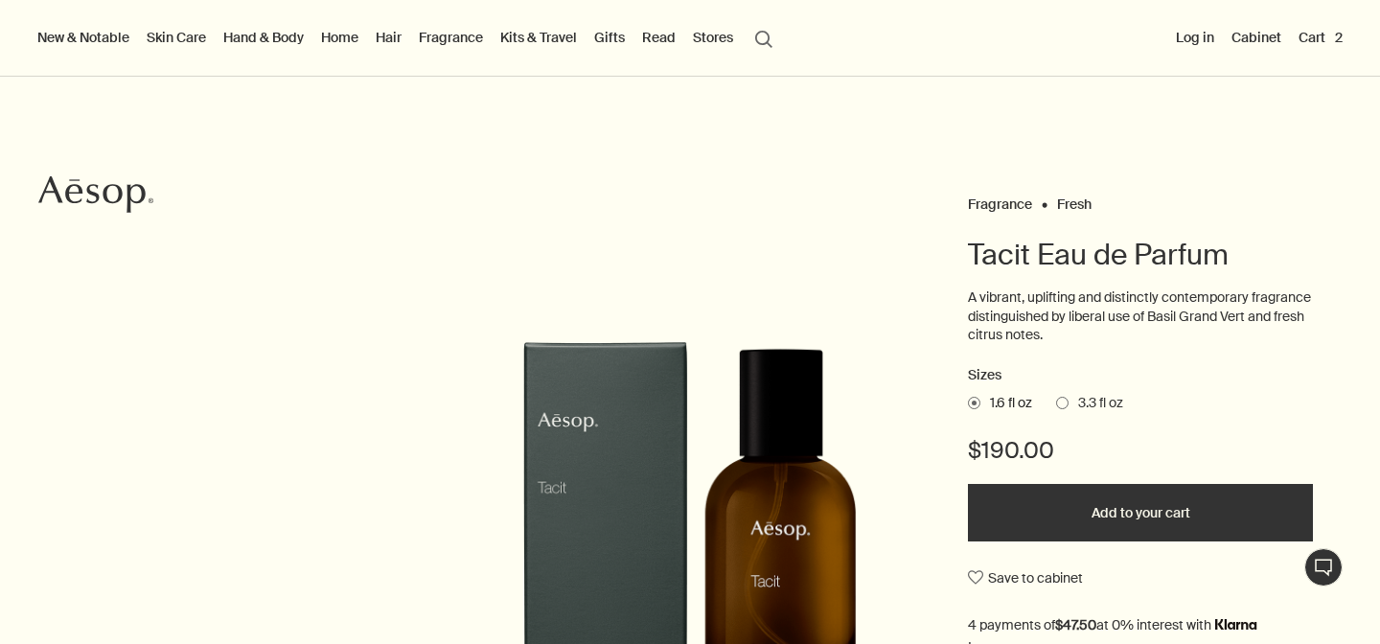
click at [1073, 400] on span "3.3 fl oz" at bounding box center [1096, 403] width 55 height 19
click at [1056, 436] on input "3.3 fl oz" at bounding box center [1056, 442] width 0 height 12
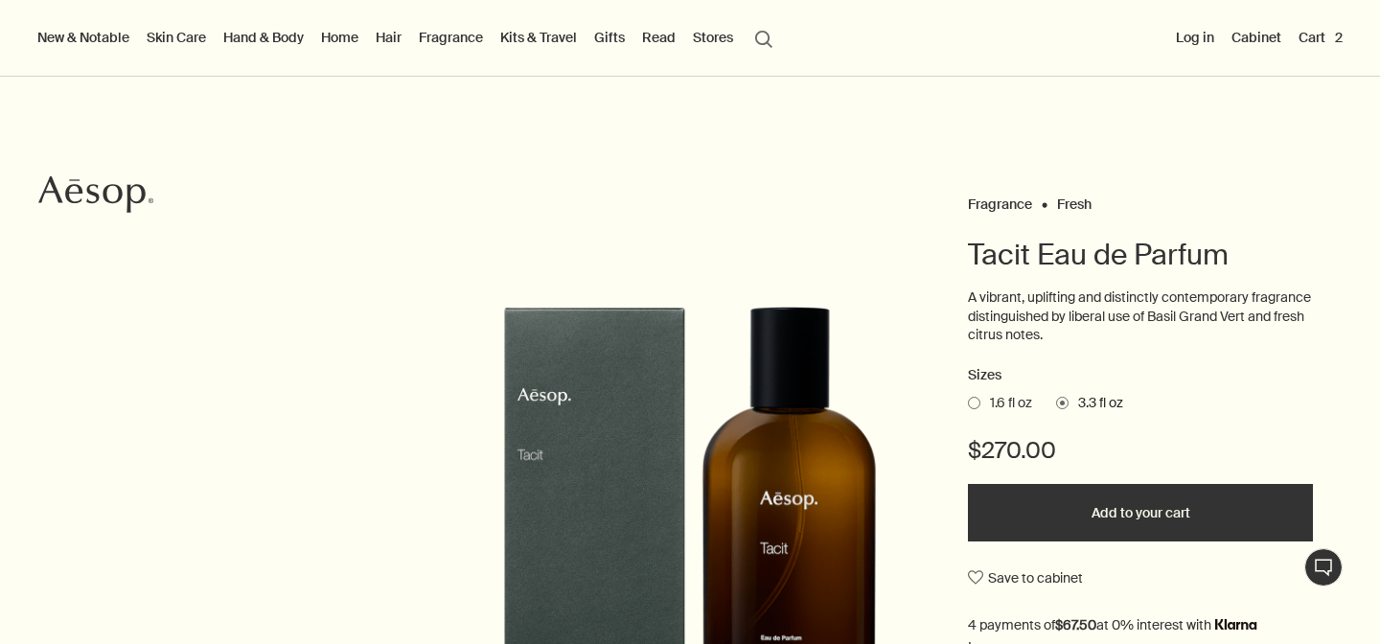
click at [1051, 511] on button "Add to your cart" at bounding box center [1140, 513] width 345 height 58
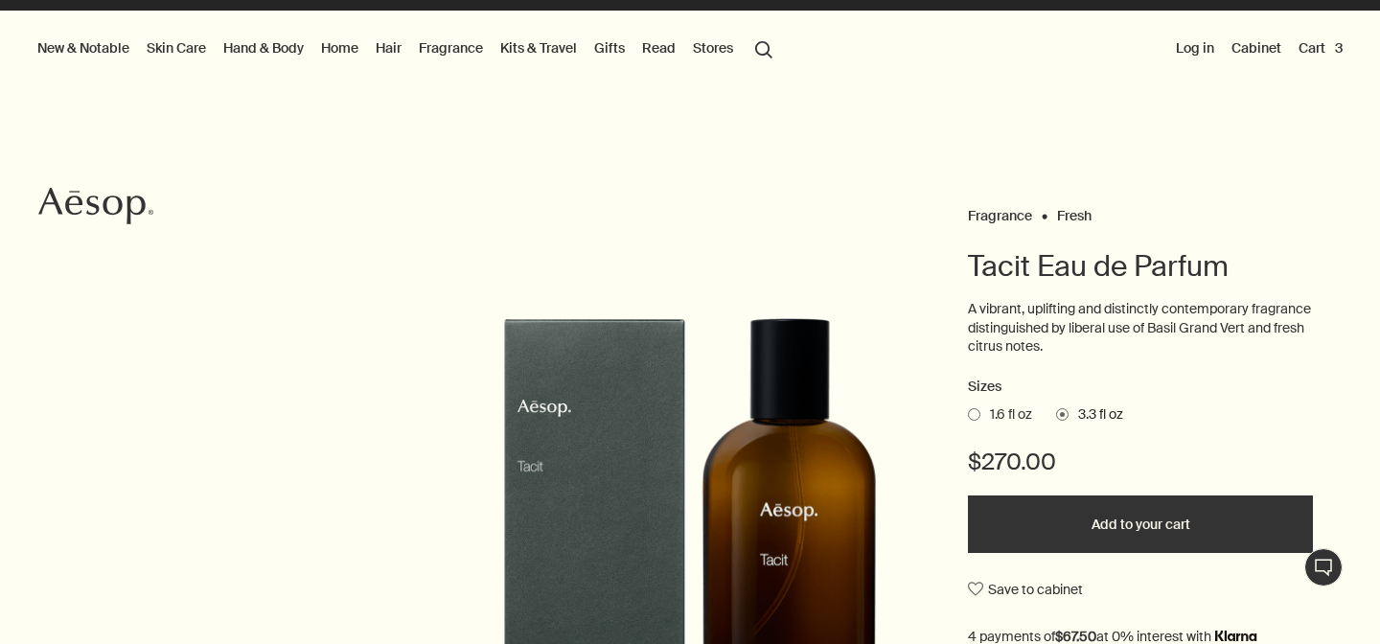
scroll to position [27, 0]
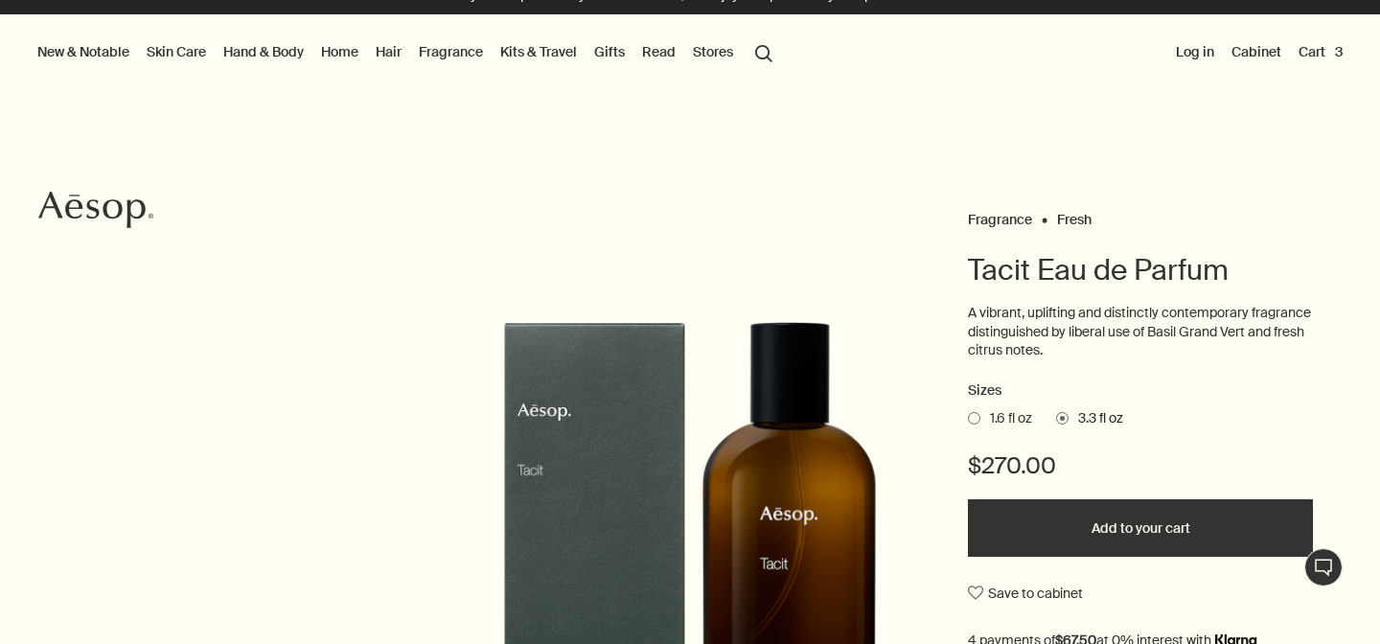
click at [973, 419] on span at bounding box center [974, 418] width 12 height 12
click at [968, 436] on input "1.6 fl oz" at bounding box center [968, 442] width 0 height 12
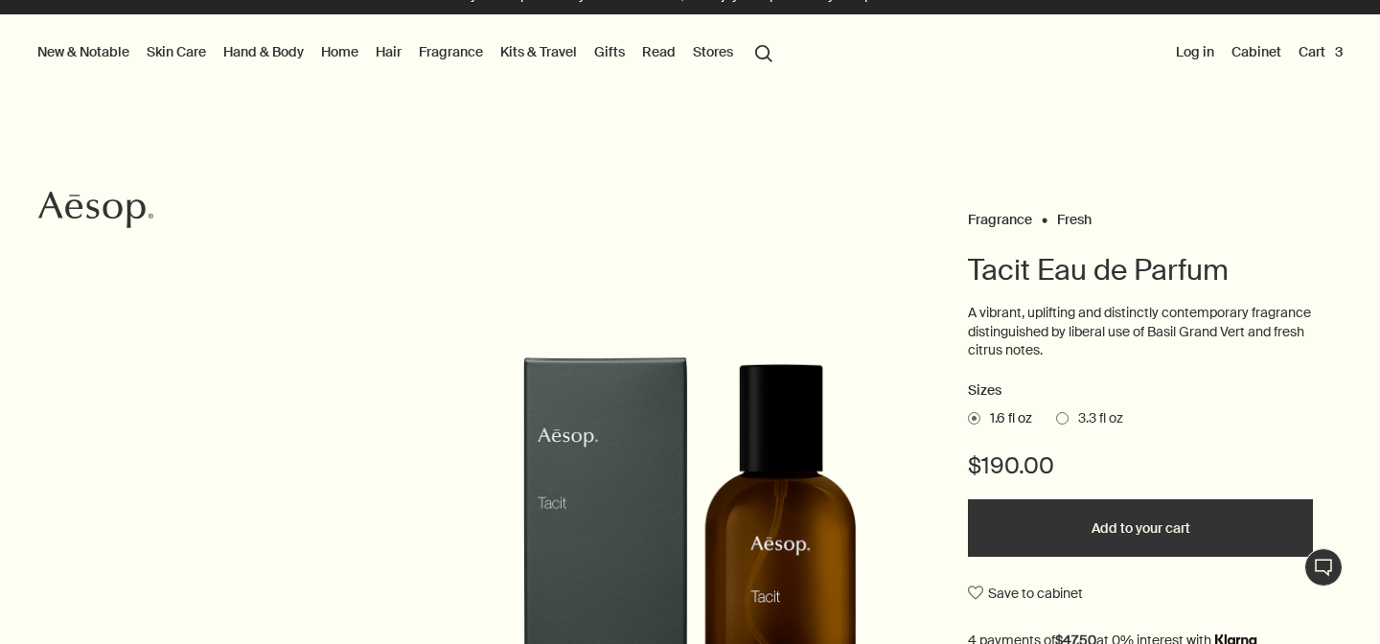
click at [1064, 424] on span at bounding box center [1062, 418] width 12 height 12
click at [1056, 436] on input "3.3 fl oz" at bounding box center [1056, 442] width 0 height 12
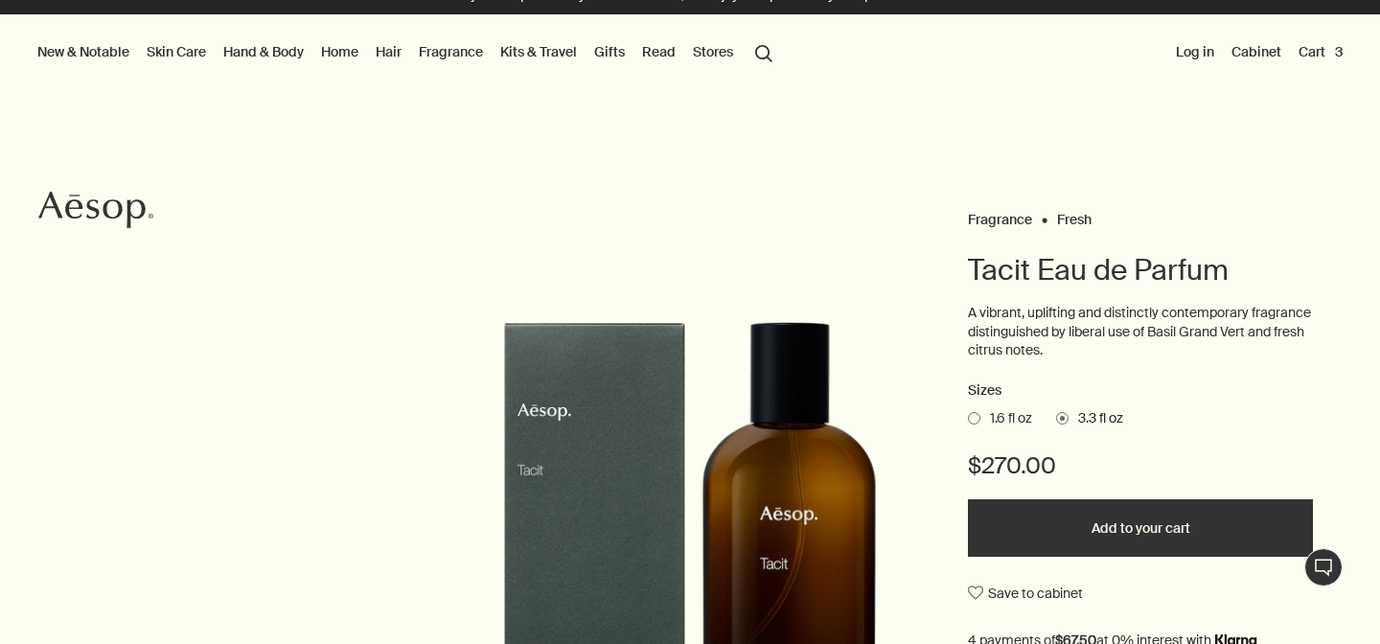
click at [1320, 49] on button "Cart 3" at bounding box center [1321, 51] width 52 height 25
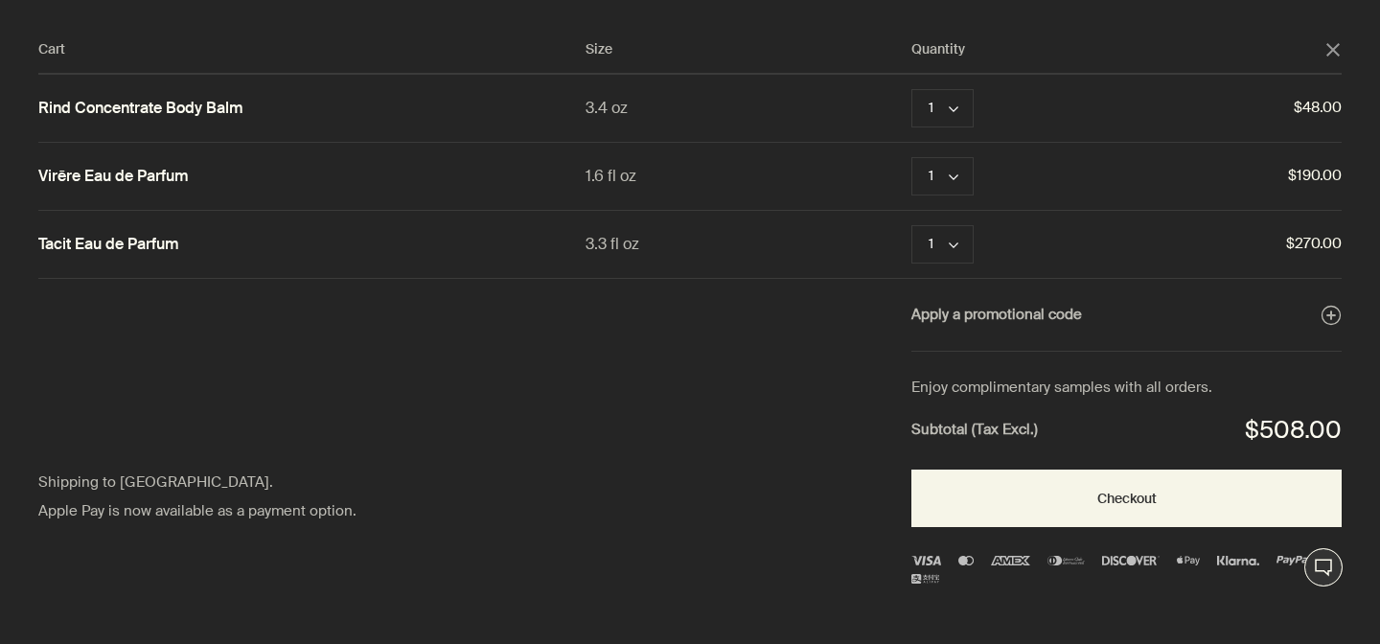
click at [1333, 44] on icon "close" at bounding box center [1333, 49] width 13 height 13
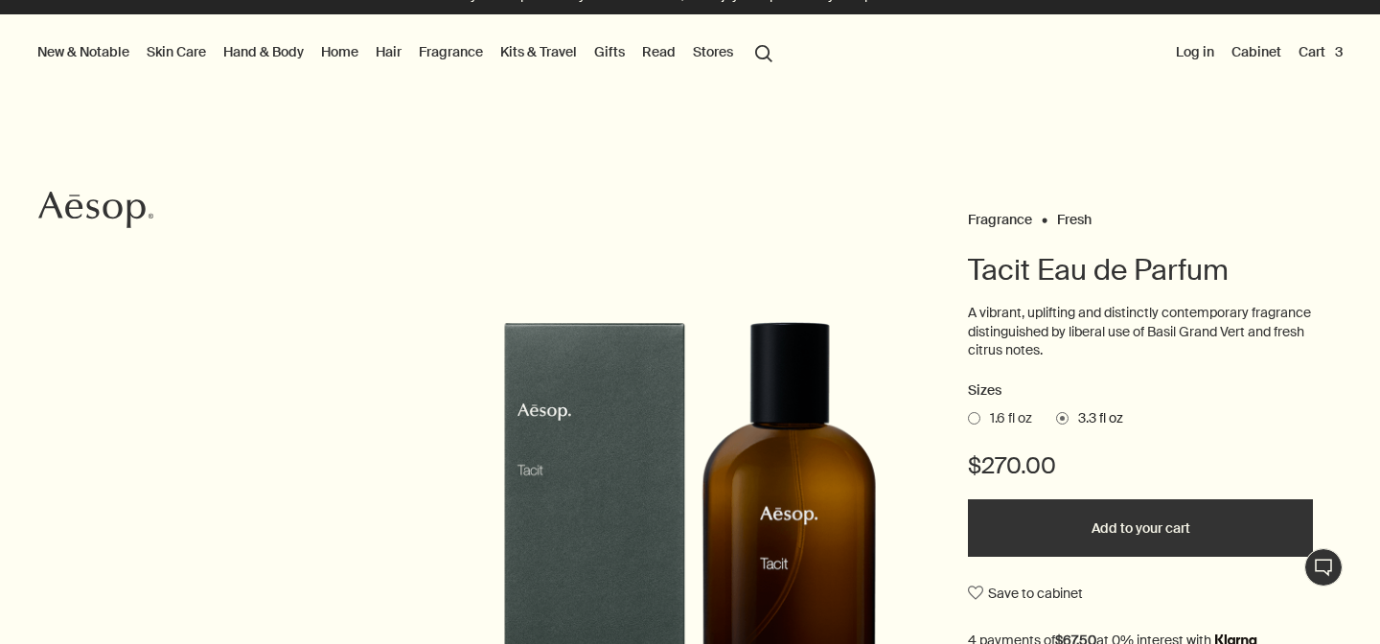
click at [273, 48] on link "Hand & Body" at bounding box center [263, 51] width 88 height 25
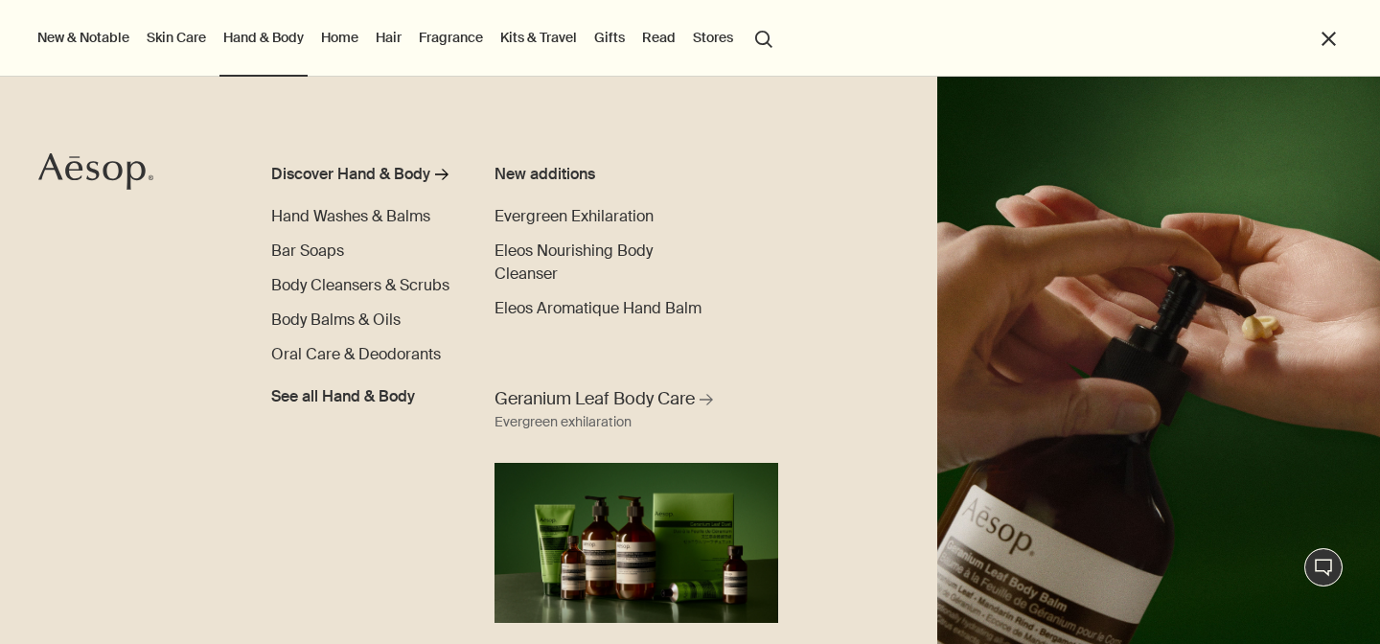
click at [168, 33] on link "Skin Care" at bounding box center [176, 37] width 67 height 25
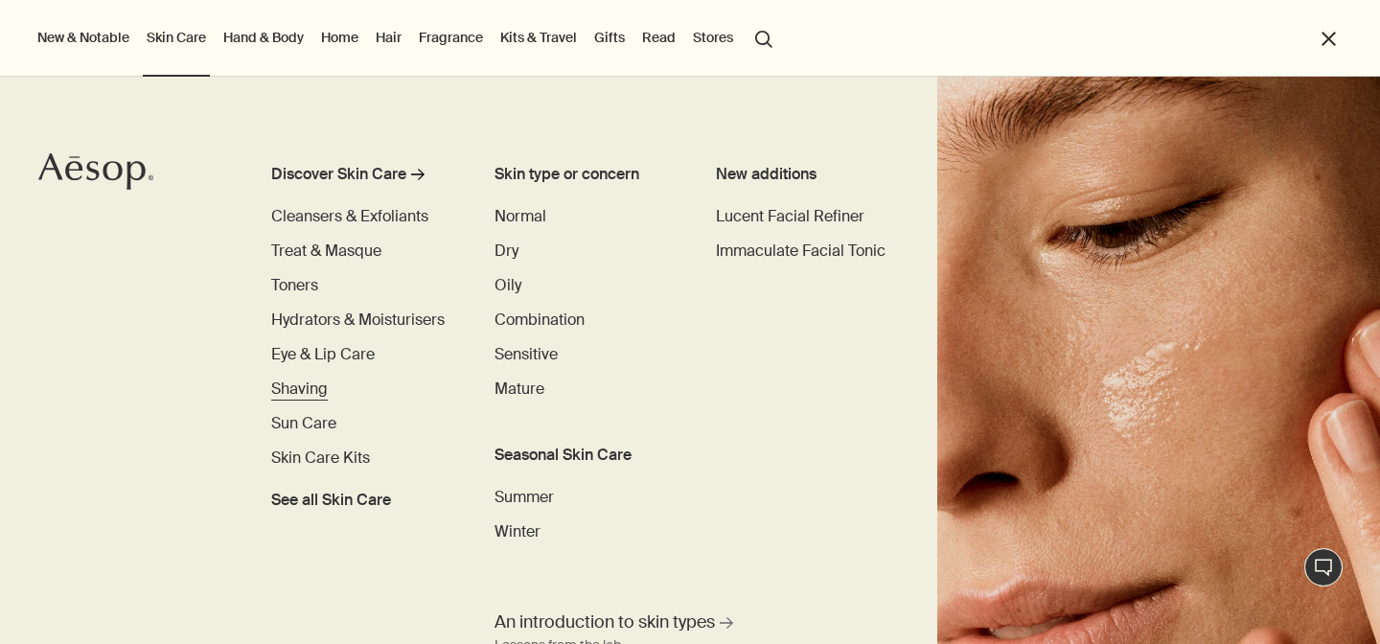
click at [311, 387] on span "Shaving" at bounding box center [299, 389] width 57 height 20
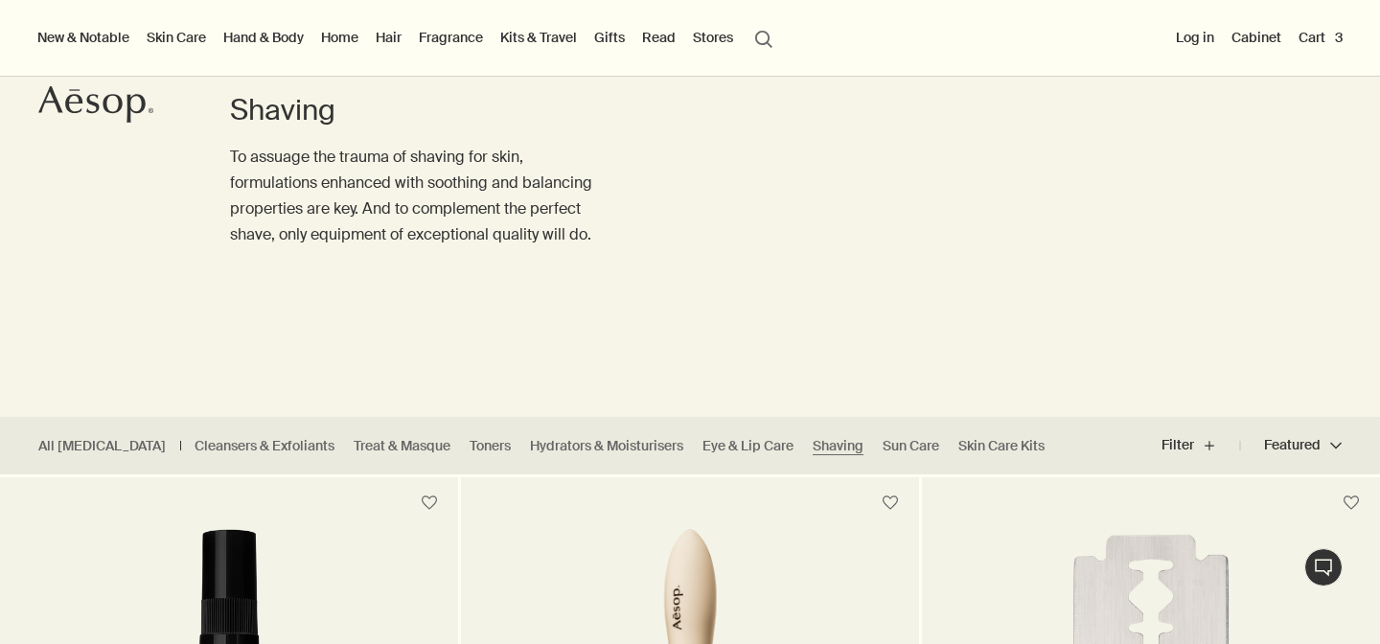
scroll to position [129, 0]
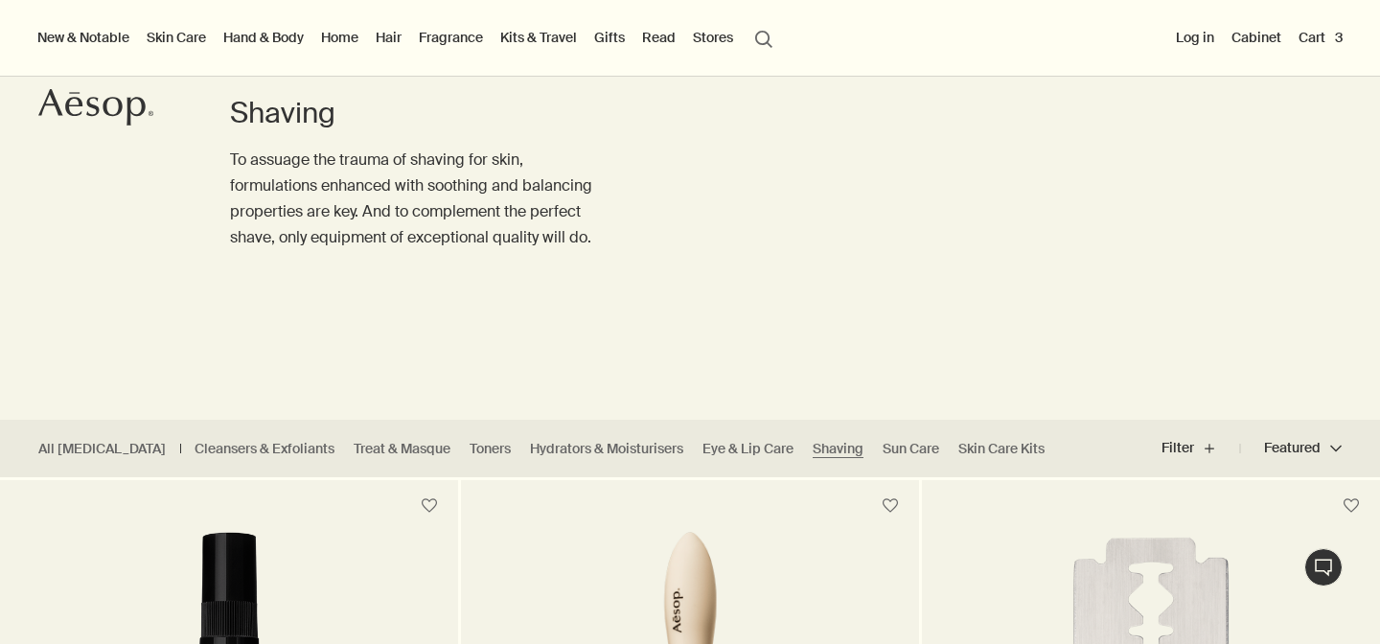
click at [873, 460] on ul "All Skin Care Cleansers & Exfoliants Treat & Masque Toners Hydrators & Moisturi…" at bounding box center [546, 449] width 1093 height 58
click at [883, 454] on link "Sun Care" at bounding box center [911, 449] width 57 height 18
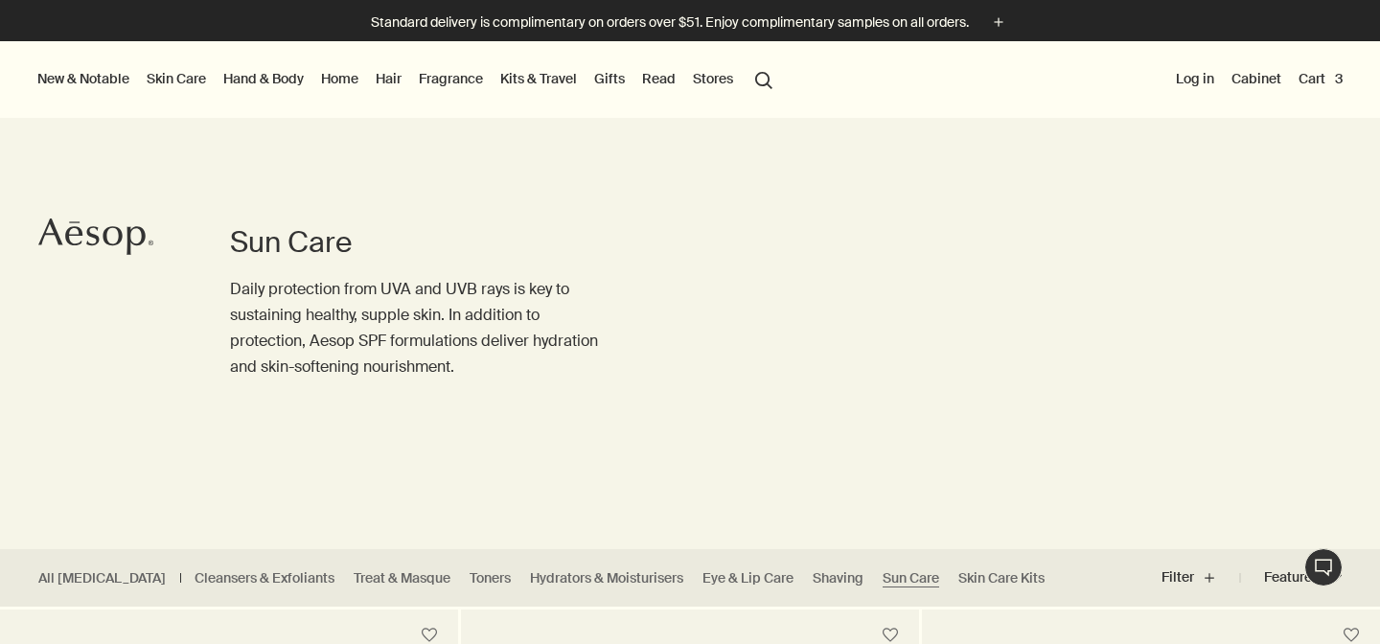
click at [612, 80] on link "Gifts" at bounding box center [609, 78] width 38 height 25
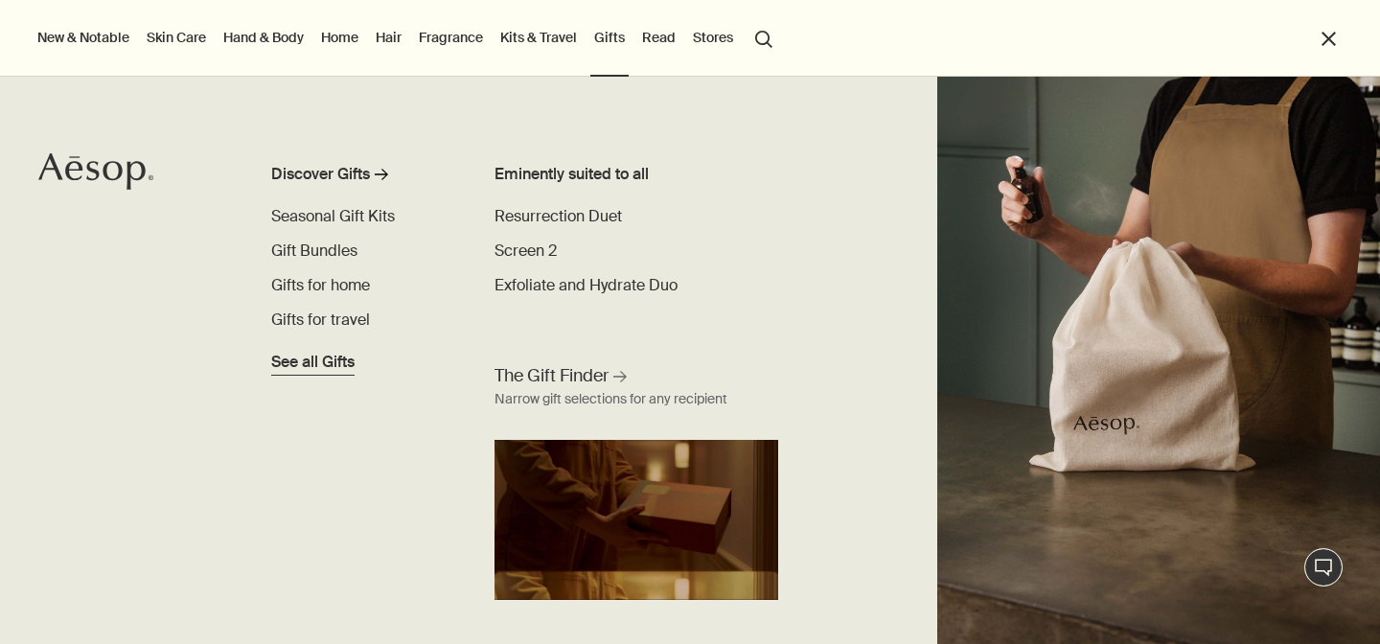
click at [325, 362] on span "See all Gifts" at bounding box center [312, 362] width 83 height 23
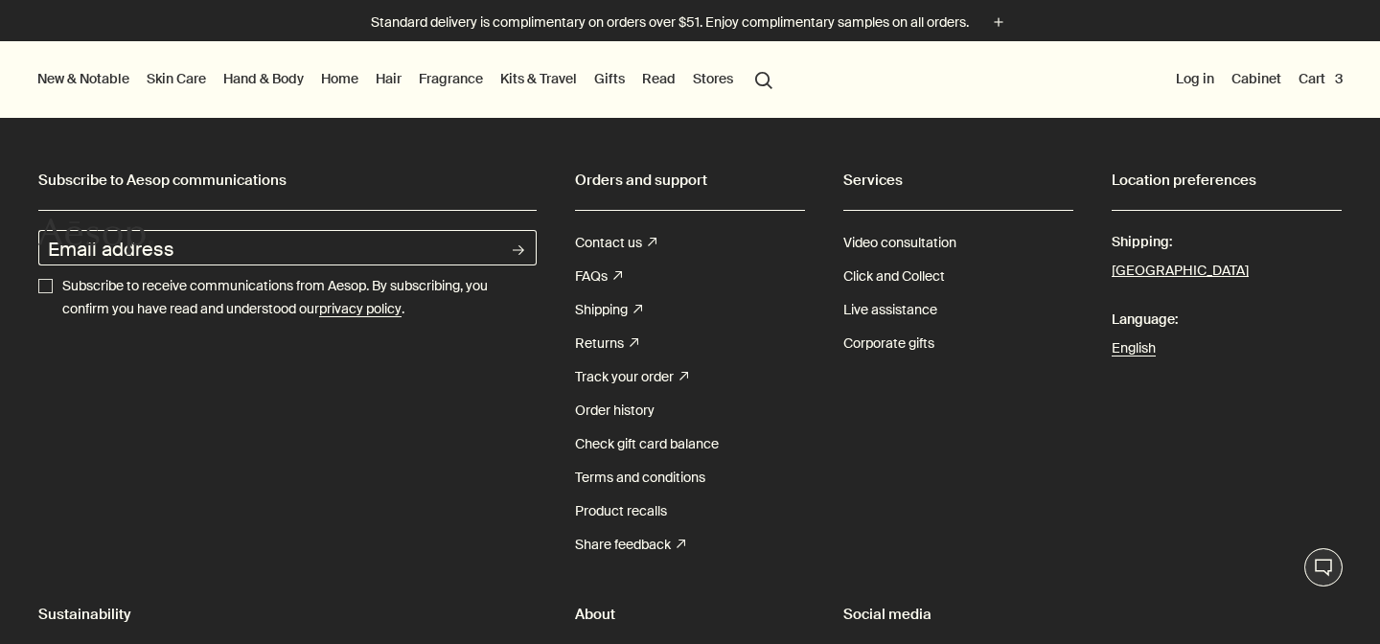
click at [255, 75] on link "Hand & Body" at bounding box center [263, 78] width 88 height 25
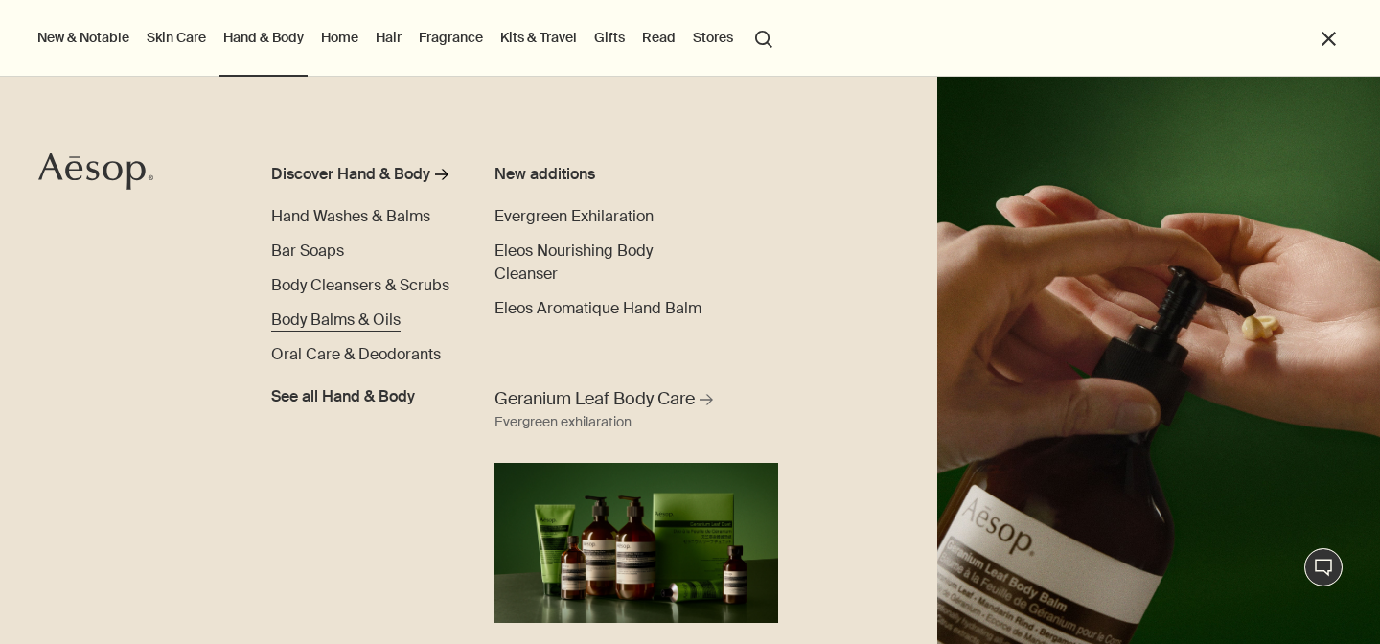
click at [338, 317] on span "Body Balms & Oils" at bounding box center [335, 320] width 129 height 20
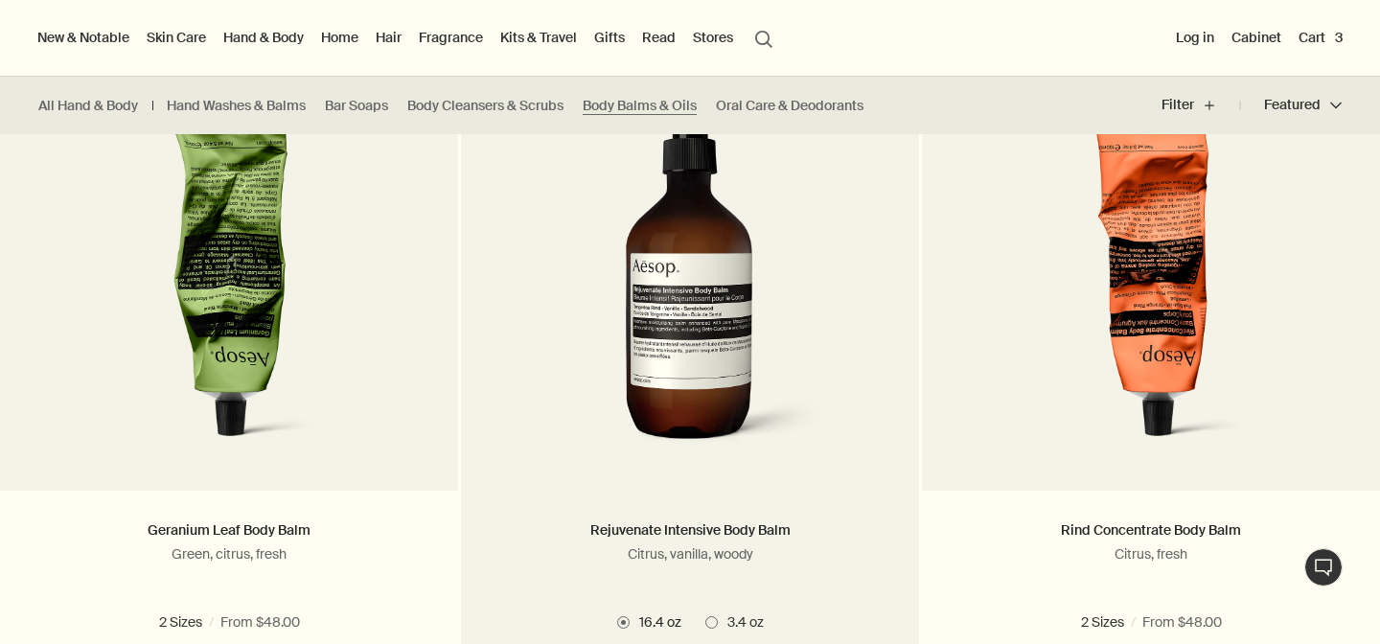
scroll to position [538, 0]
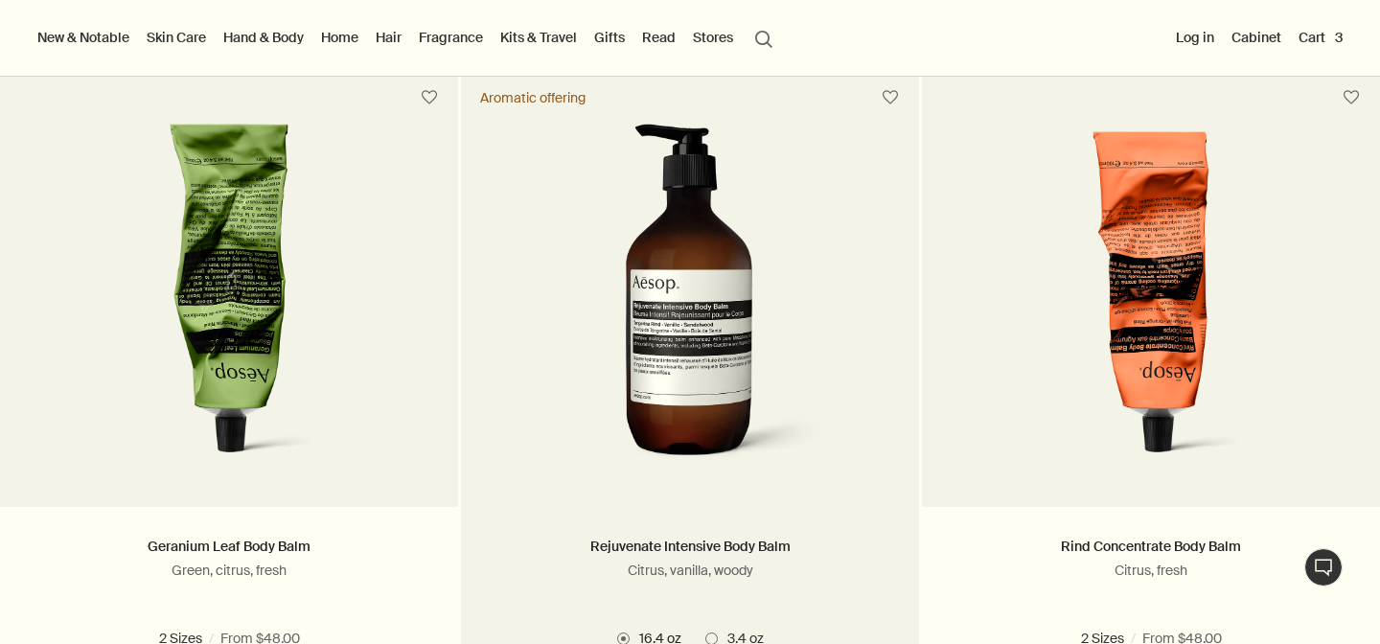
click at [753, 318] on img at bounding box center [690, 301] width 287 height 355
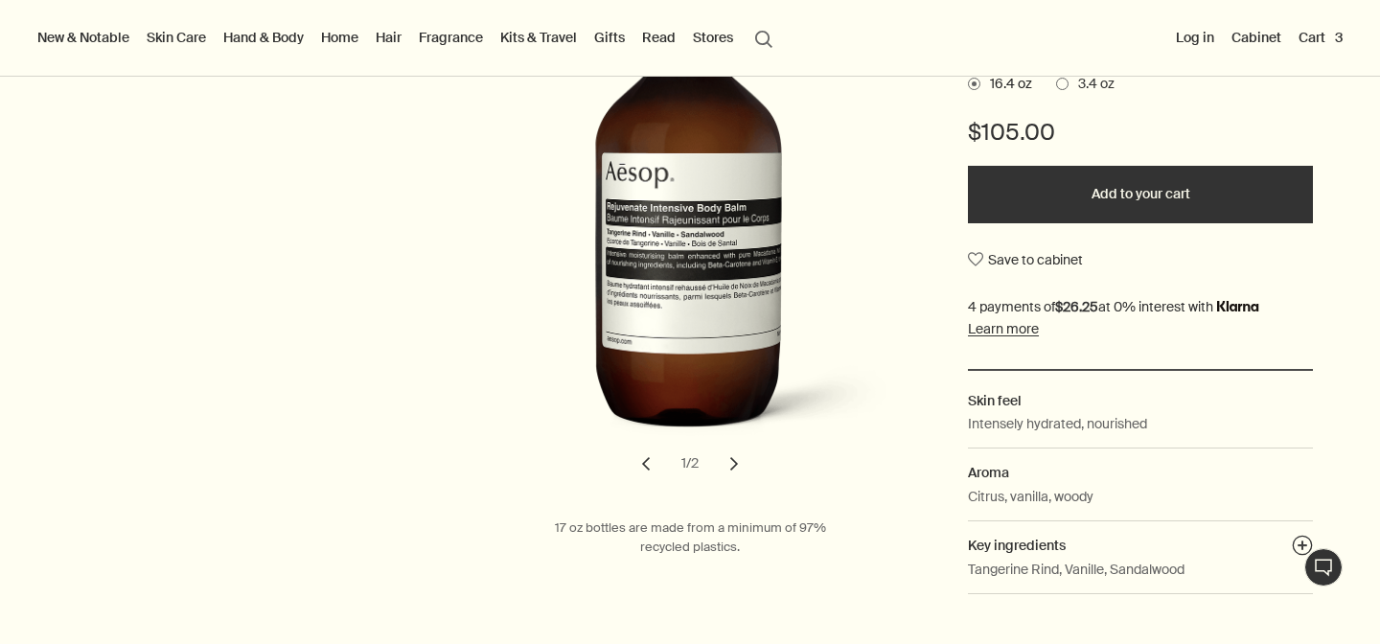
scroll to position [419, 0]
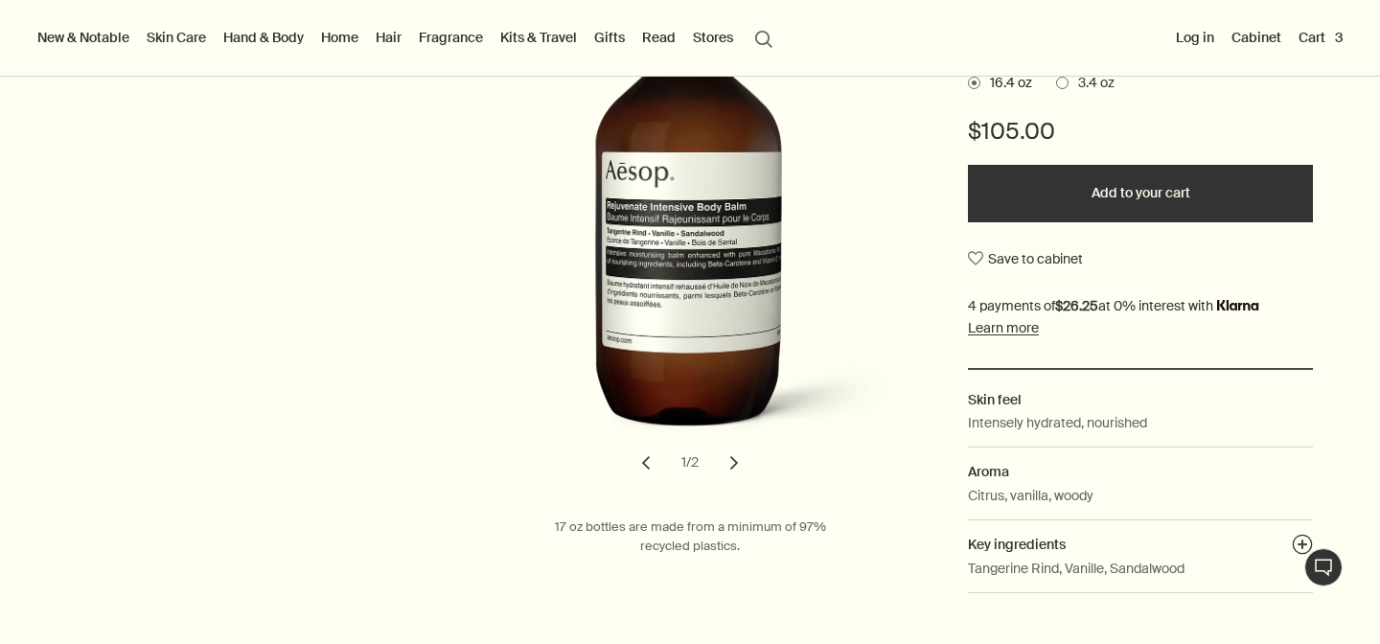
click at [736, 469] on button "chevron" at bounding box center [734, 463] width 42 height 42
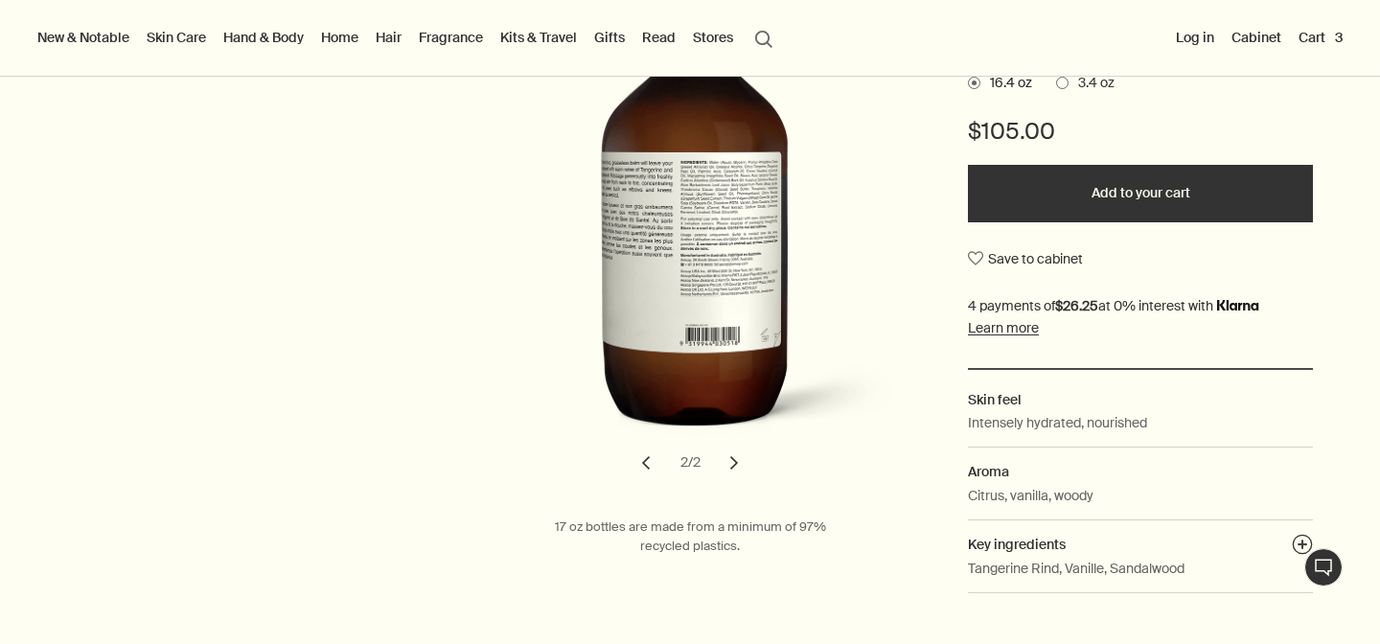
click at [736, 469] on button "chevron" at bounding box center [734, 463] width 42 height 42
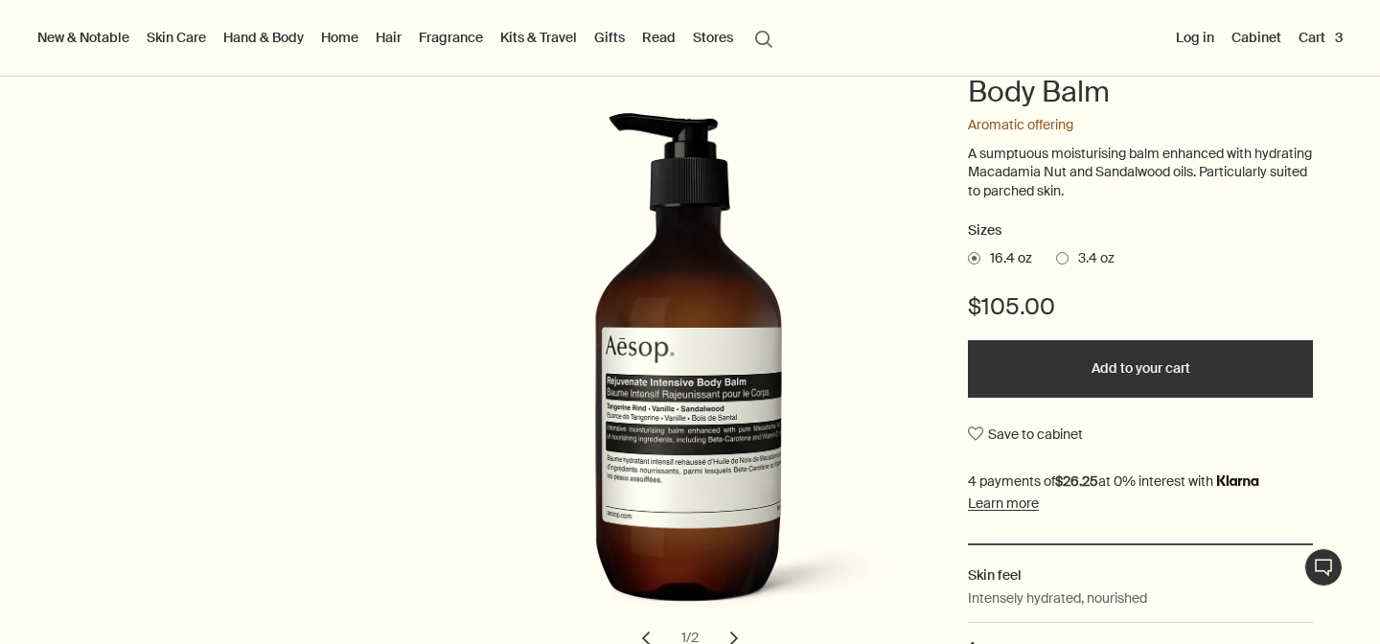
scroll to position [242, 0]
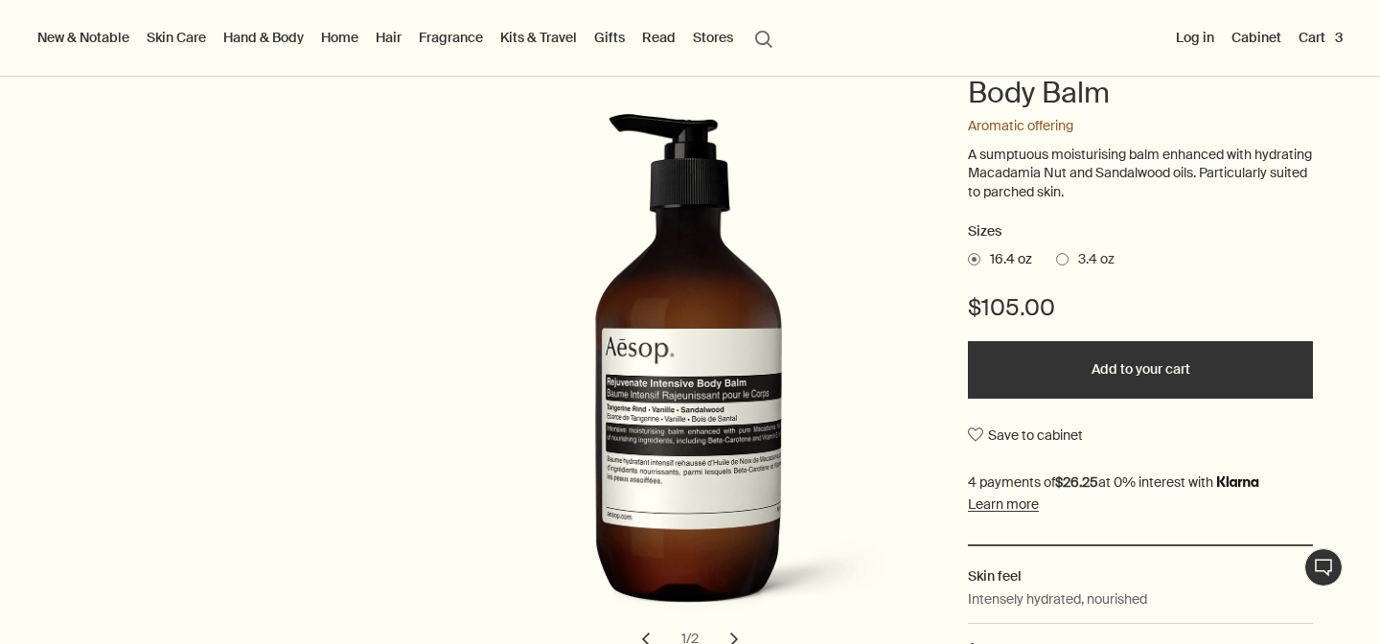
click at [1065, 264] on span at bounding box center [1062, 259] width 12 height 12
click at [1056, 263] on input "3.4 oz" at bounding box center [1056, 256] width 0 height 12
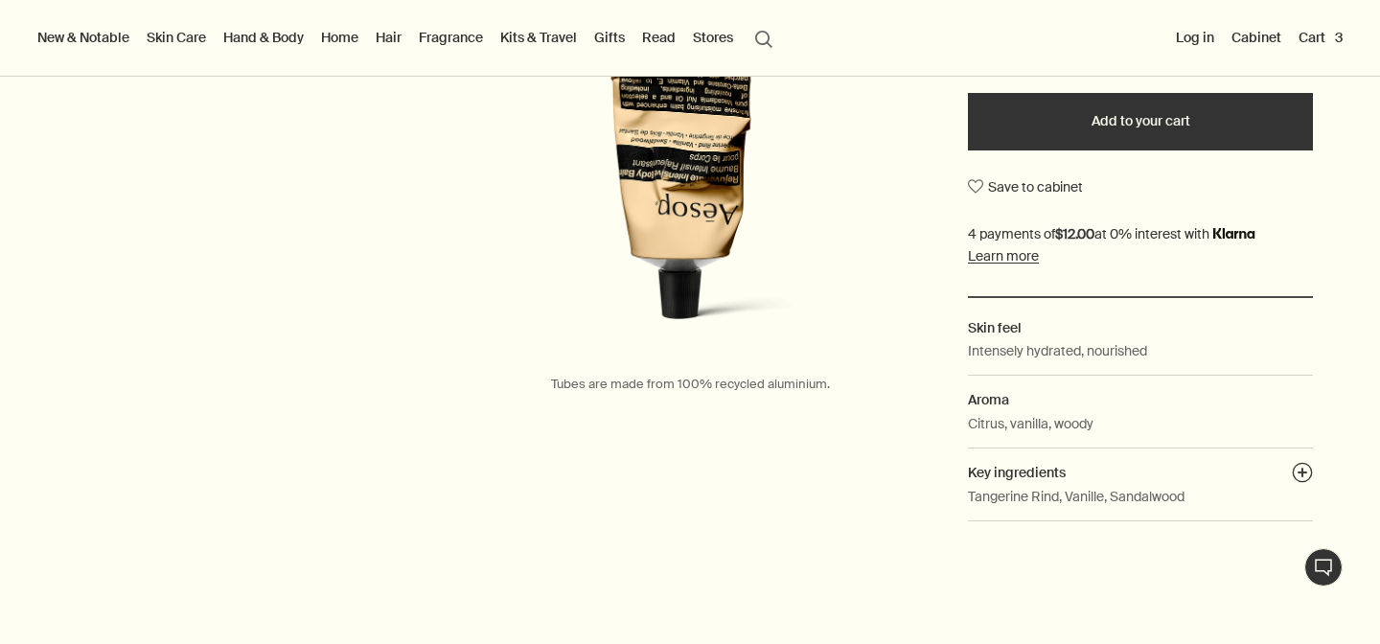
scroll to position [496, 0]
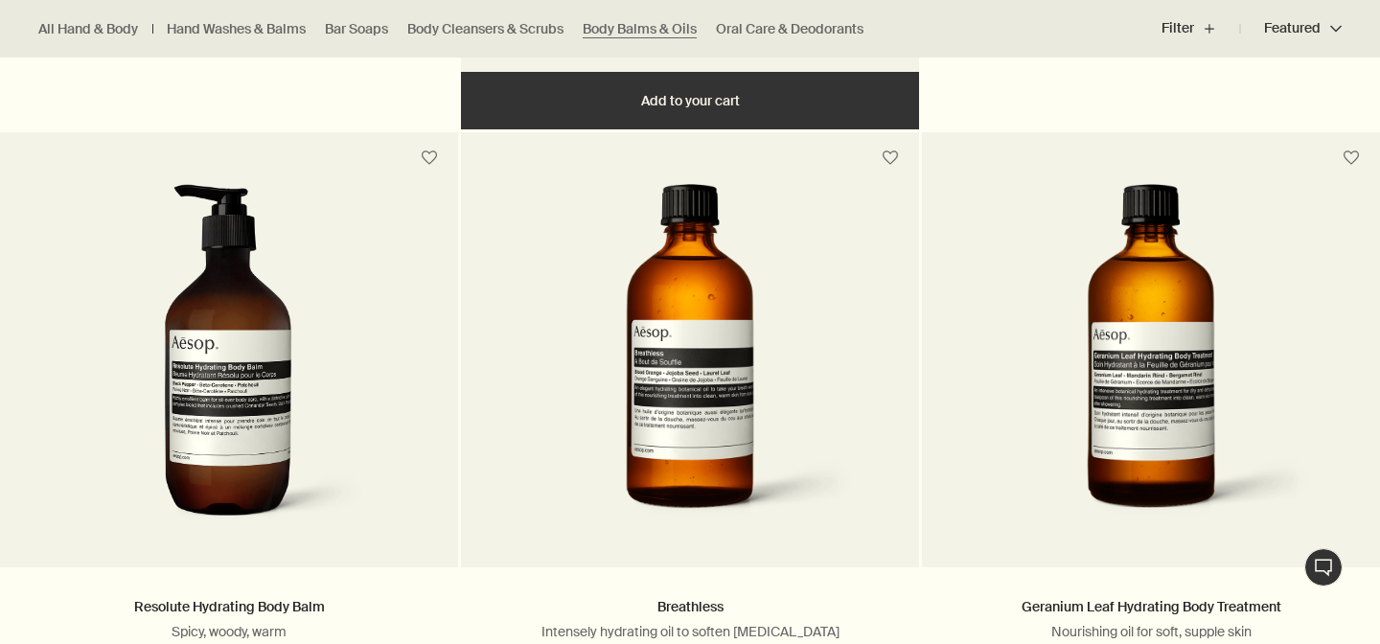
scroll to position [1418, 0]
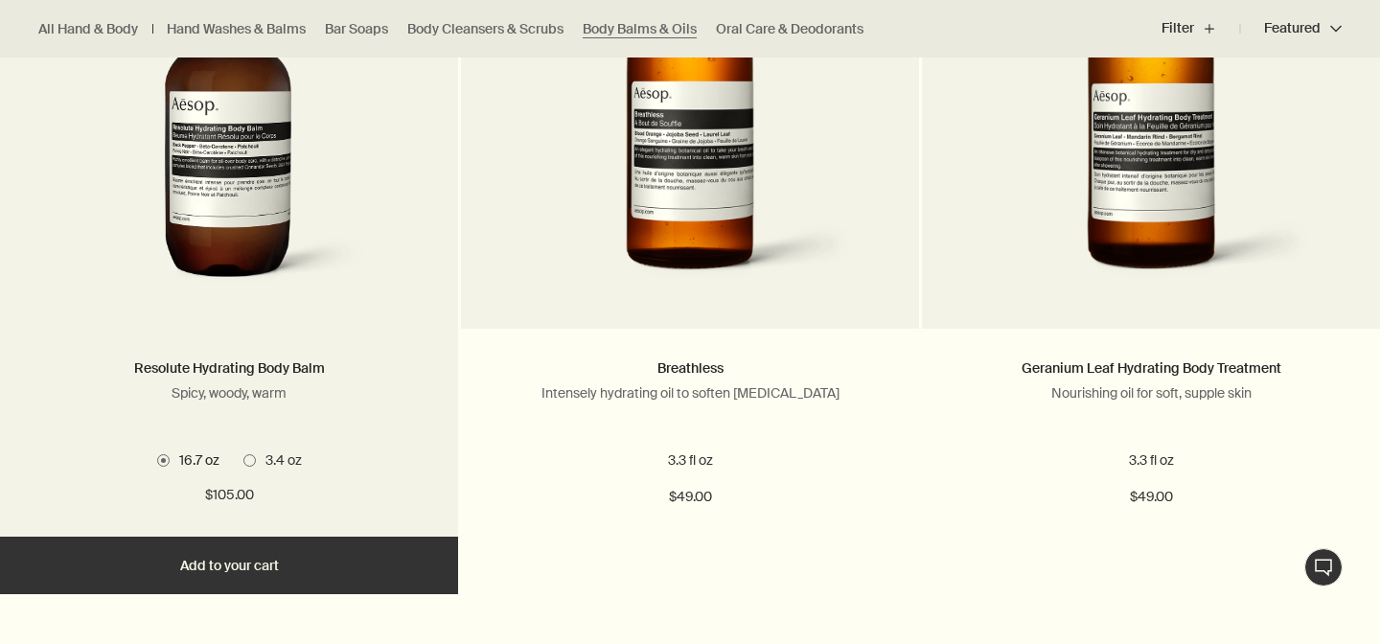
click at [256, 458] on span "3.4 oz" at bounding box center [279, 459] width 46 height 17
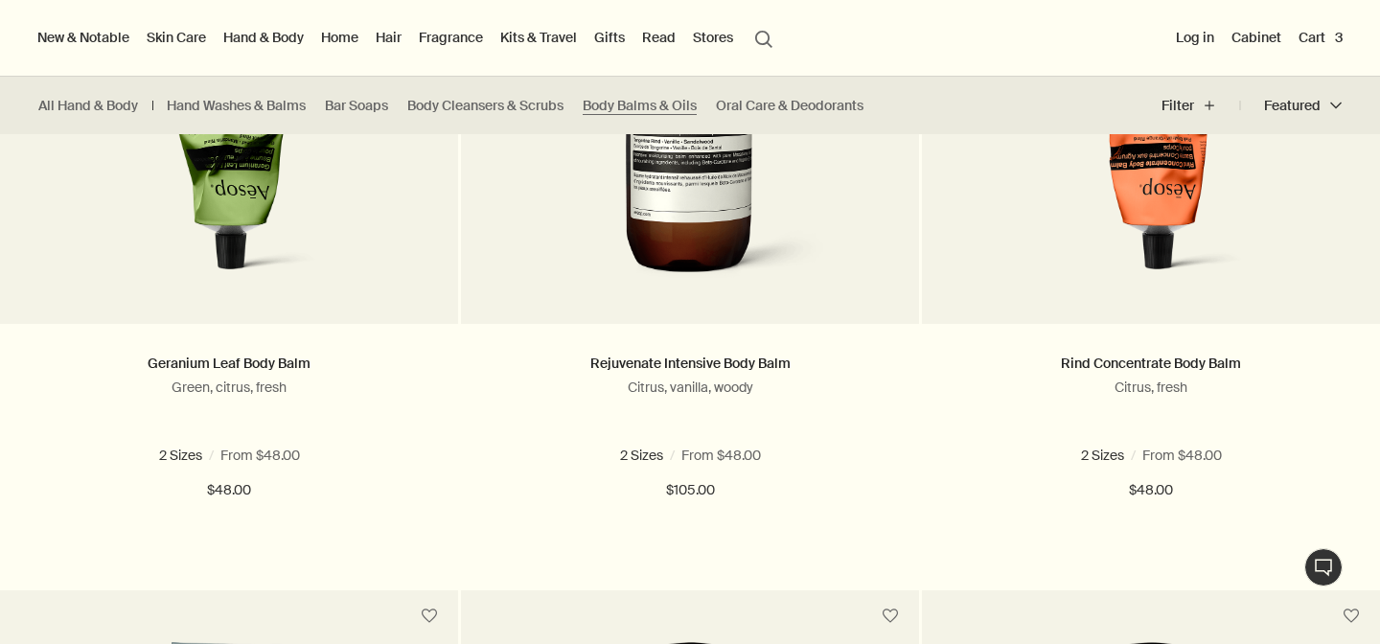
scroll to position [694, 0]
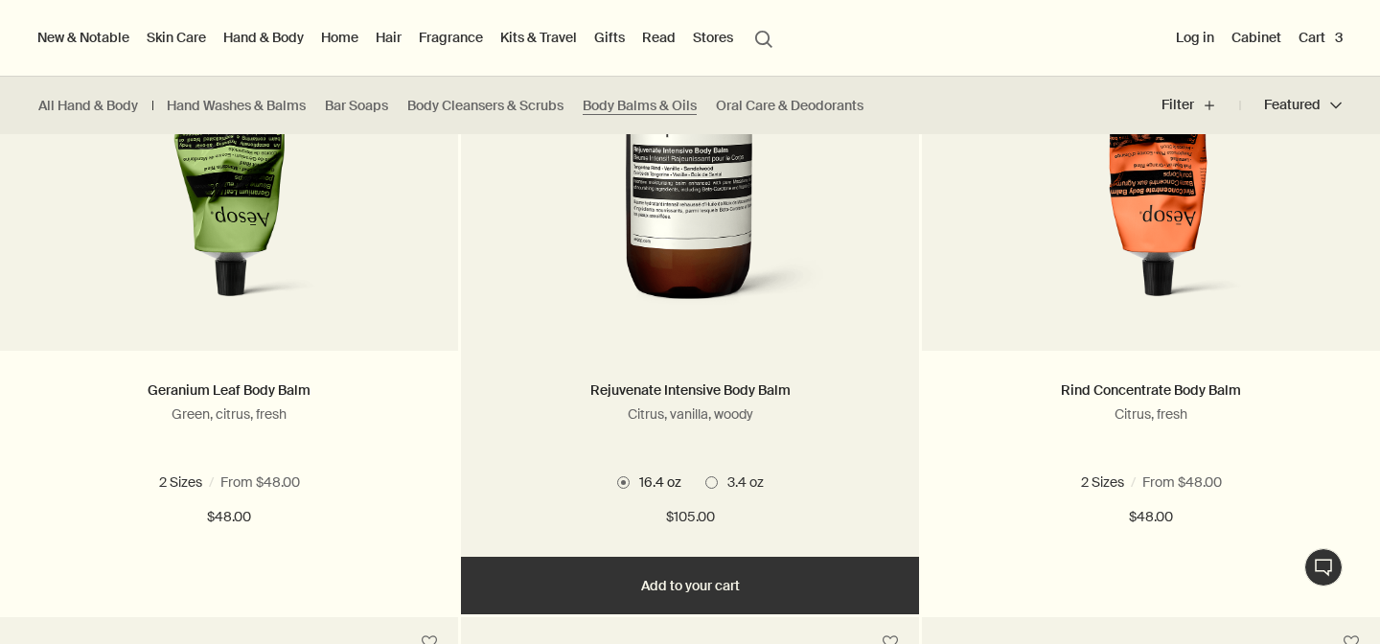
click at [747, 241] on img at bounding box center [690, 144] width 287 height 355
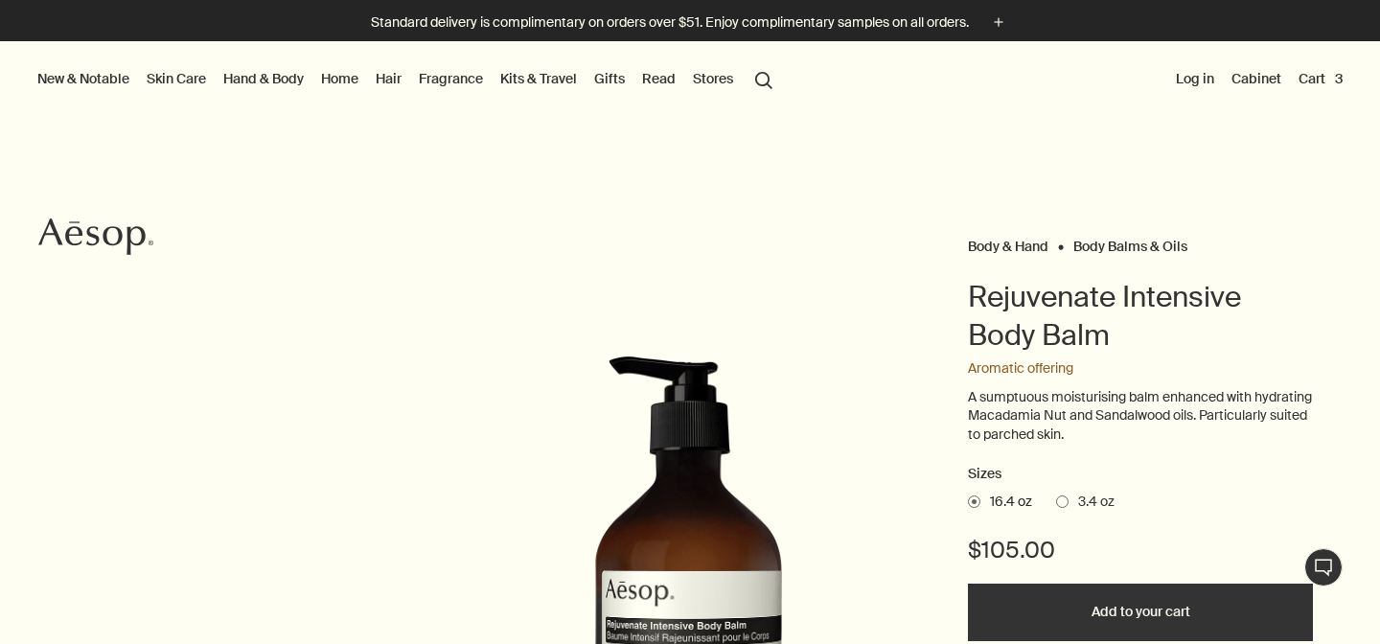
click at [1071, 504] on span "3.4 oz" at bounding box center [1092, 502] width 46 height 19
click at [1056, 504] on input "3.4 oz" at bounding box center [1056, 499] width 0 height 12
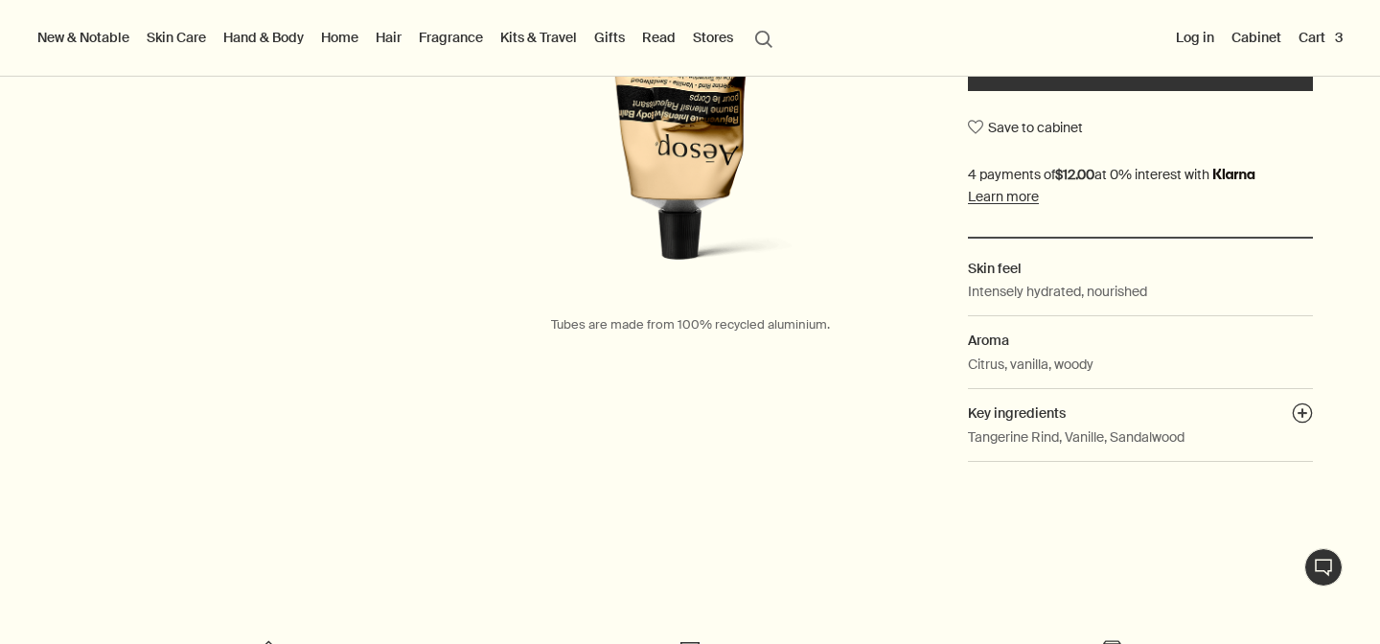
scroll to position [577, 0]
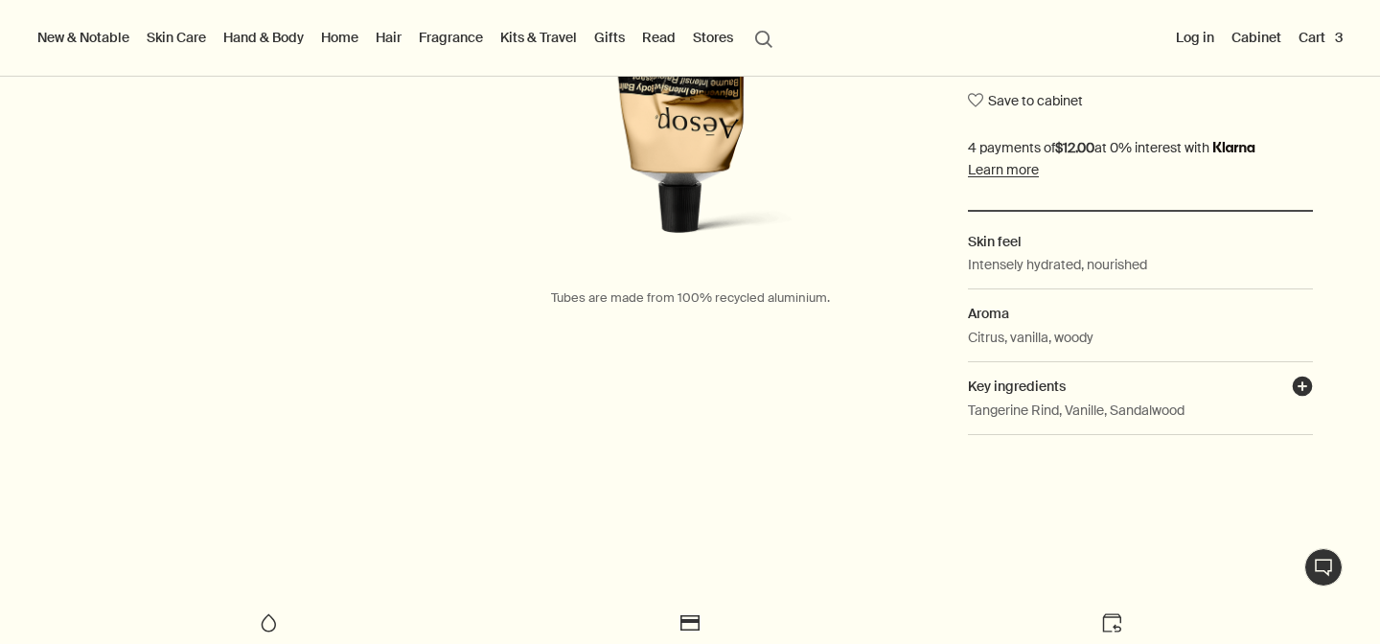
click at [1305, 382] on button "plusAndCloseWithCircle" at bounding box center [1302, 389] width 21 height 27
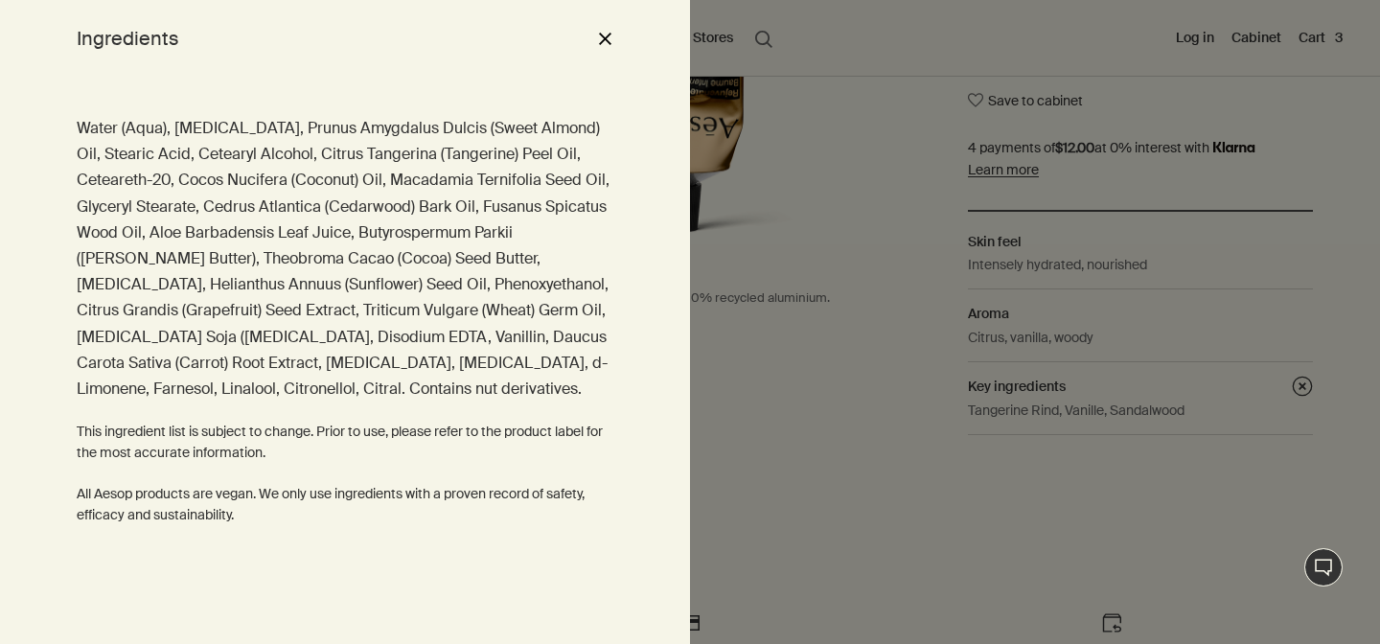
click at [1140, 432] on div at bounding box center [690, 322] width 1380 height 644
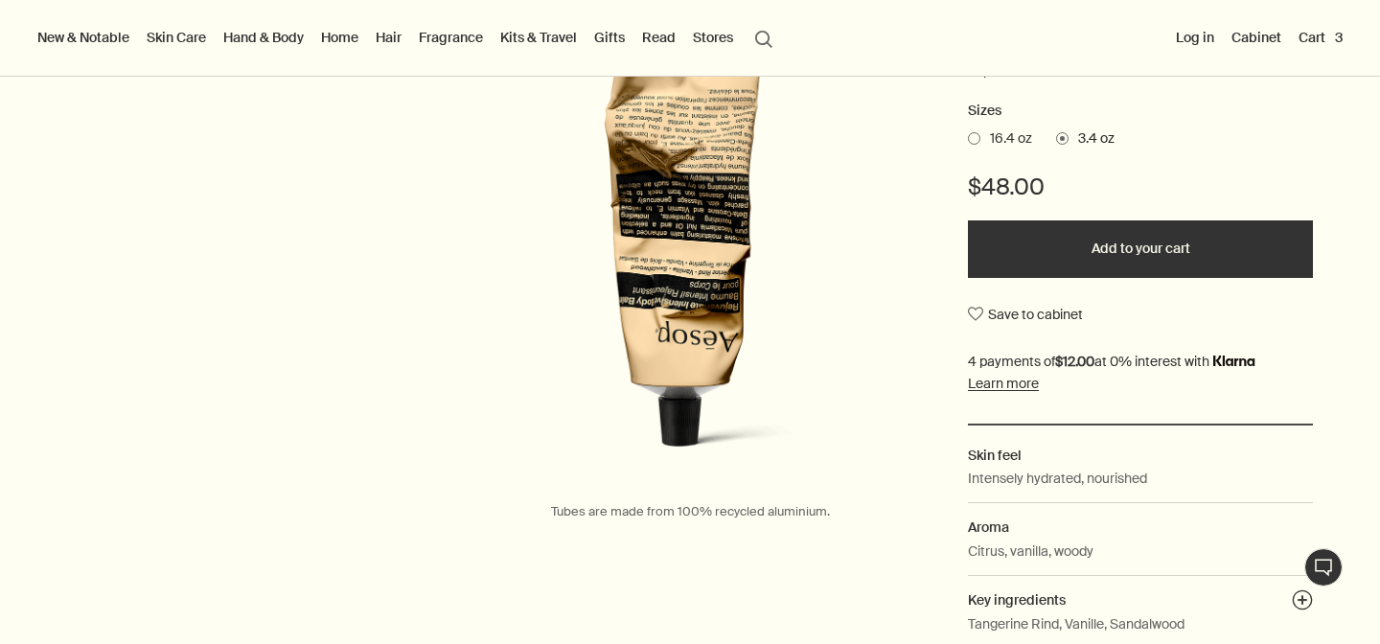
scroll to position [358, 0]
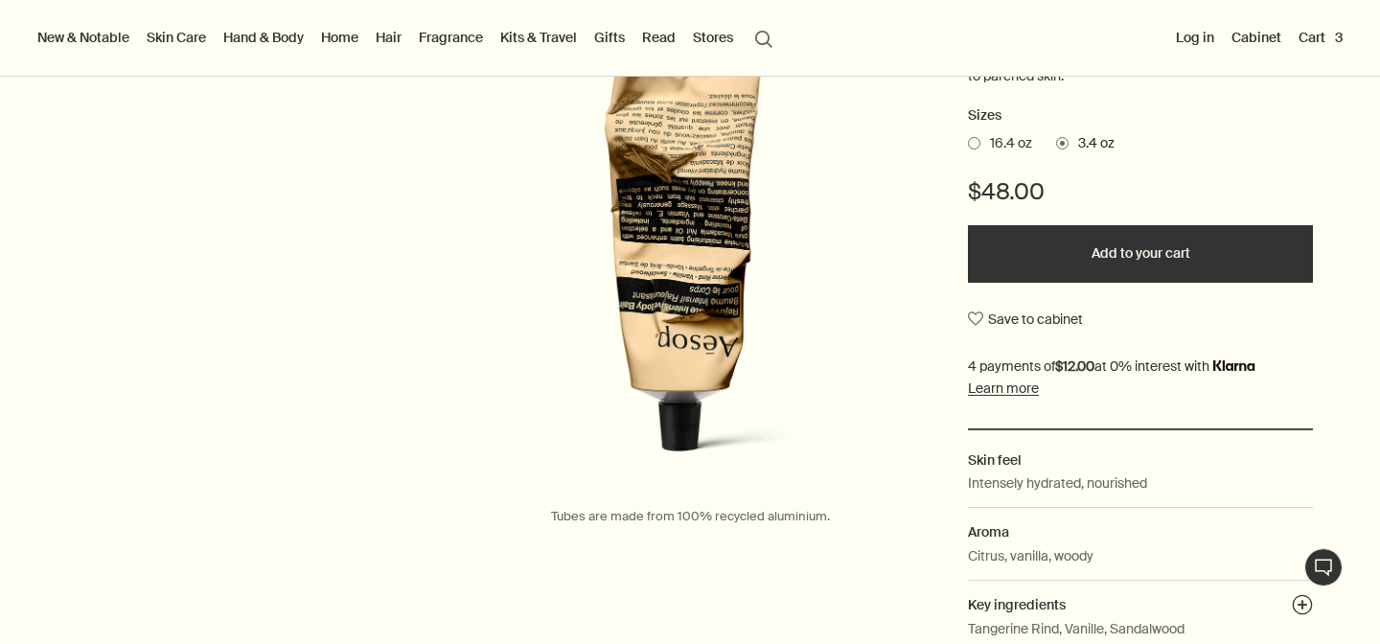
click at [1115, 258] on button "Add to your cart" at bounding box center [1140, 254] width 345 height 58
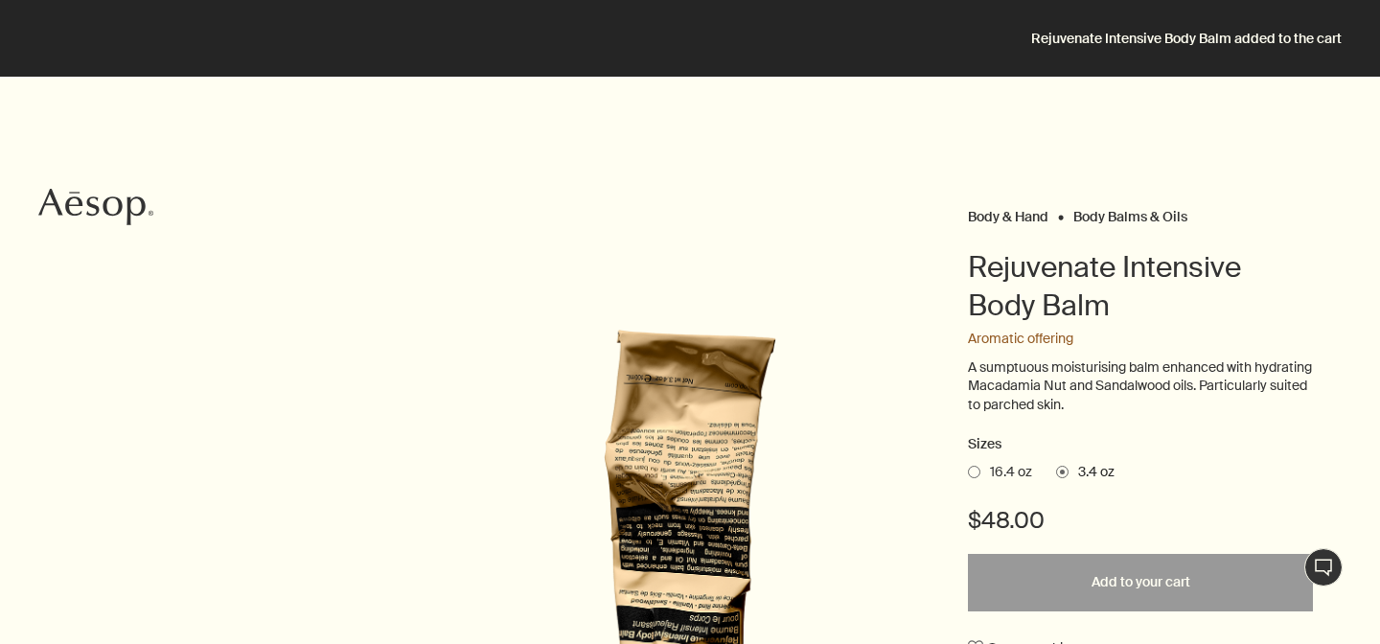
scroll to position [0, 0]
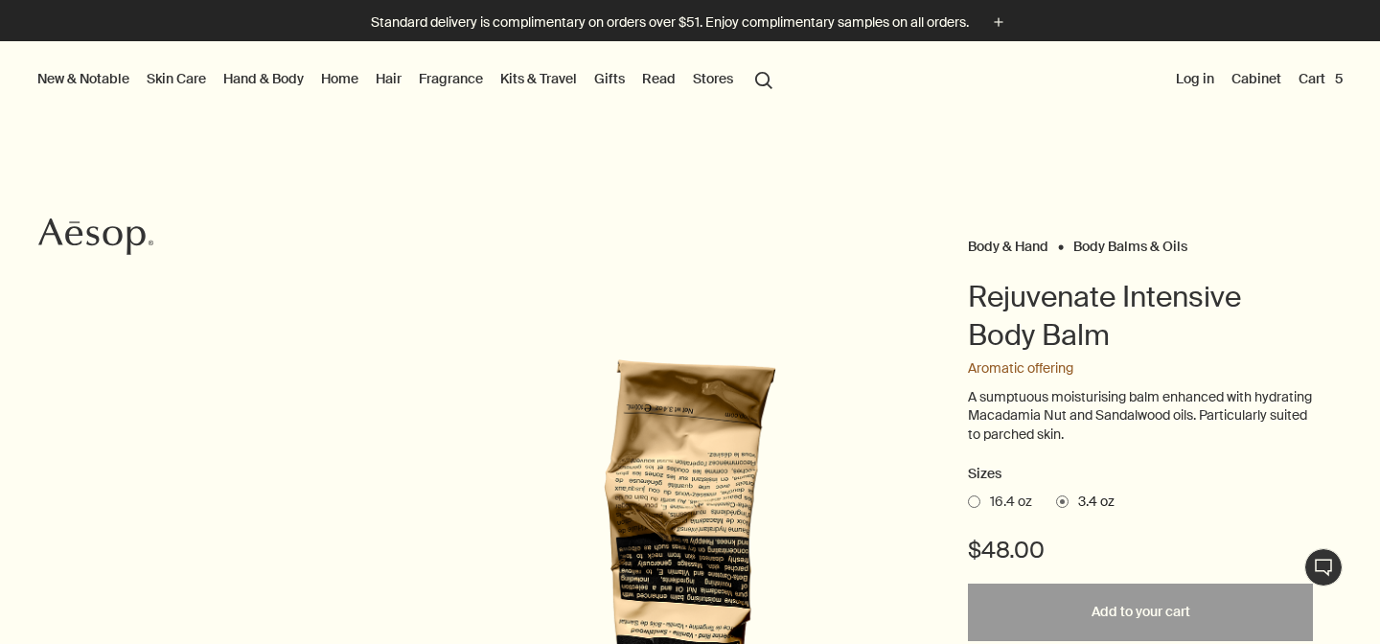
click at [1328, 79] on button "Cart 5" at bounding box center [1321, 78] width 52 height 25
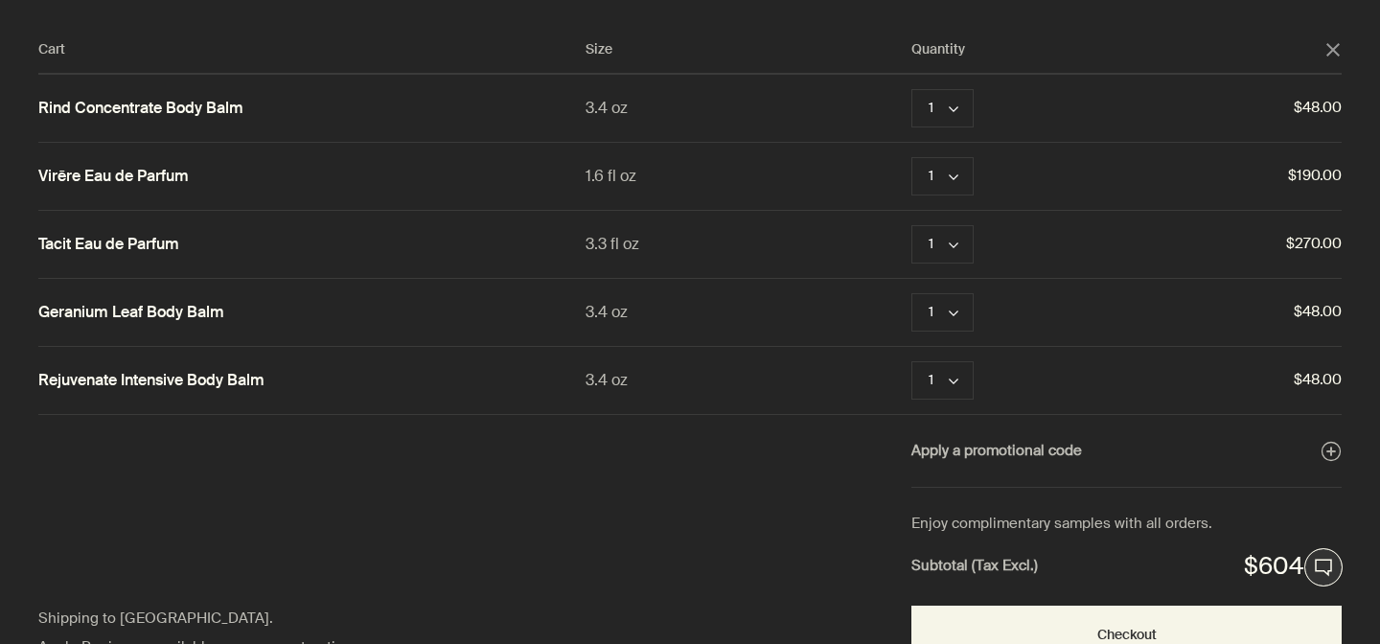
click at [1336, 52] on polygon "Close" at bounding box center [1333, 49] width 13 height 13
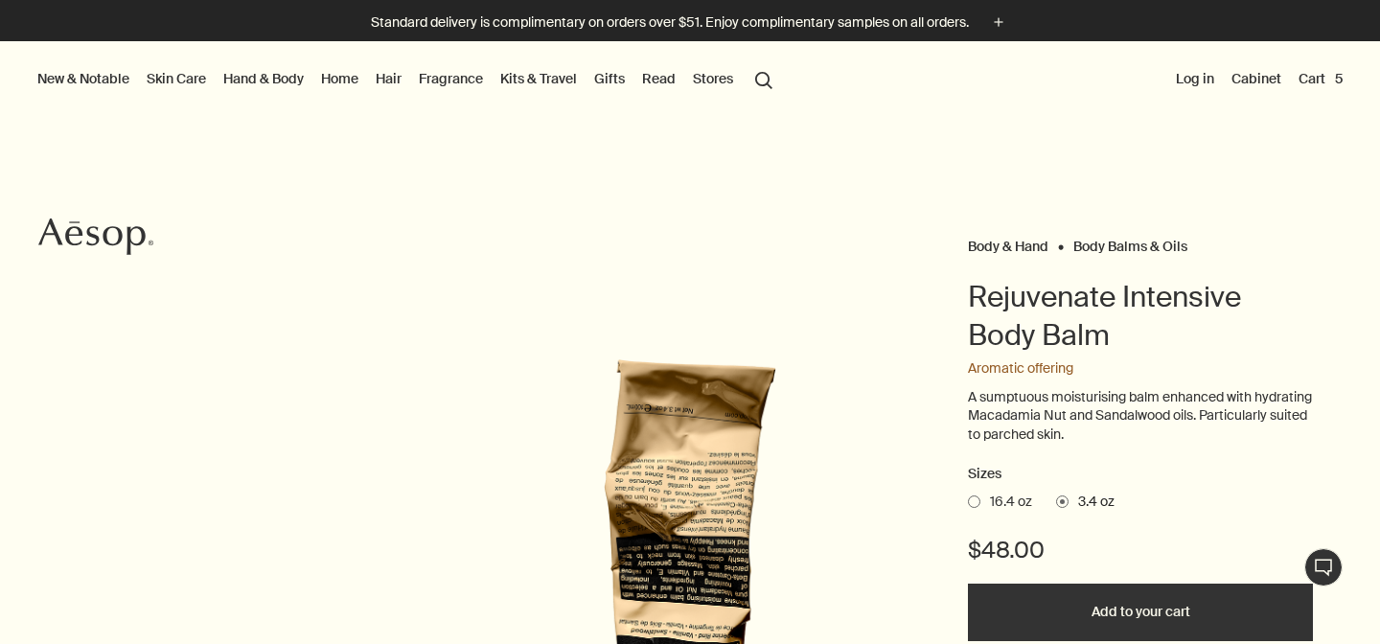
click at [1336, 76] on button "Cart 5" at bounding box center [1321, 78] width 52 height 25
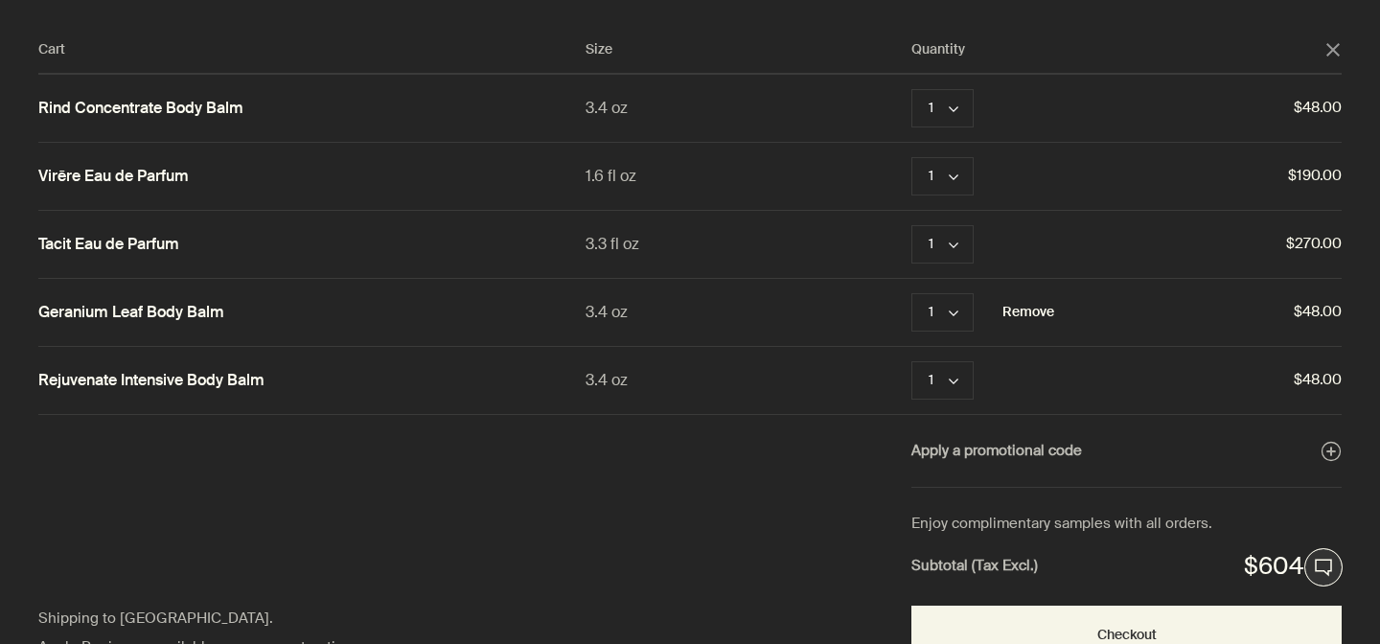
click at [1022, 313] on button "Remove" at bounding box center [1029, 312] width 52 height 23
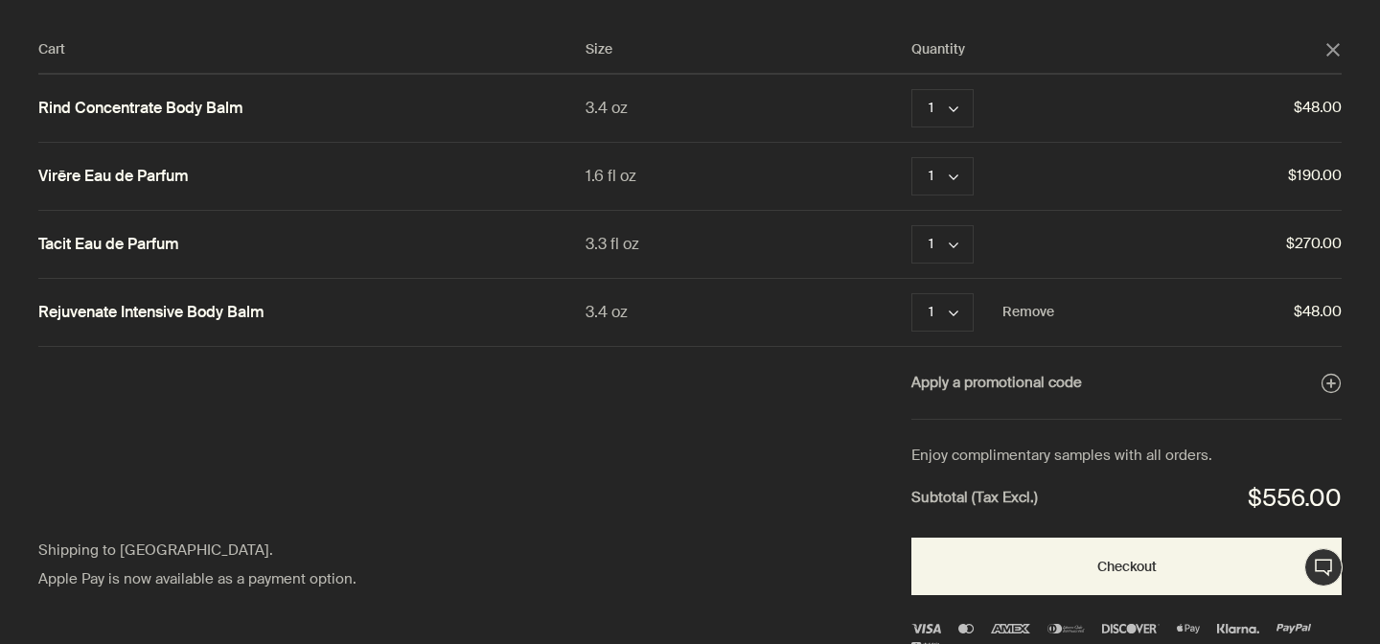
click at [1336, 48] on icon "close" at bounding box center [1333, 49] width 13 height 13
